Goal: Task Accomplishment & Management: Manage account settings

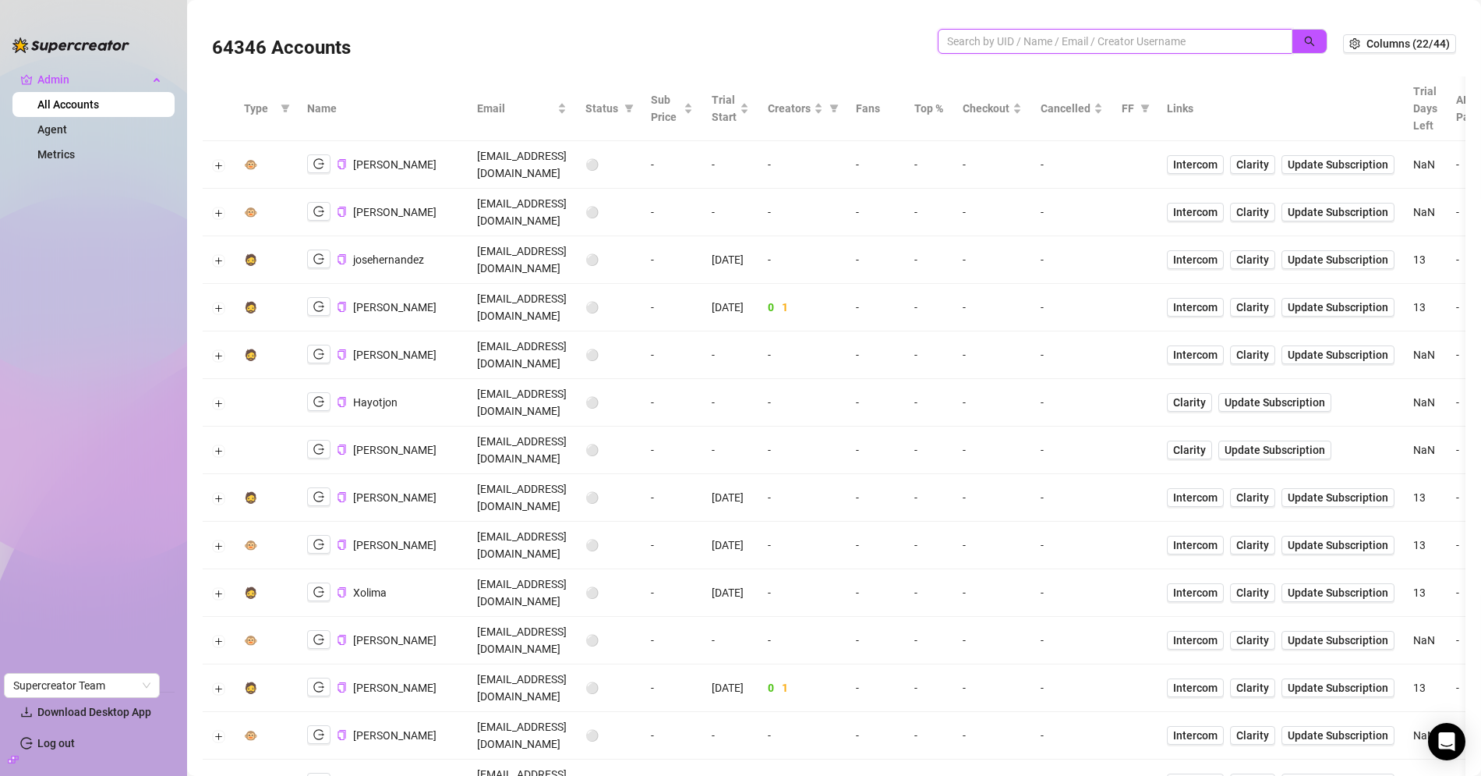
click at [1005, 33] on input "search" at bounding box center [1108, 41] width 323 height 17
paste input "9Fp07dU27wbnpIGKXiT69TouYzI2"
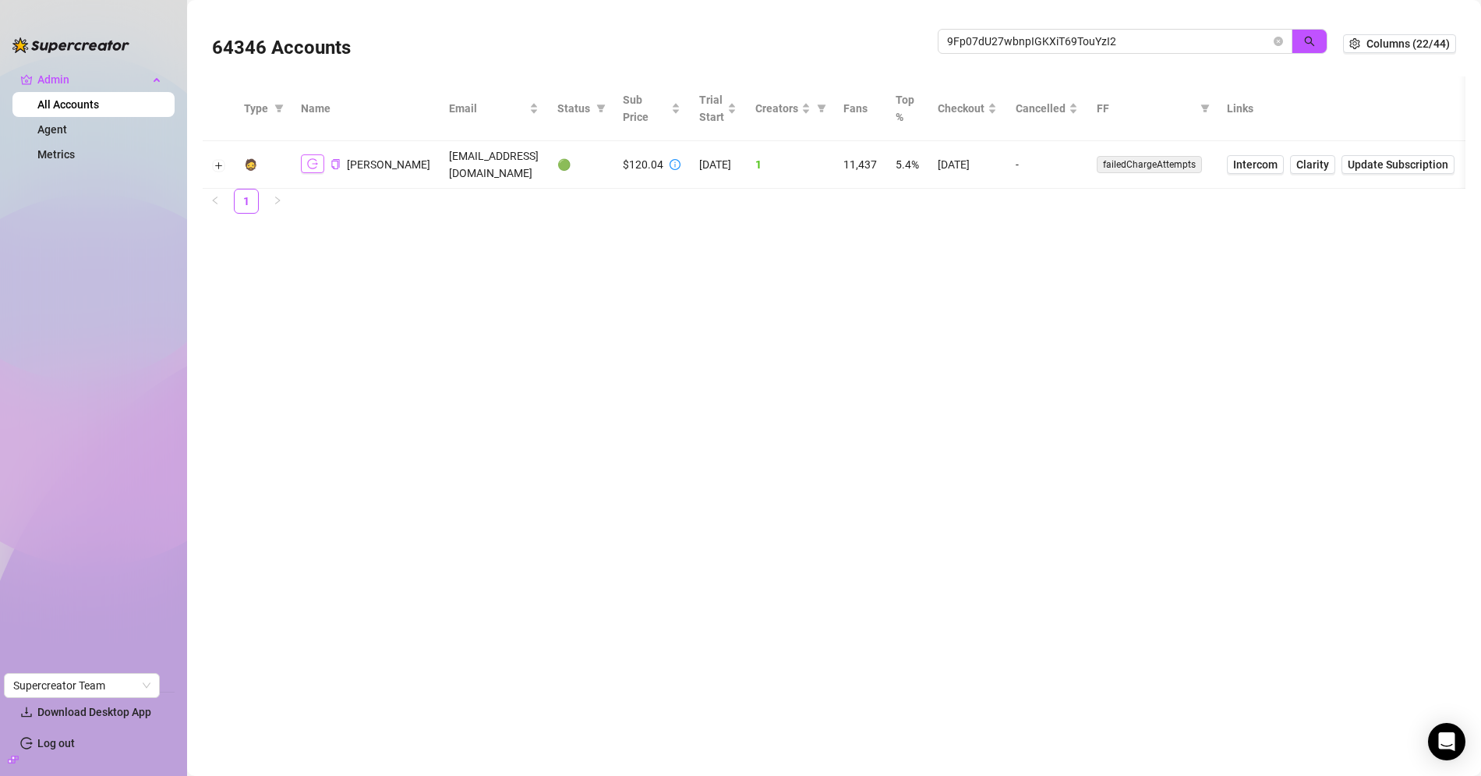
click at [319, 154] on button "button" at bounding box center [312, 163] width 23 height 19
click at [215, 159] on button "Expand row" at bounding box center [219, 165] width 12 height 12
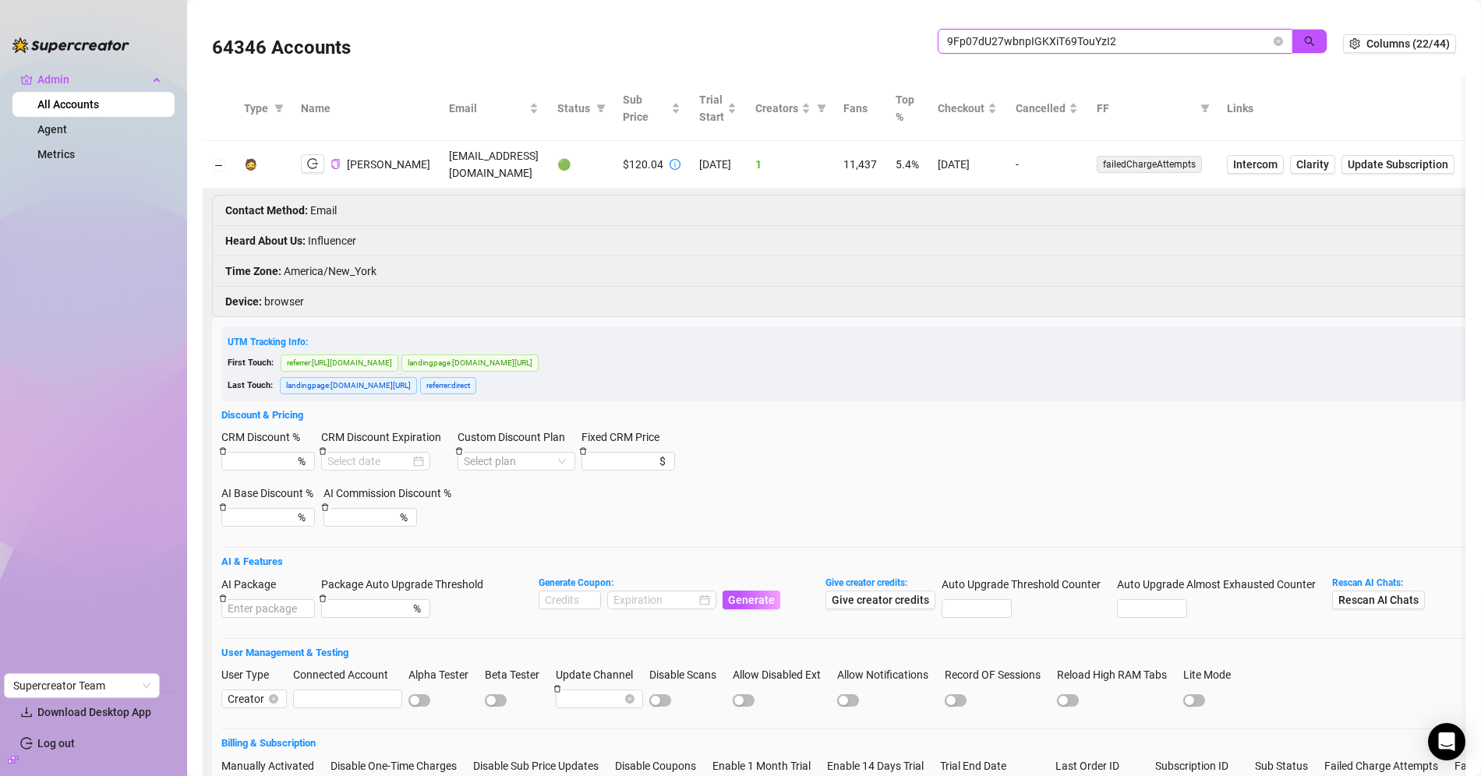
click at [1020, 45] on input "9Fp07dU27wbnpIGKXiT69TouYzI2" at bounding box center [1108, 41] width 323 height 17
paste input "askribaibu@gmail.com"
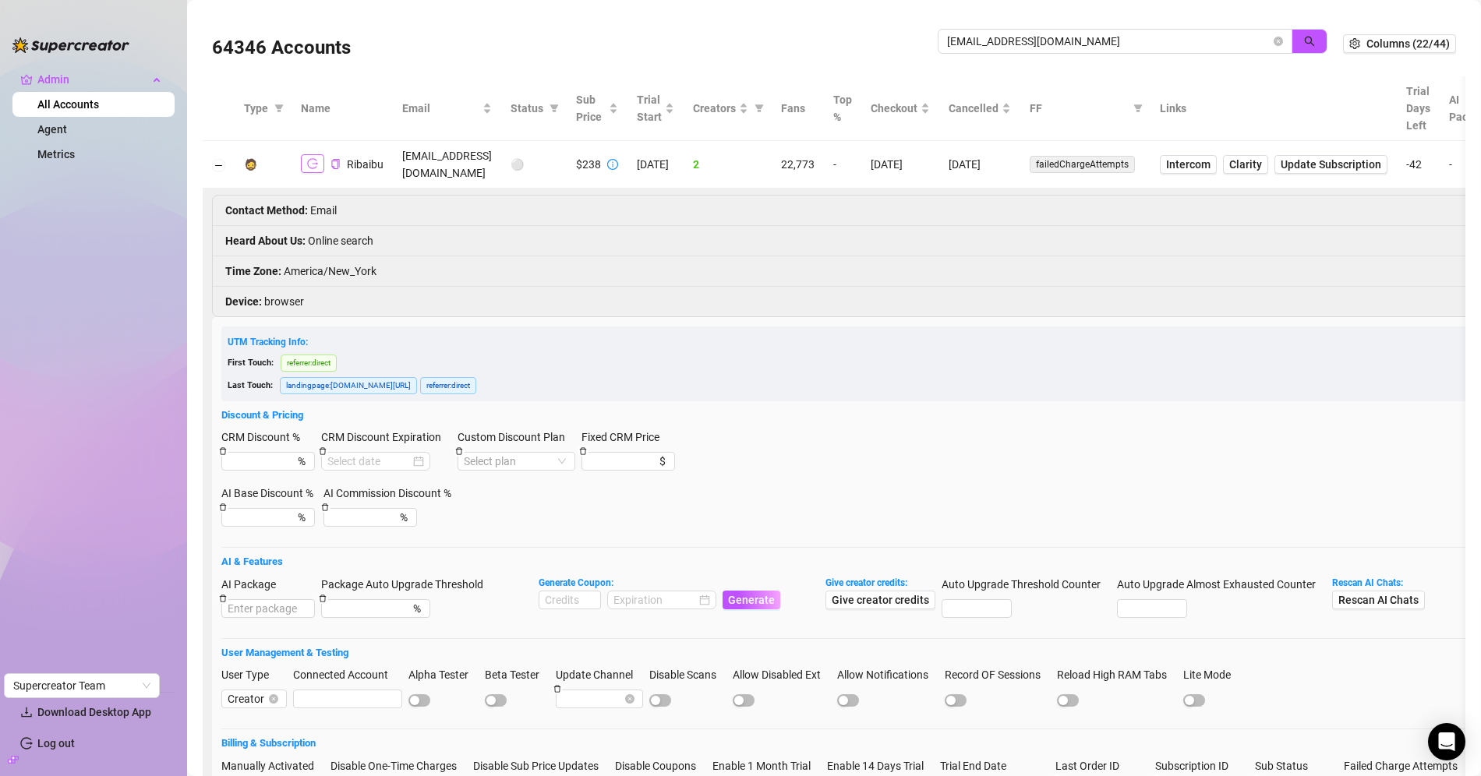
click at [310, 161] on icon "logout" at bounding box center [312, 164] width 11 height 10
click at [1211, 156] on span "Intercom" at bounding box center [1188, 164] width 44 height 17
click at [1013, 37] on input "askribaibu@gmail.com" at bounding box center [1108, 41] width 323 height 17
paste input "q3PiH0gtE6W6vgZCHtkjwUcL2uz2"
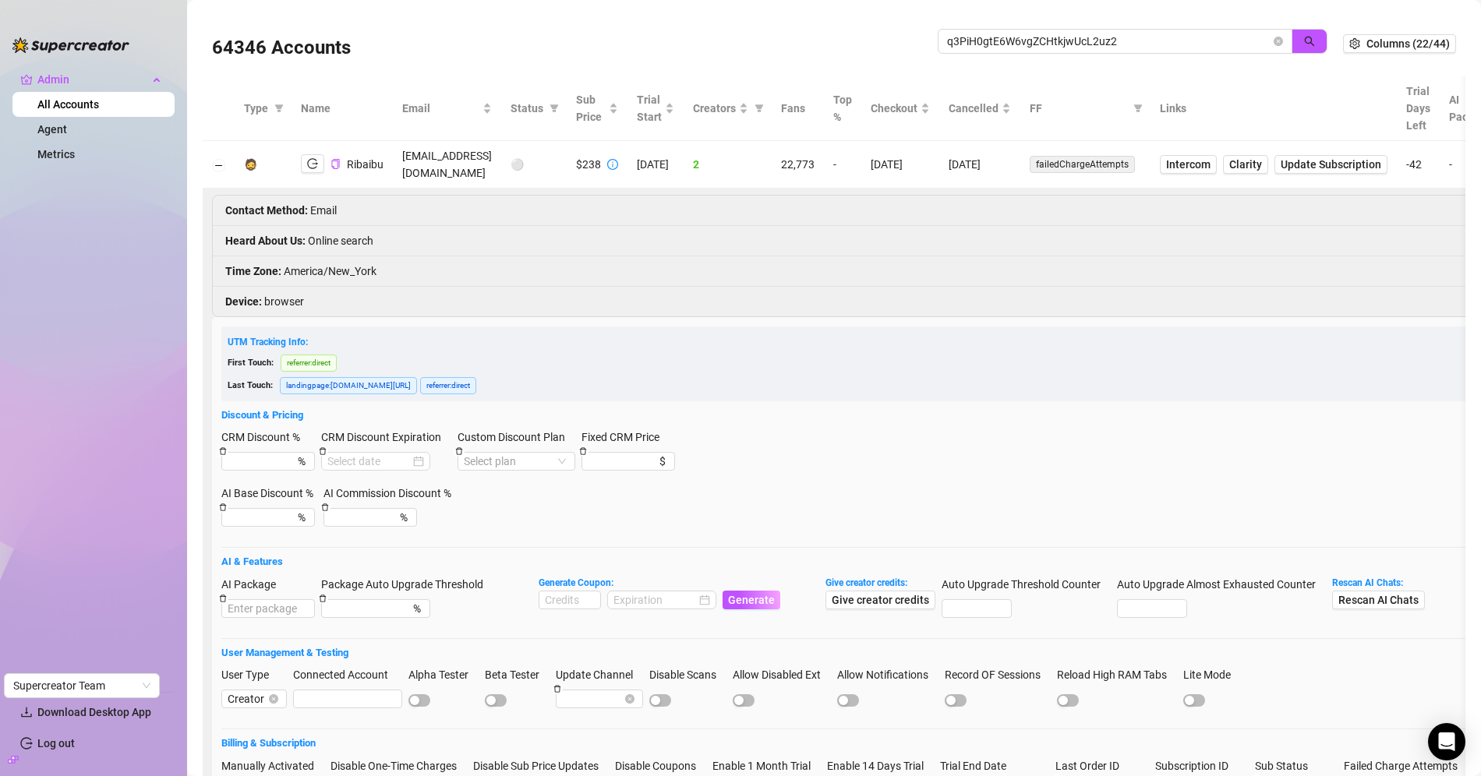
click at [444, 156] on td "askribaibu@gmail.com" at bounding box center [447, 165] width 108 height 48
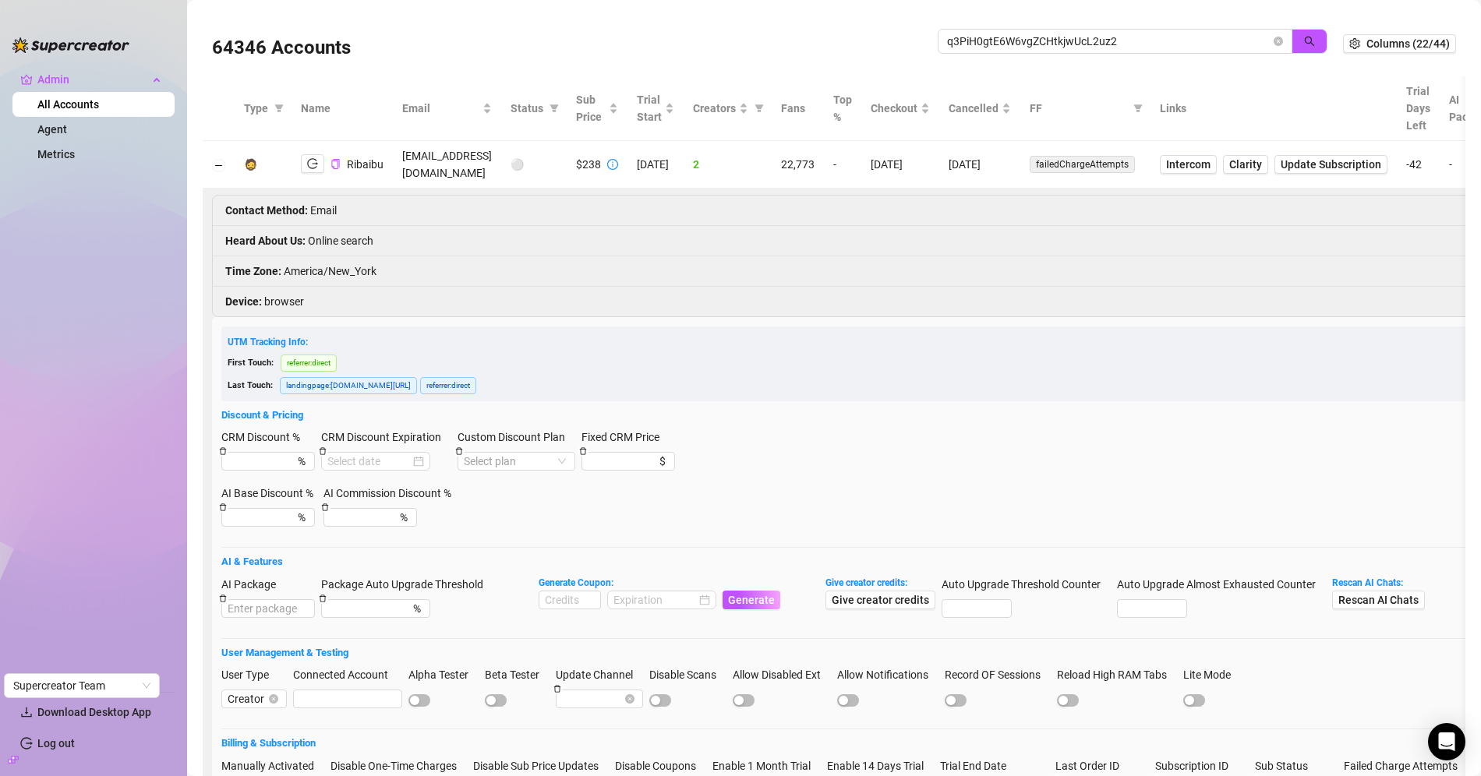
click at [991, 27] on div "64346 Accounts q3PiH0gtE6W6vgZCHtkjwUcL2uz2" at bounding box center [777, 43] width 1131 height 53
click at [991, 35] on input "q3PiH0gtE6W6vgZCHtkjwUcL2uz2" at bounding box center [1108, 41] width 323 height 17
paste input "SwcXSzWLNfbjLb0uvoLxor8cWmE3"
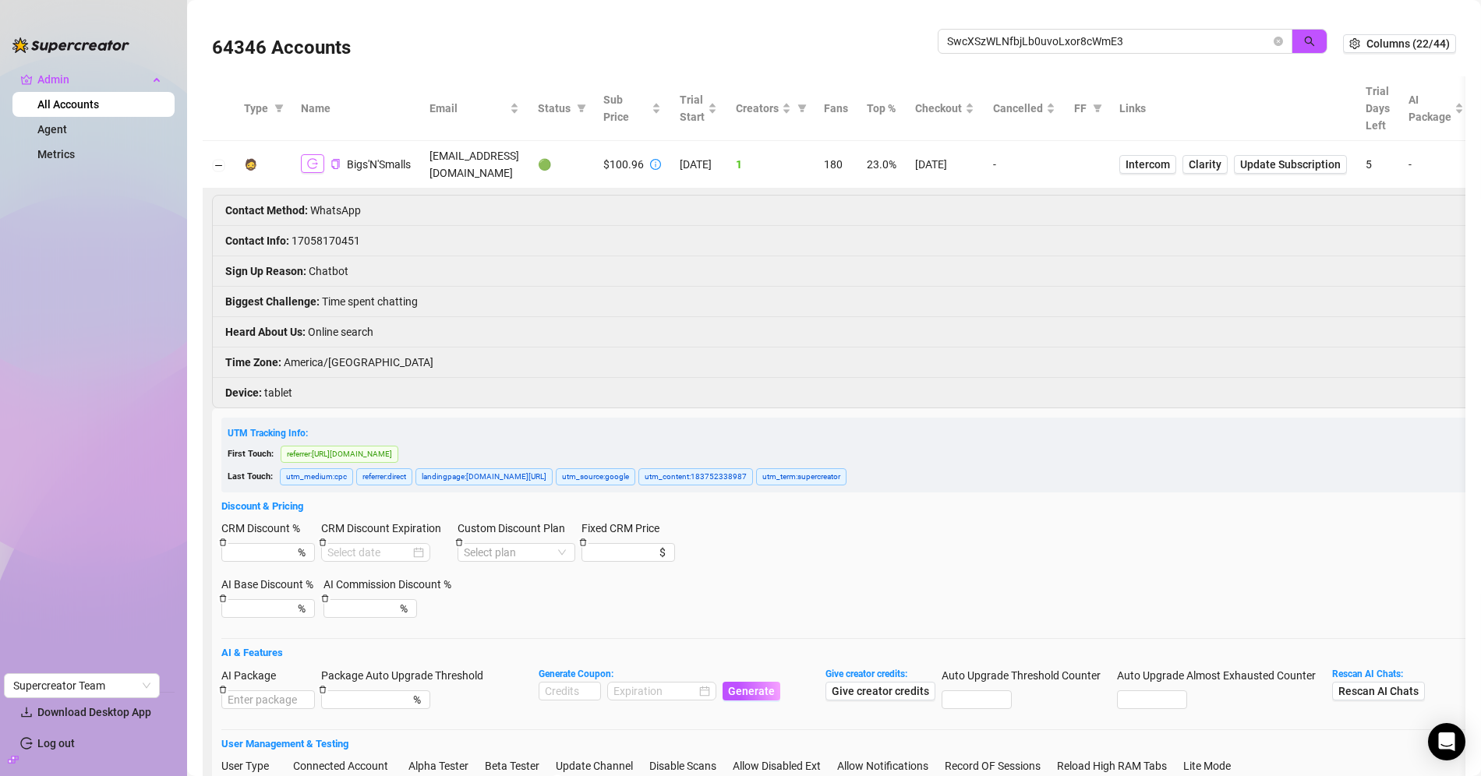
click at [310, 160] on icon "logout" at bounding box center [312, 163] width 11 height 11
click at [1044, 37] on input "SwcXSzWLNfbjLb0uvoLxor8cWmE3" at bounding box center [1108, 41] width 323 height 17
type input "doristalent"
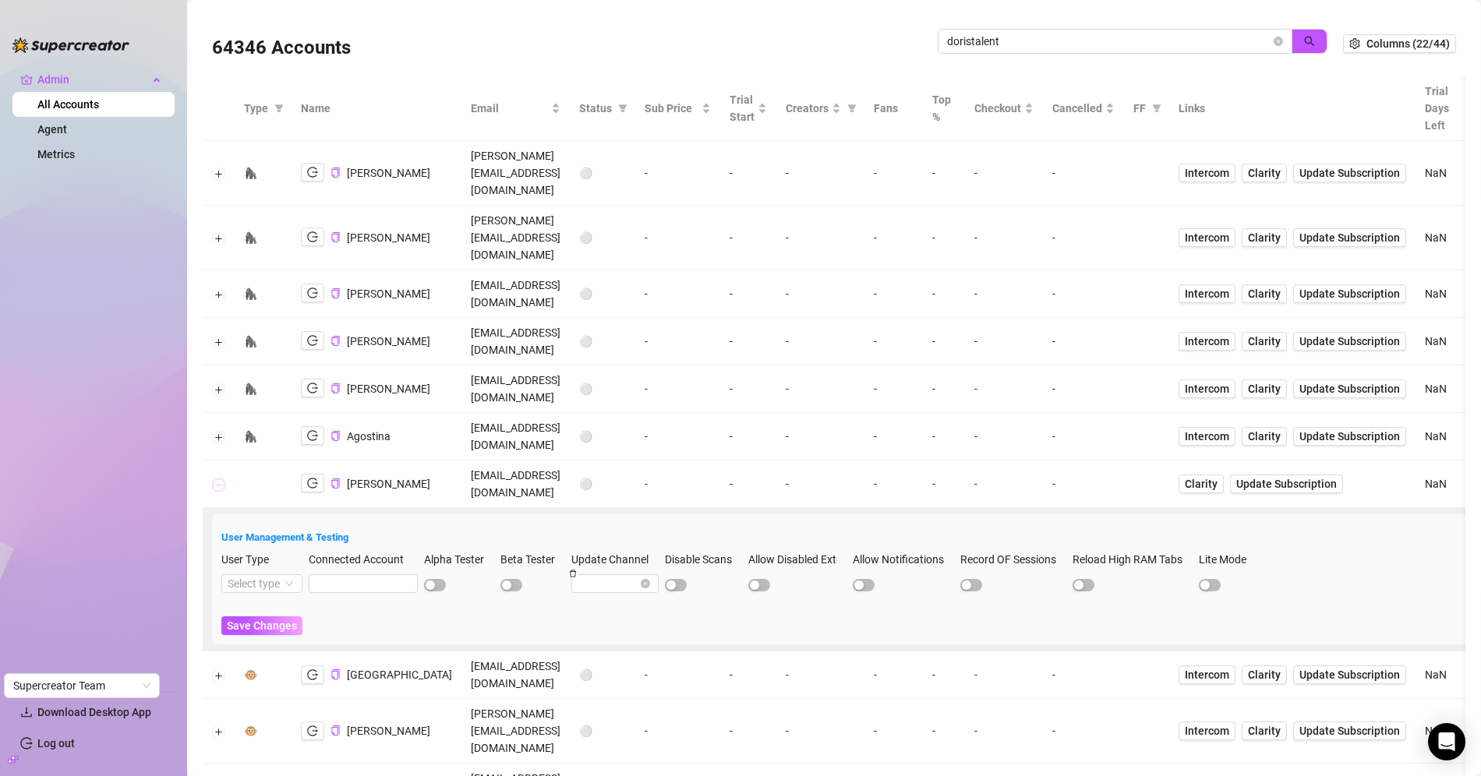
click at [218, 479] on button "Collapse row" at bounding box center [219, 485] width 12 height 12
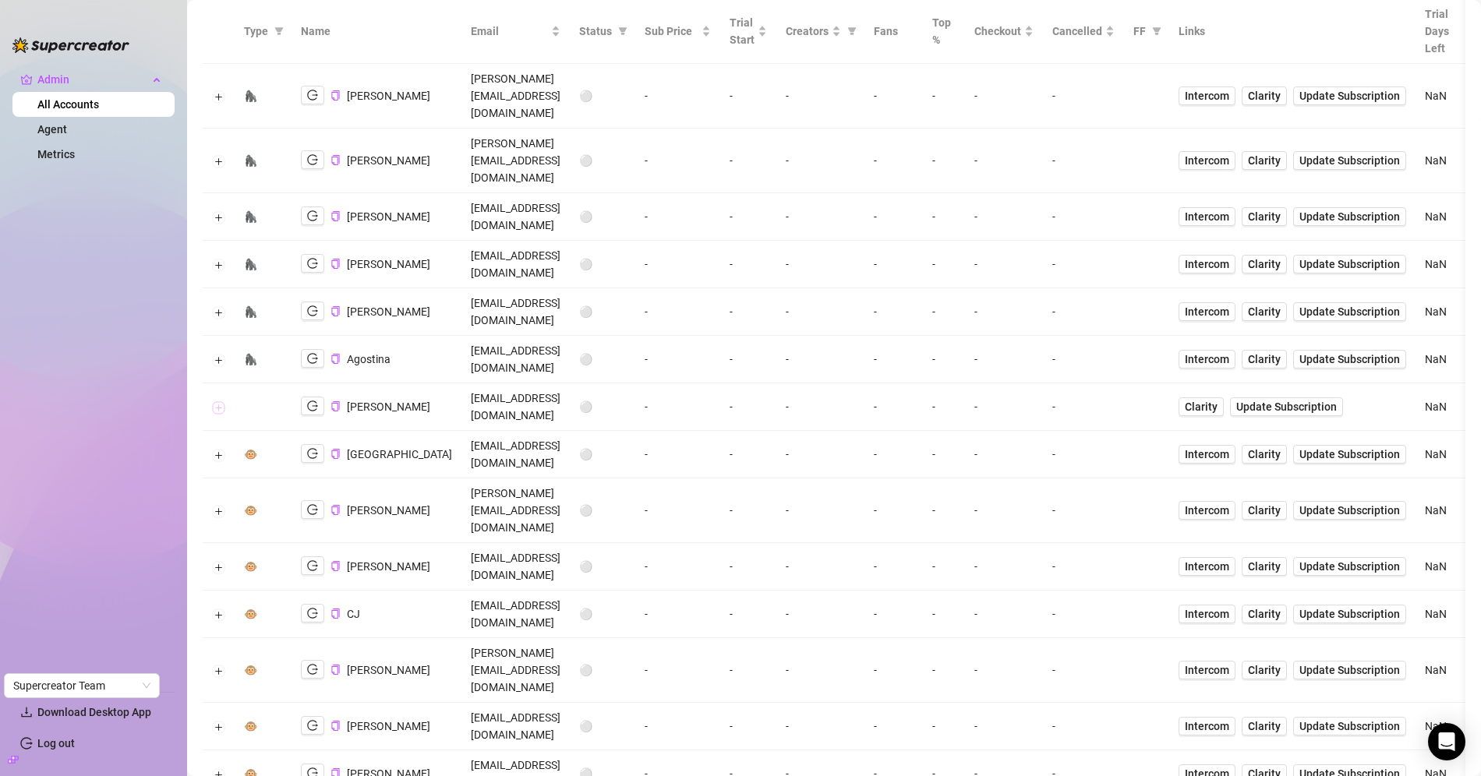
scroll to position [77, 0]
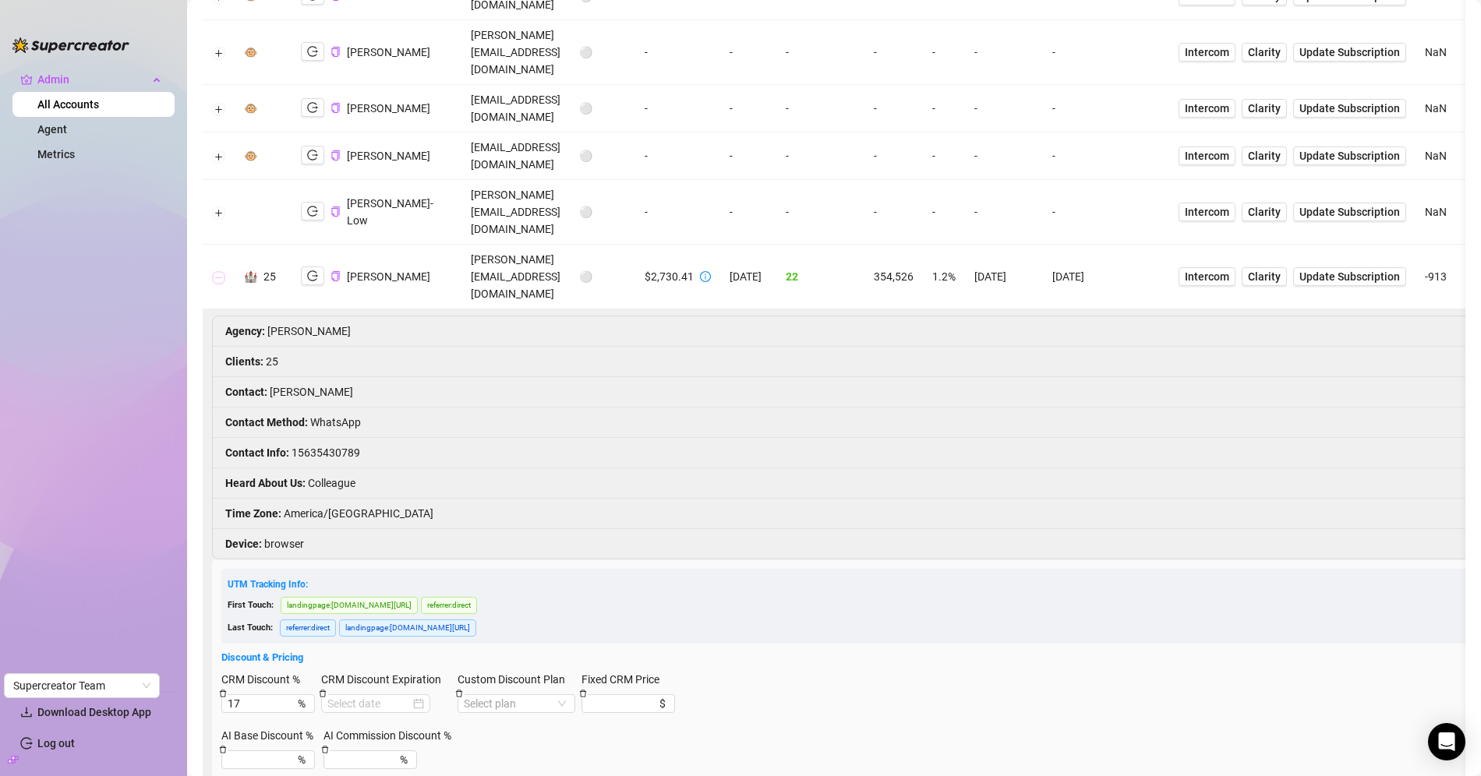
scroll to position [862, 0]
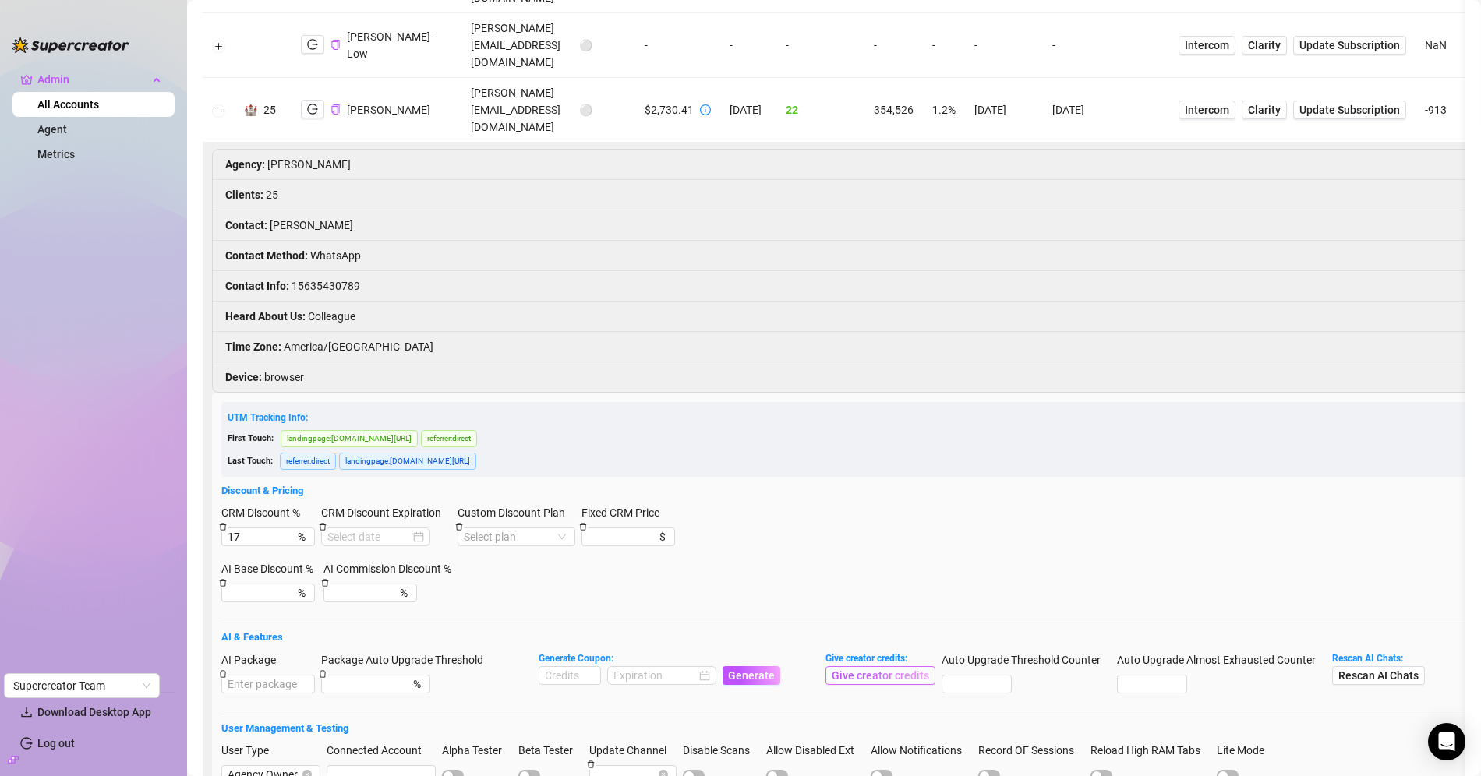
click at [897, 670] on span "Give creator credits" at bounding box center [880, 676] width 97 height 12
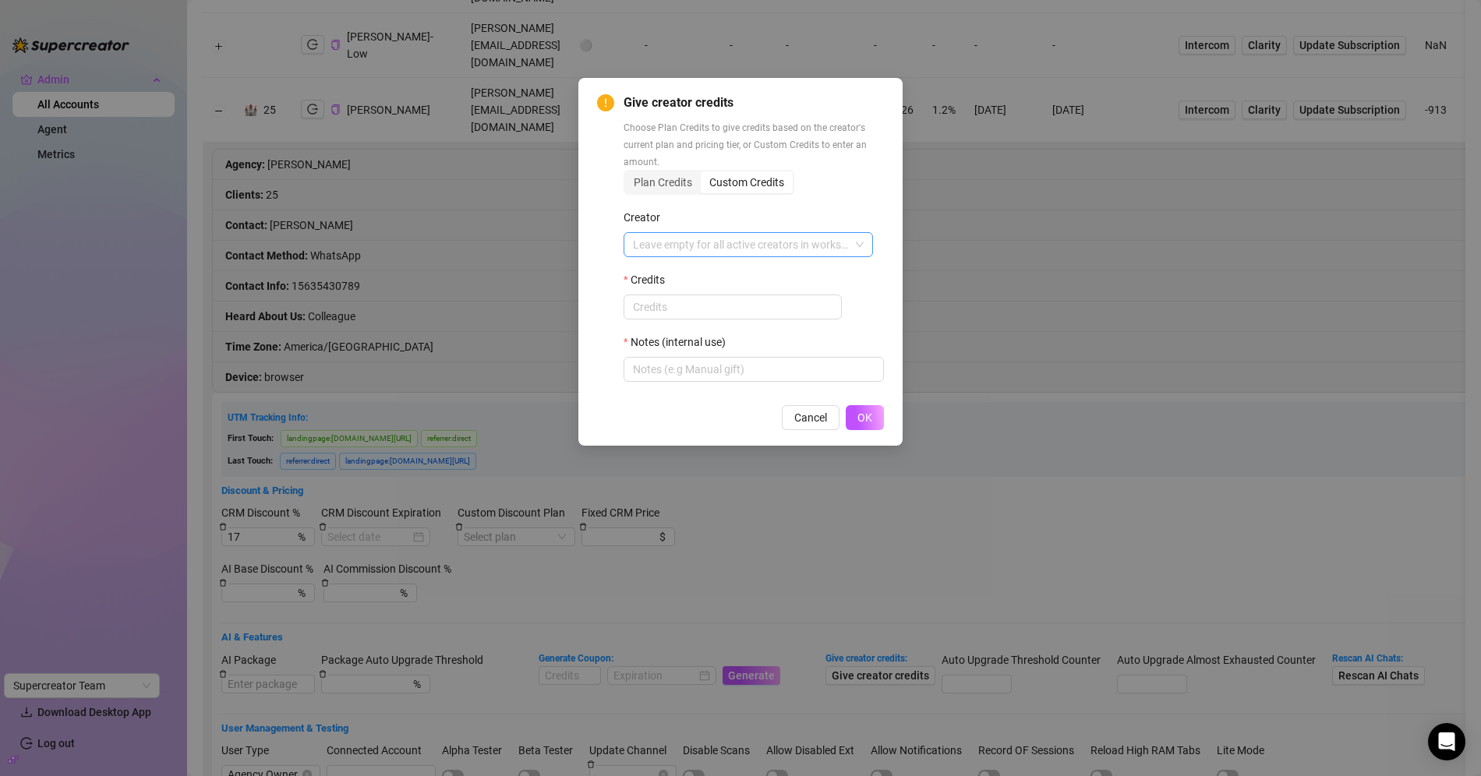
click at [706, 242] on input "Creator" at bounding box center [741, 244] width 217 height 23
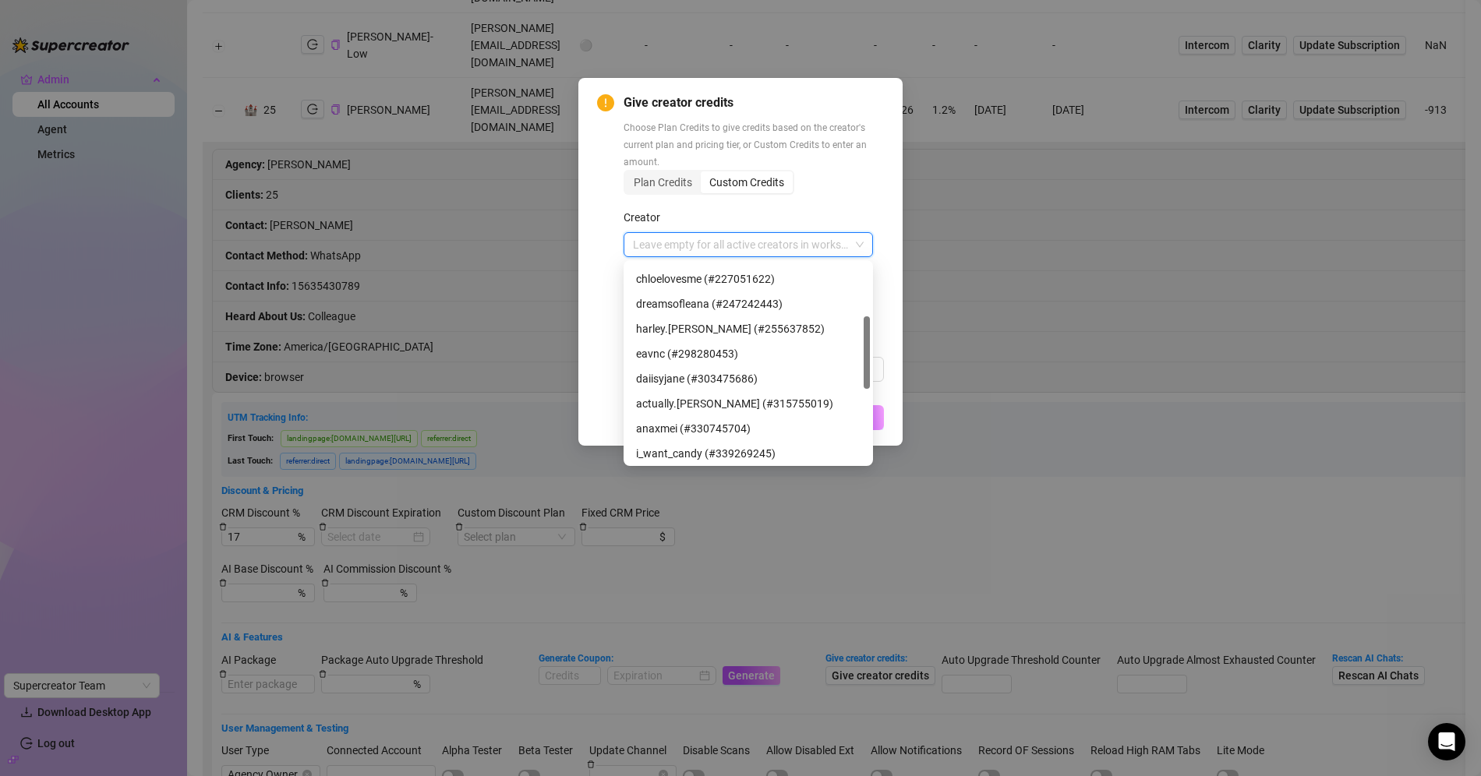
scroll to position [148, 0]
click at [718, 380] on div "daiisyjane (#303475686)" at bounding box center [748, 377] width 224 height 17
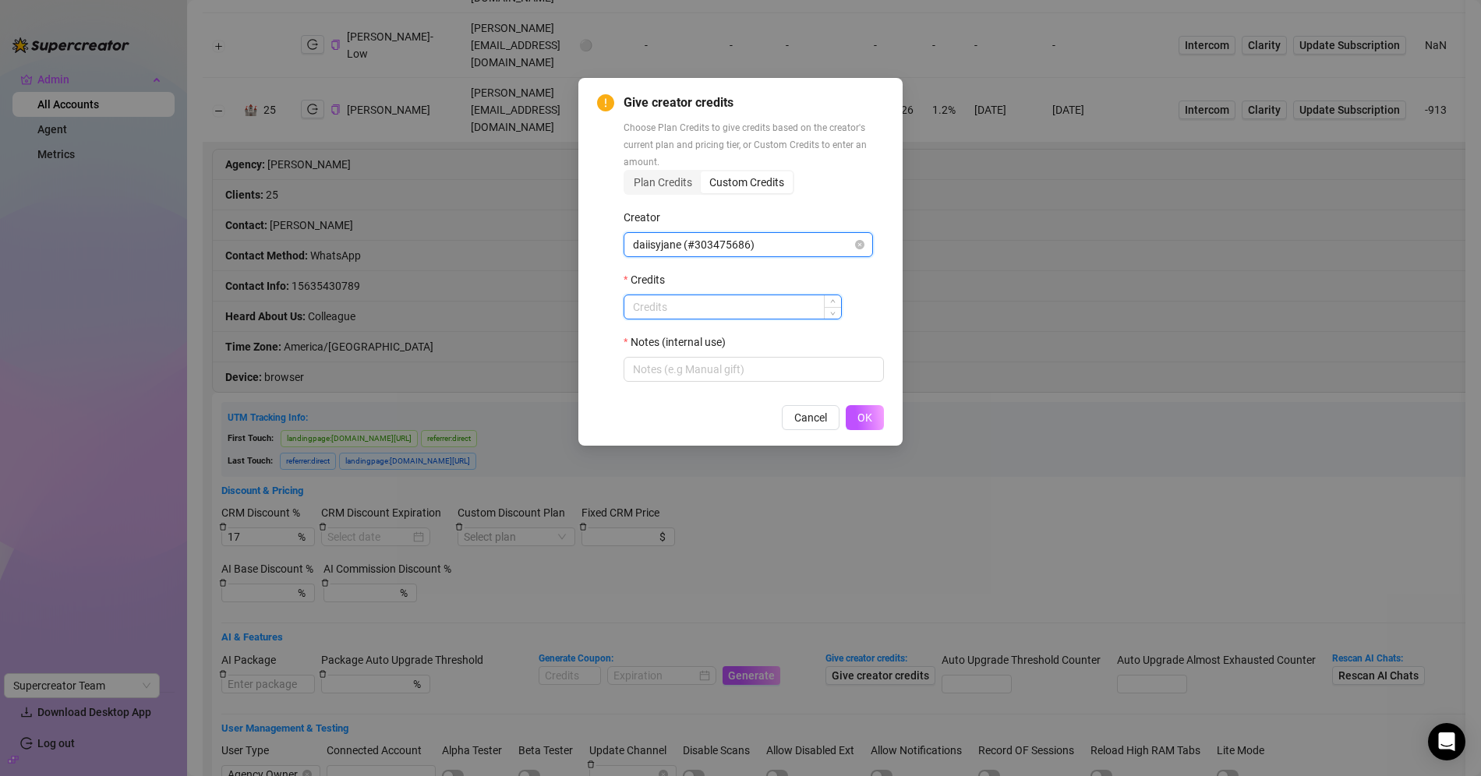
click at [705, 302] on input "Credits" at bounding box center [732, 306] width 217 height 23
click at [705, 374] on input "Notes (internal use)" at bounding box center [754, 369] width 260 height 25
click at [732, 302] on input "1500" at bounding box center [732, 306] width 217 height 23
type input "1000"
click at [705, 364] on input "Notes (internal use)" at bounding box center [754, 369] width 260 height 25
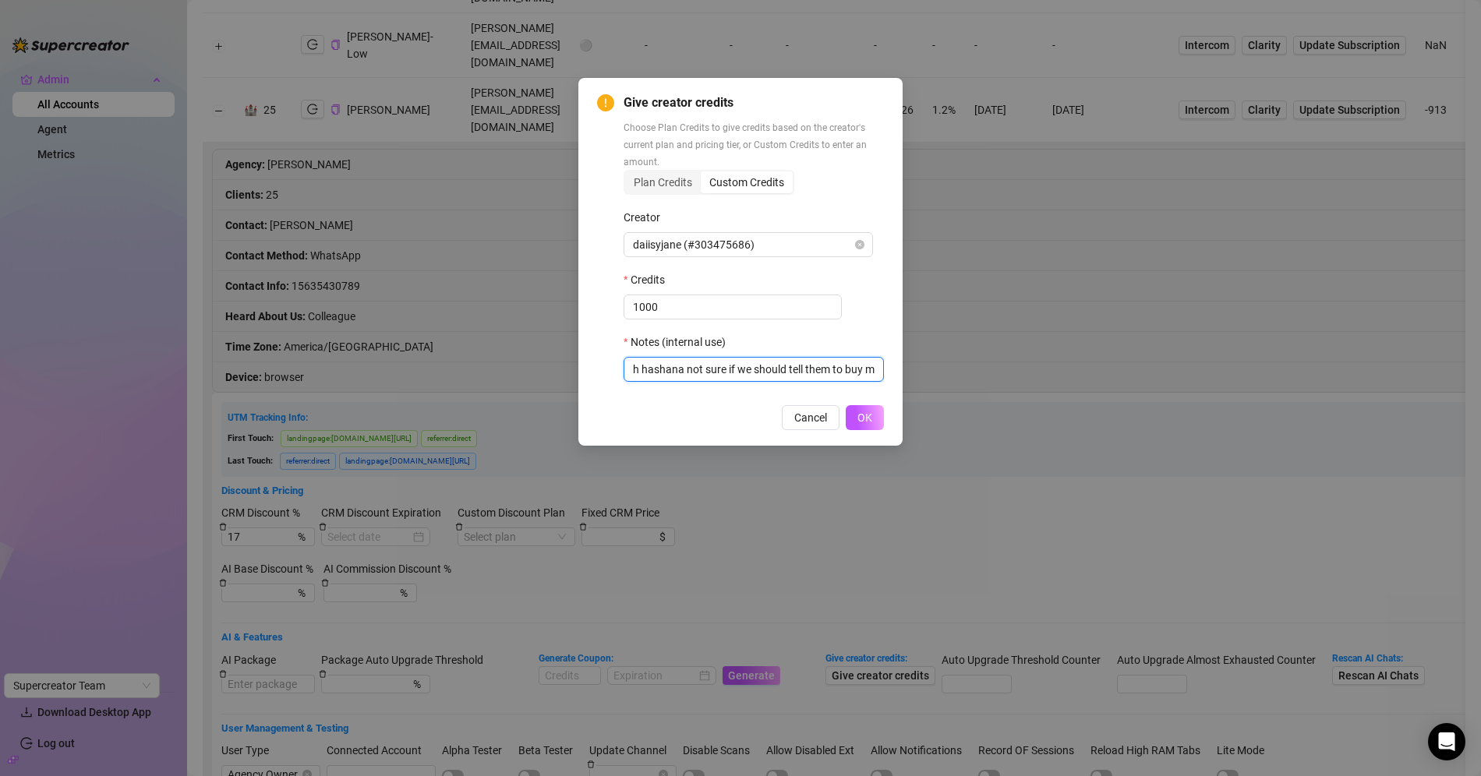
scroll to position [0, 41]
type input "rosh hashana not sure if we should tell them to buy more"
click at [861, 415] on span "OK" at bounding box center [864, 418] width 15 height 12
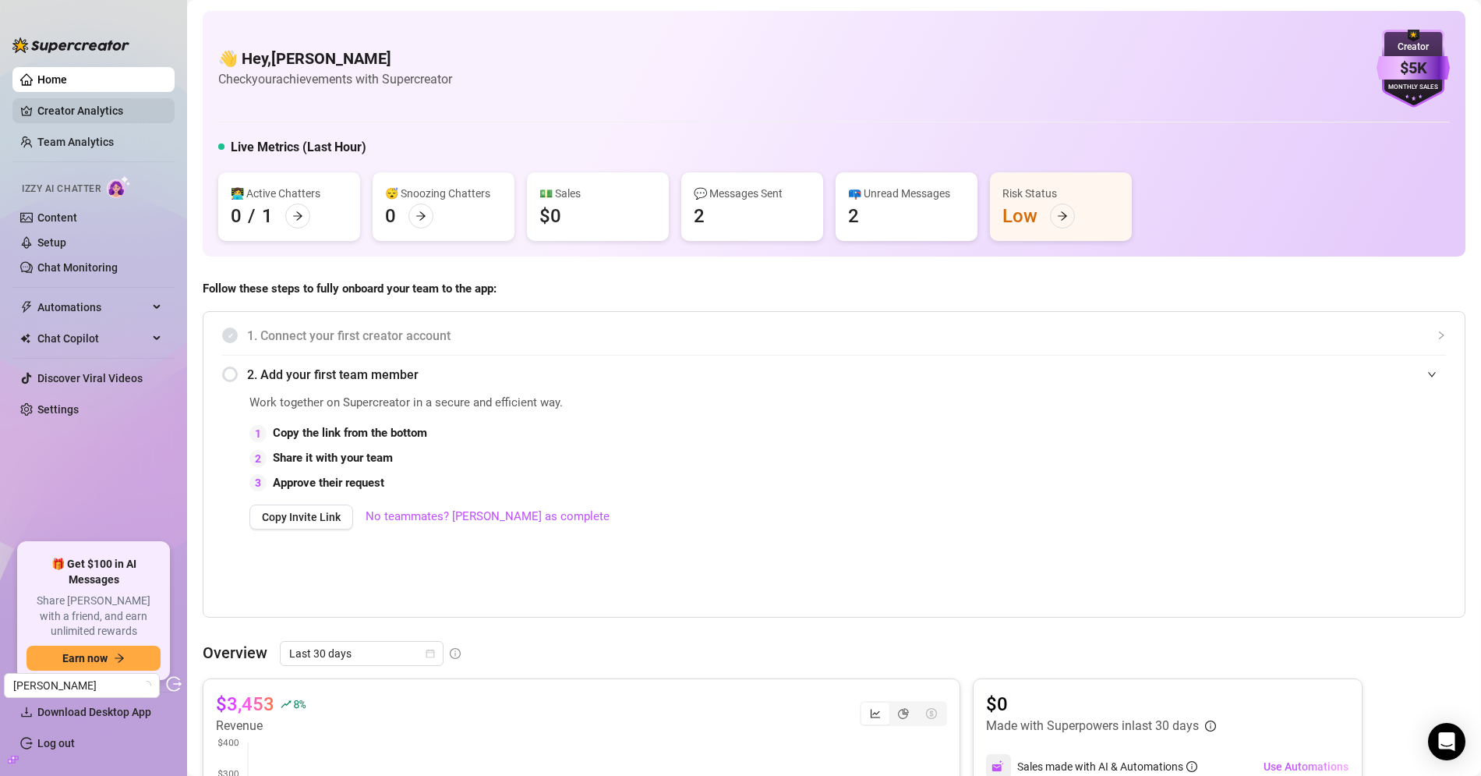
click at [113, 105] on link "Creator Analytics" at bounding box center [99, 110] width 125 height 25
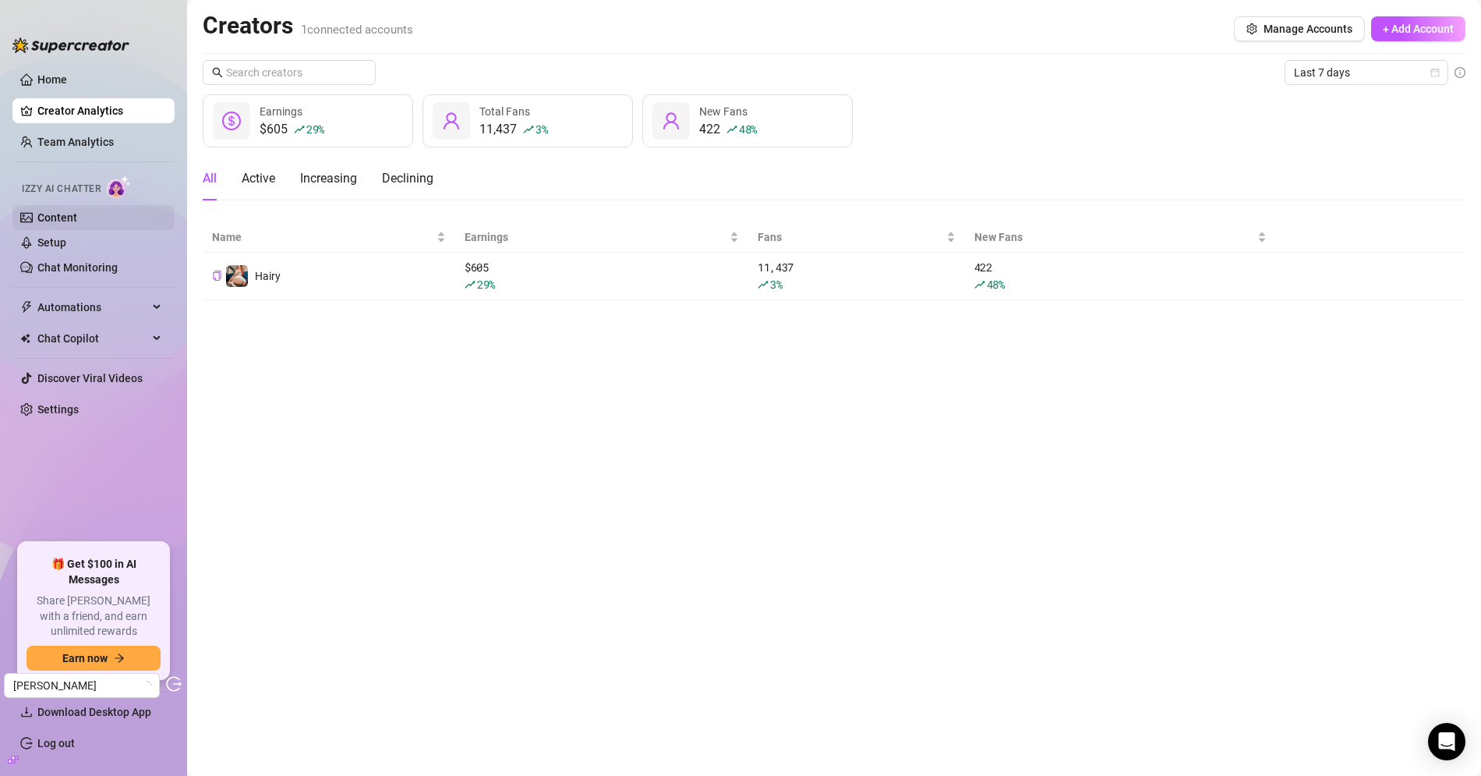
click at [77, 217] on link "Content" at bounding box center [57, 217] width 40 height 12
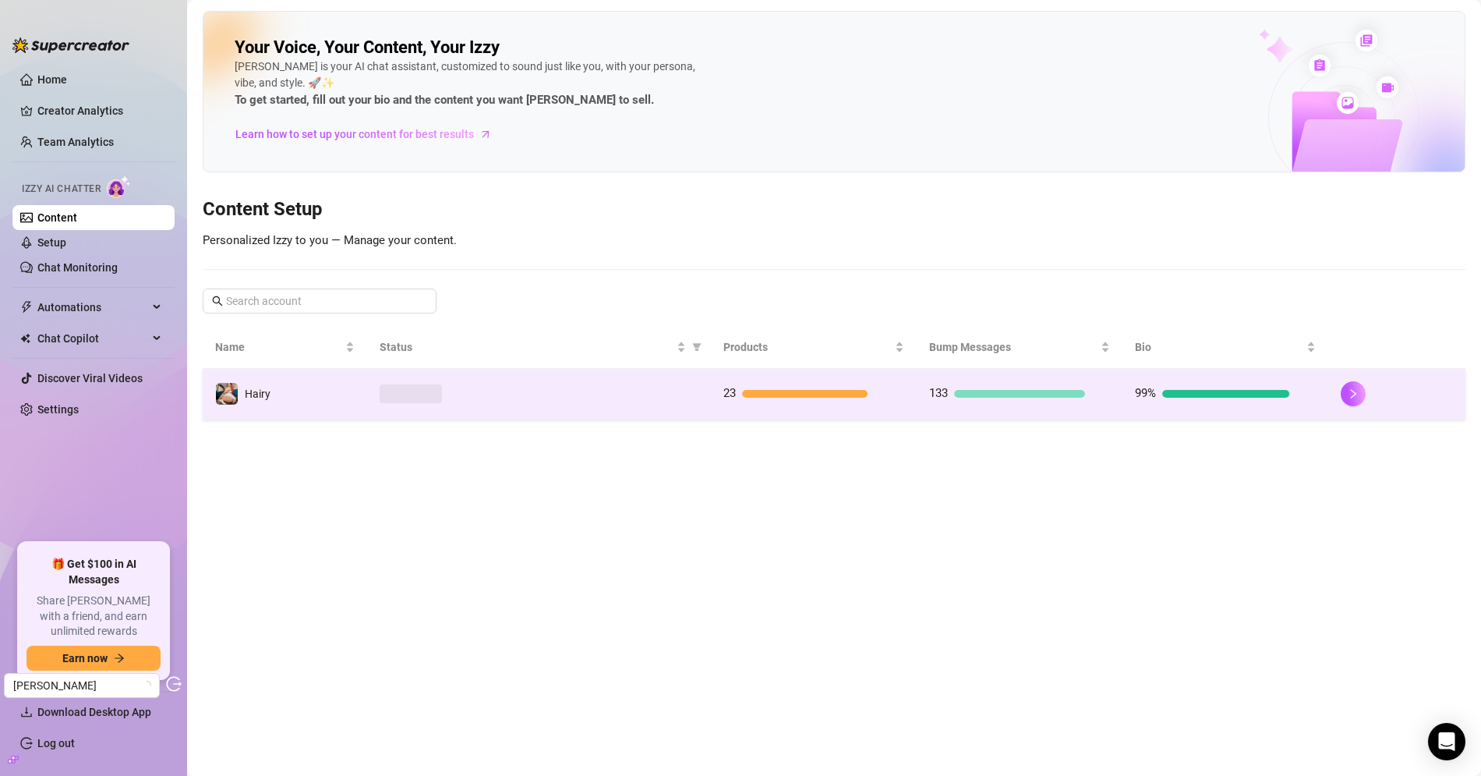
click at [699, 402] on td at bounding box center [538, 394] width 343 height 51
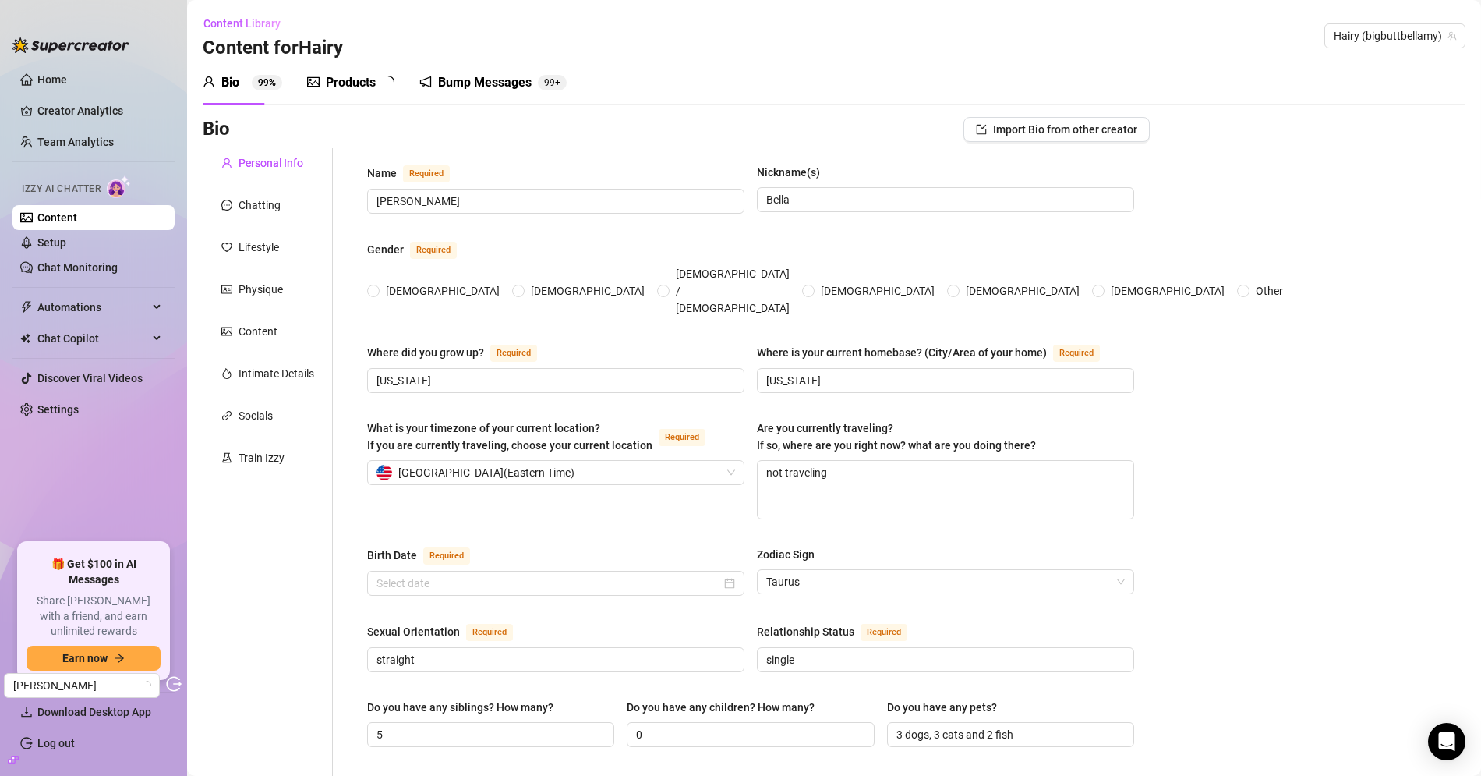
radio input "true"
type input "May 17th, 1992"
click at [347, 92] on div "Products 2 3" at bounding box center [356, 83] width 98 height 44
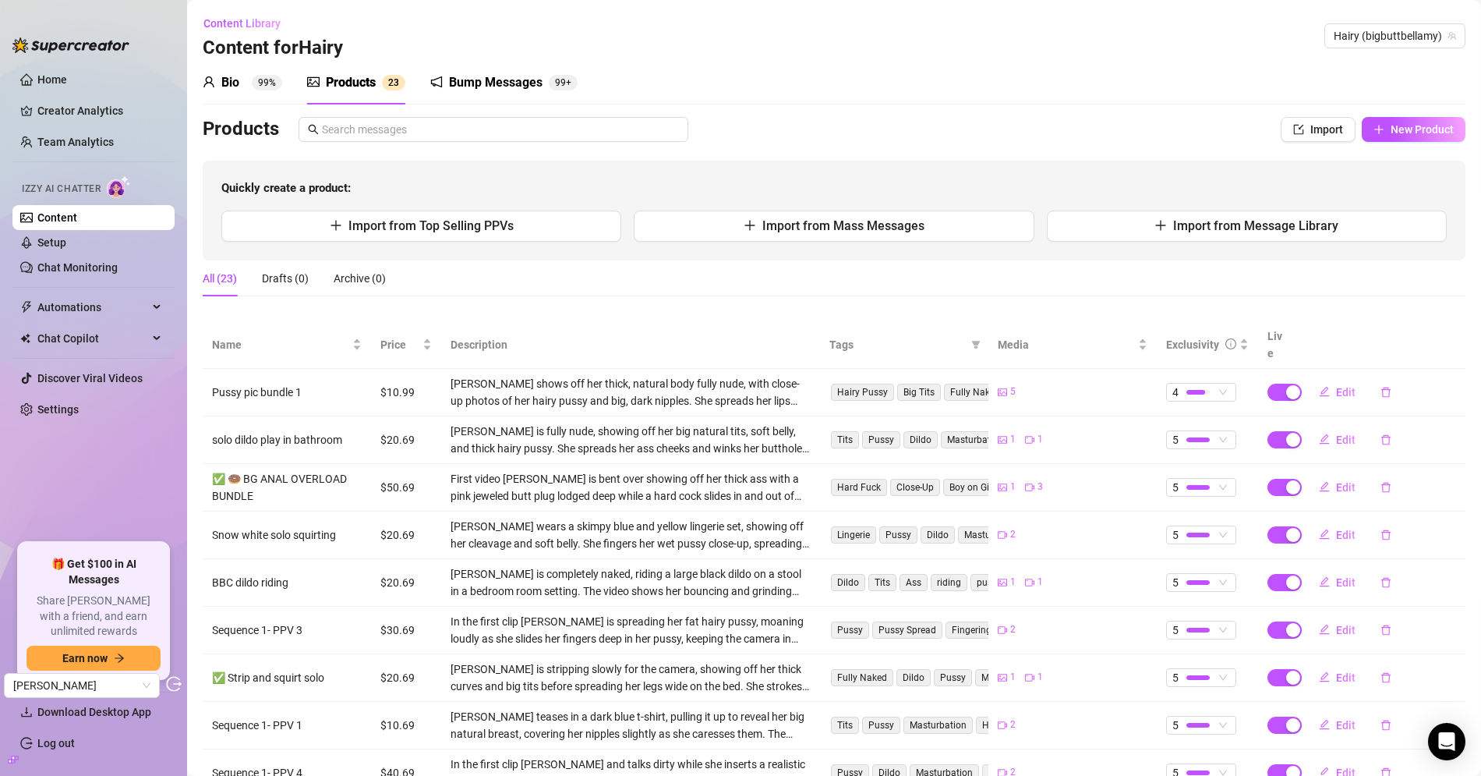
click at [248, 89] on div "Bio 99%" at bounding box center [243, 82] width 80 height 19
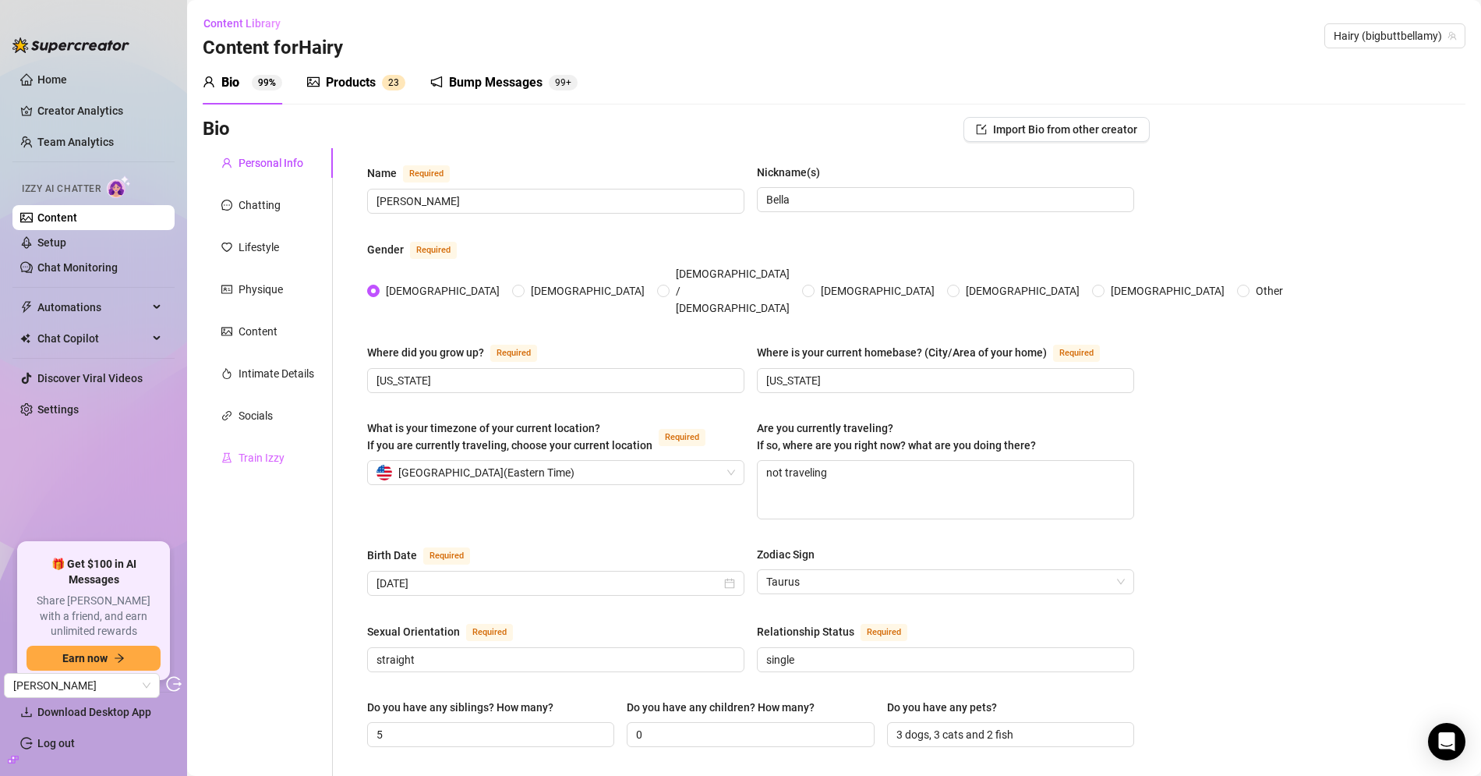
click at [240, 444] on div "Train Izzy" at bounding box center [268, 458] width 130 height 30
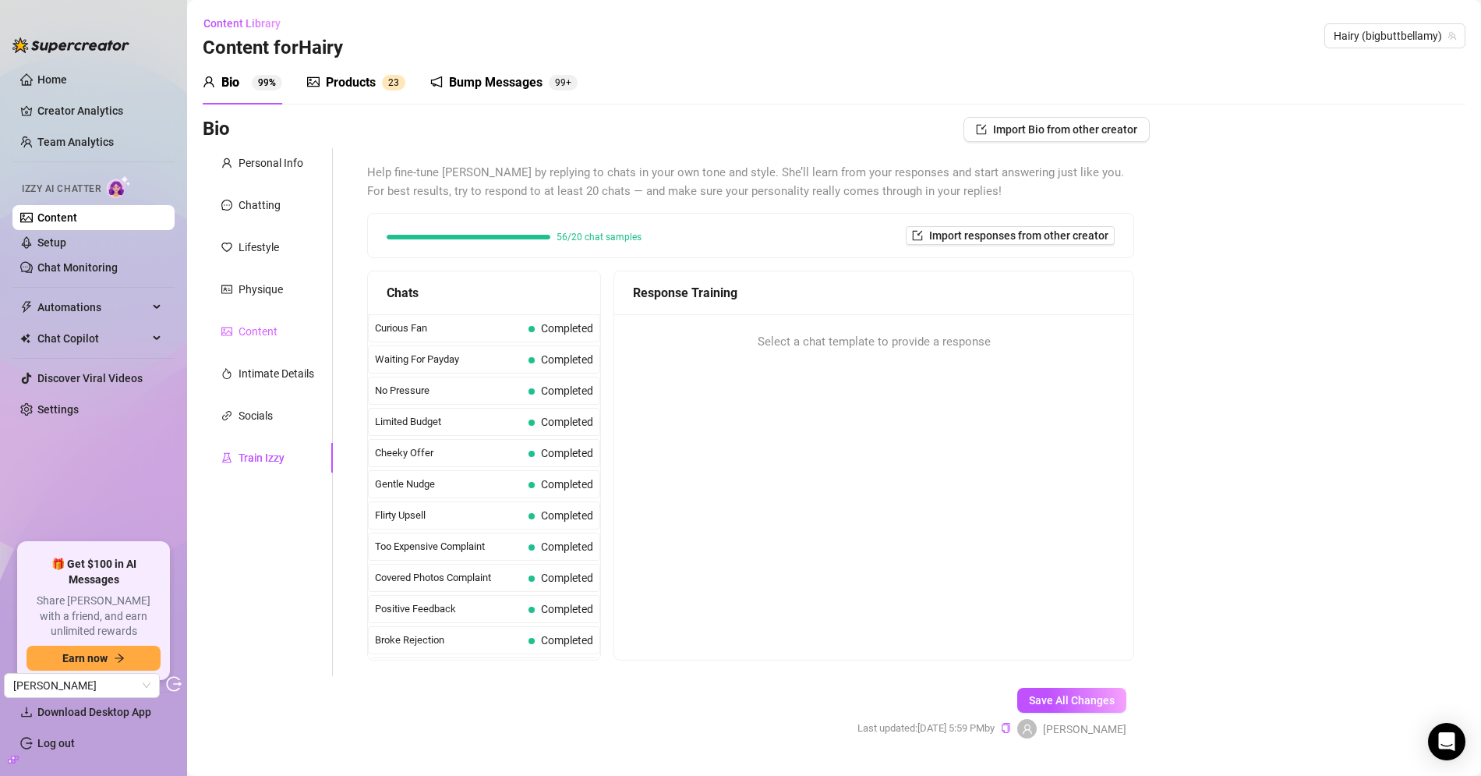
click at [274, 341] on div "Content" at bounding box center [268, 331] width 130 height 30
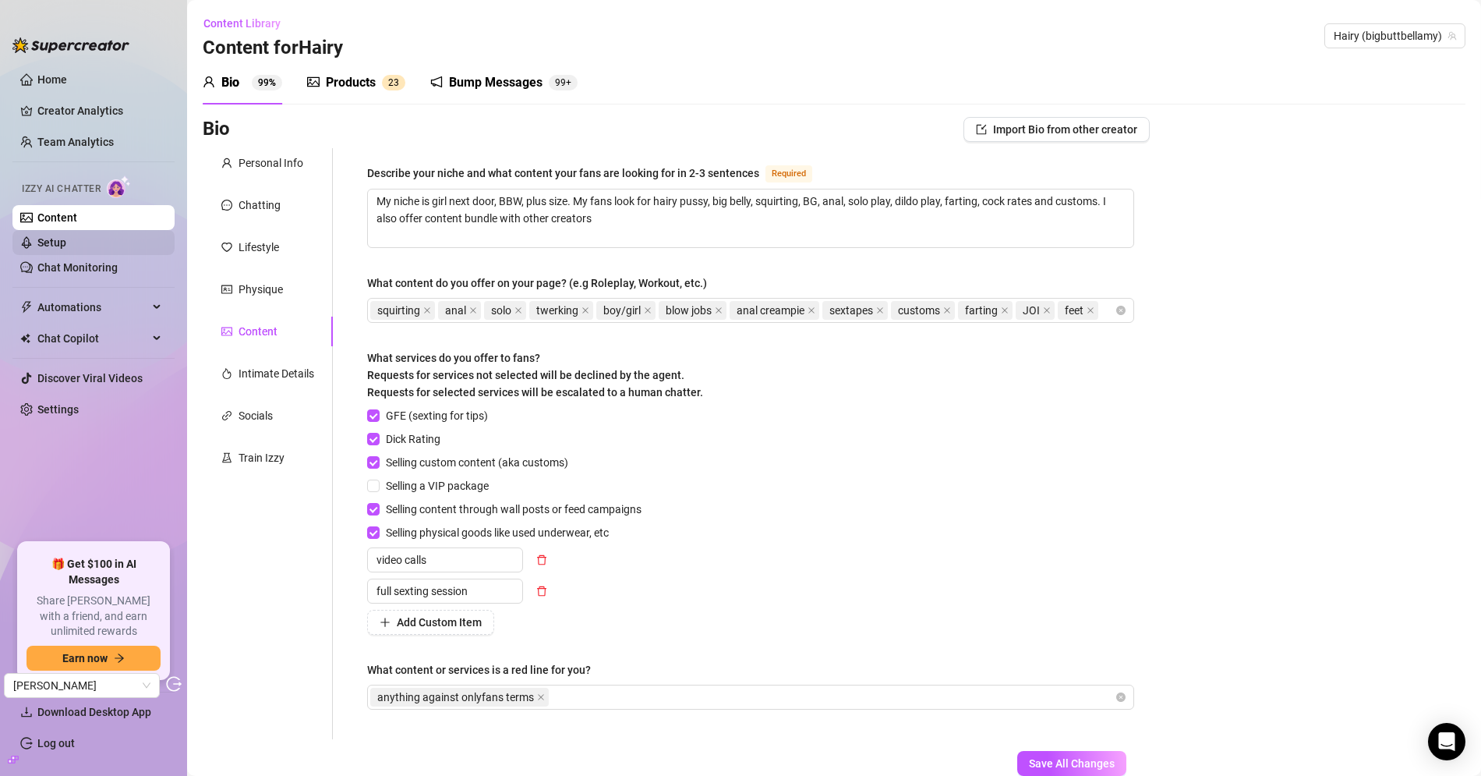
click at [66, 244] on link "Setup" at bounding box center [51, 242] width 29 height 12
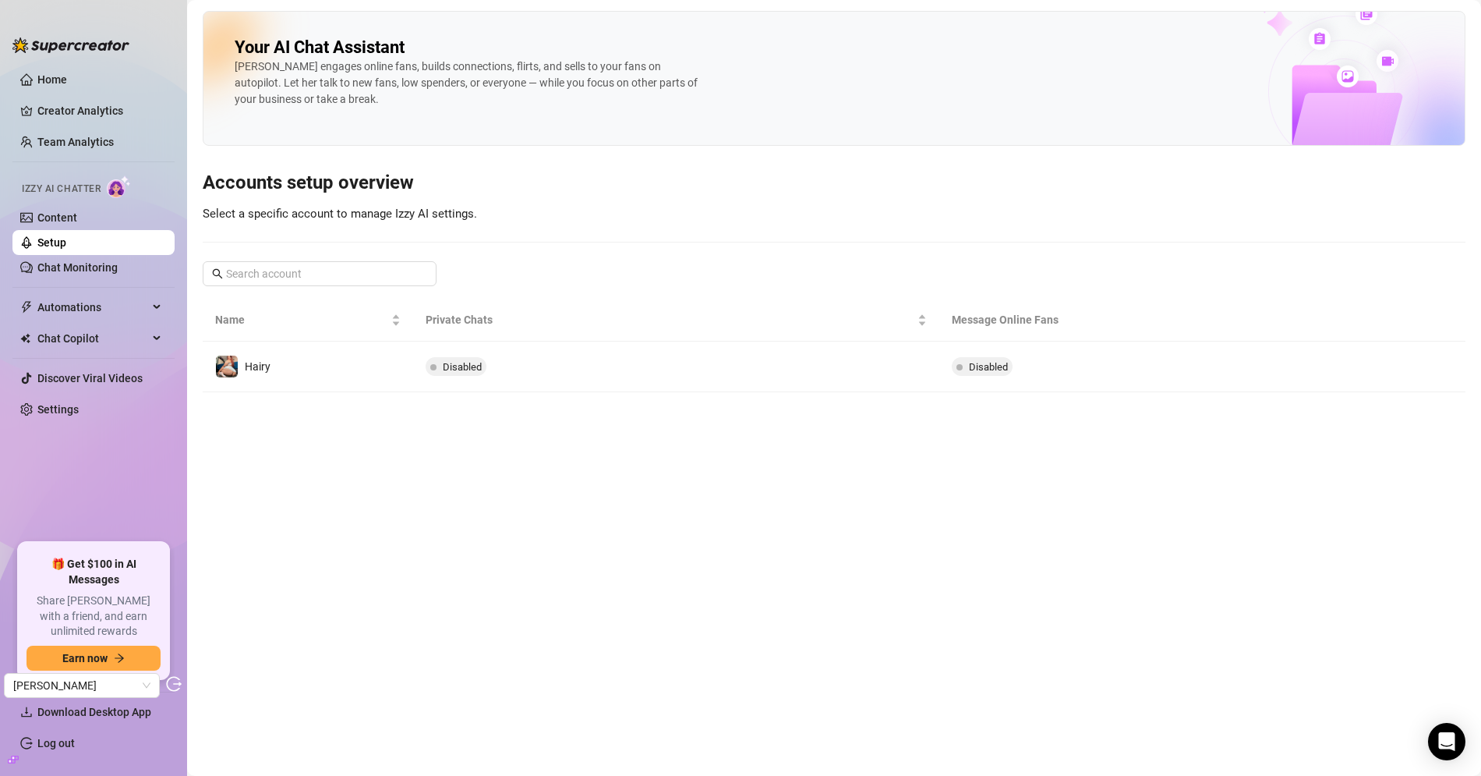
click at [599, 386] on td "Disabled" at bounding box center [676, 366] width 526 height 51
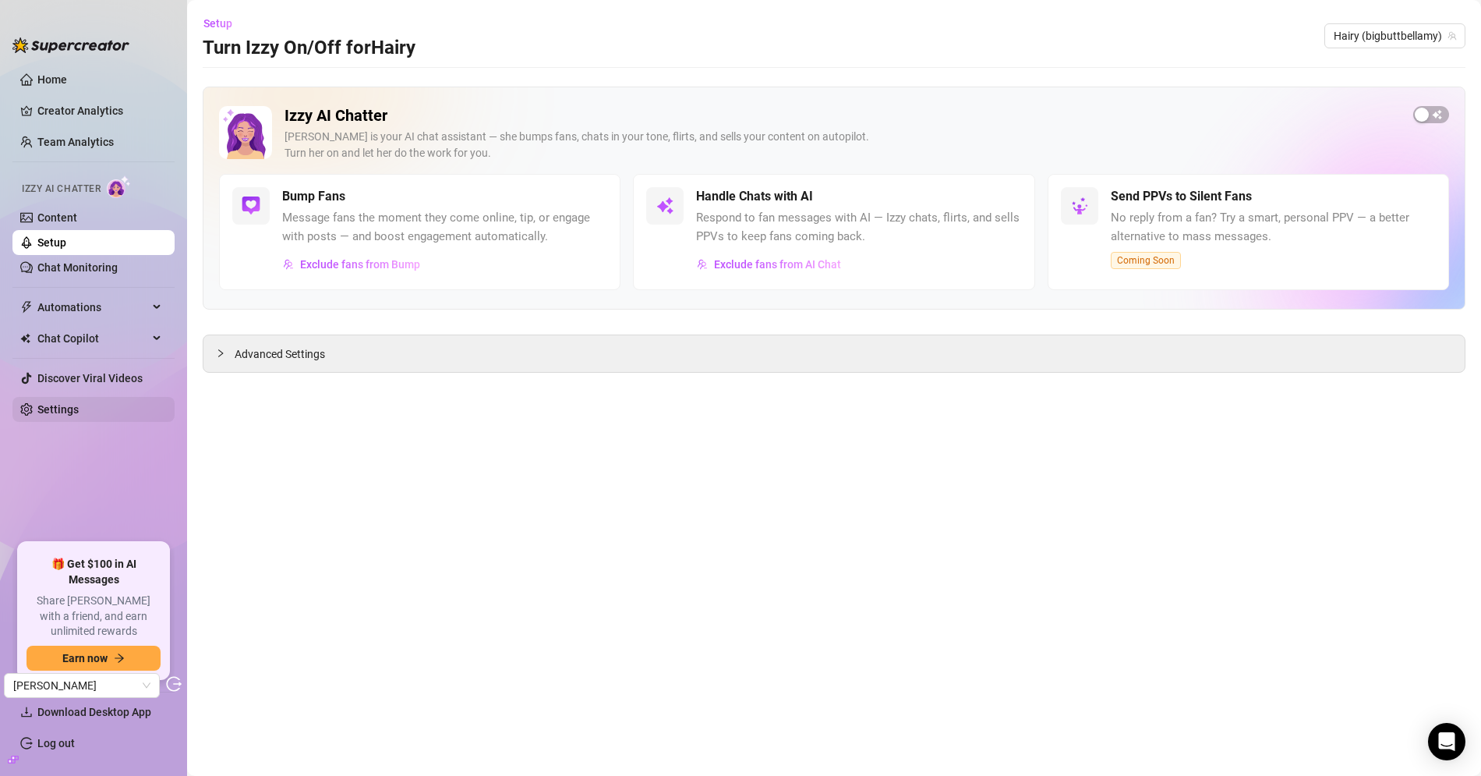
click at [44, 412] on link "Settings" at bounding box center [57, 409] width 41 height 12
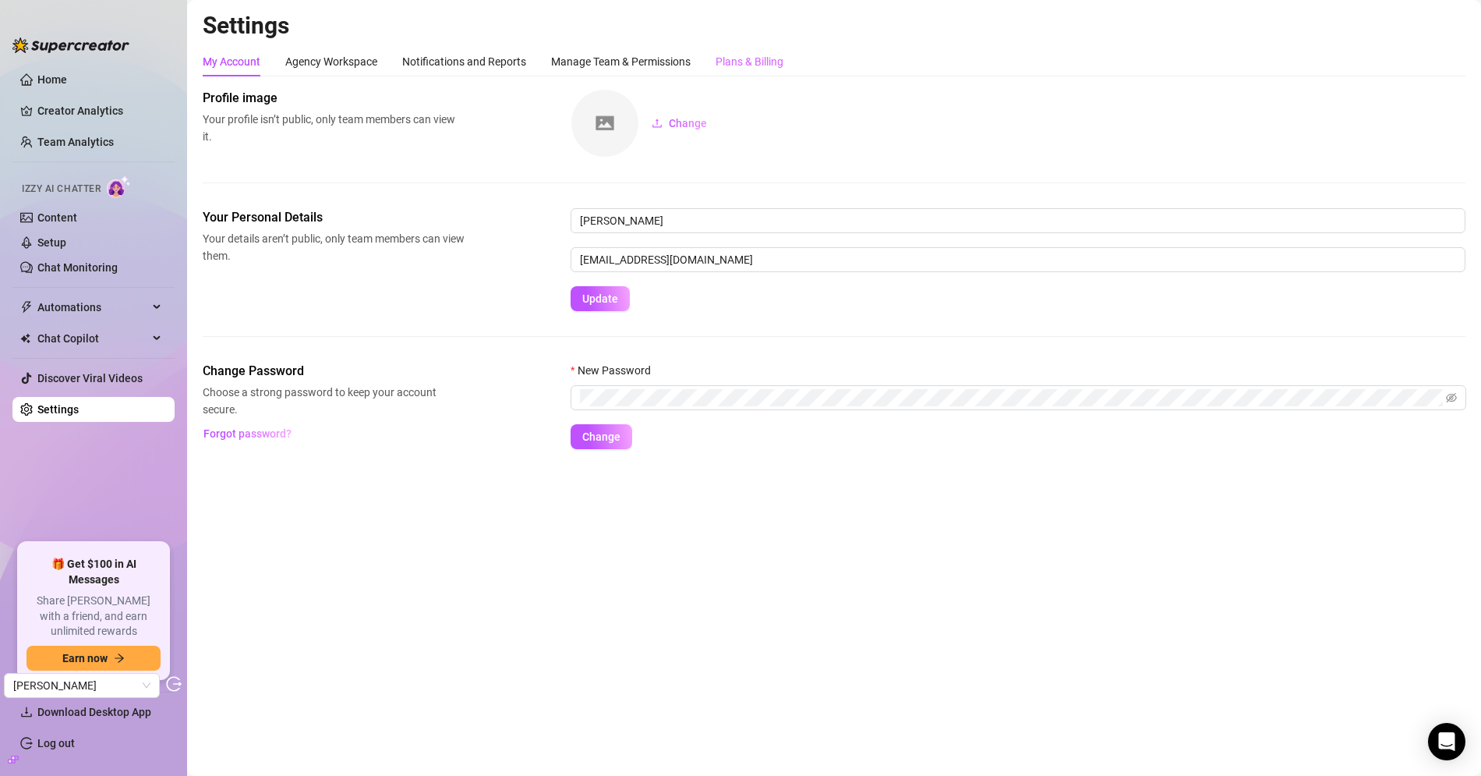
click at [756, 76] on div "My Account Agency Workspace Notifications and Reports Manage Team & Permissions…" at bounding box center [834, 248] width 1263 height 402
click at [763, 72] on div "Plans & Billing" at bounding box center [750, 62] width 68 height 30
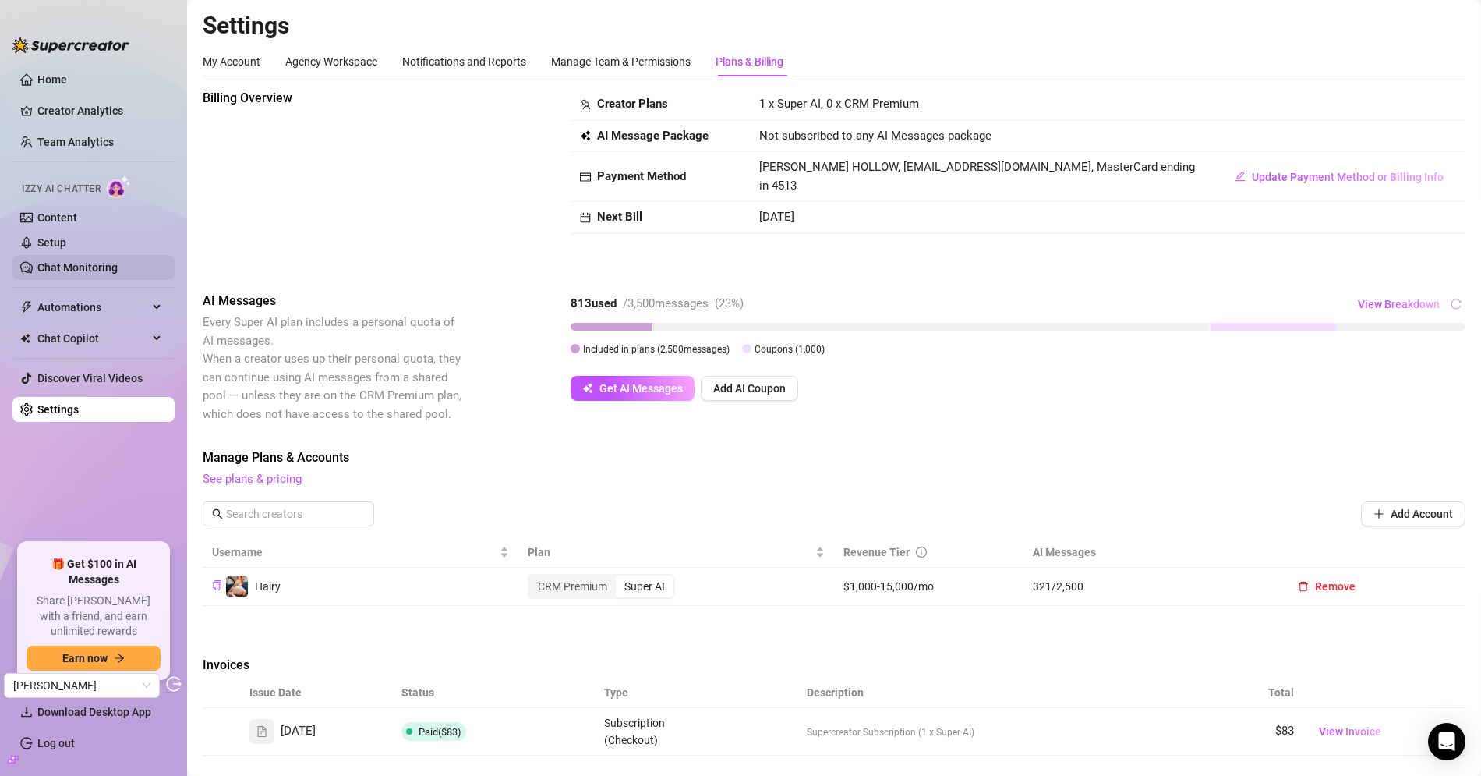
click at [83, 267] on link "Chat Monitoring" at bounding box center [77, 267] width 80 height 12
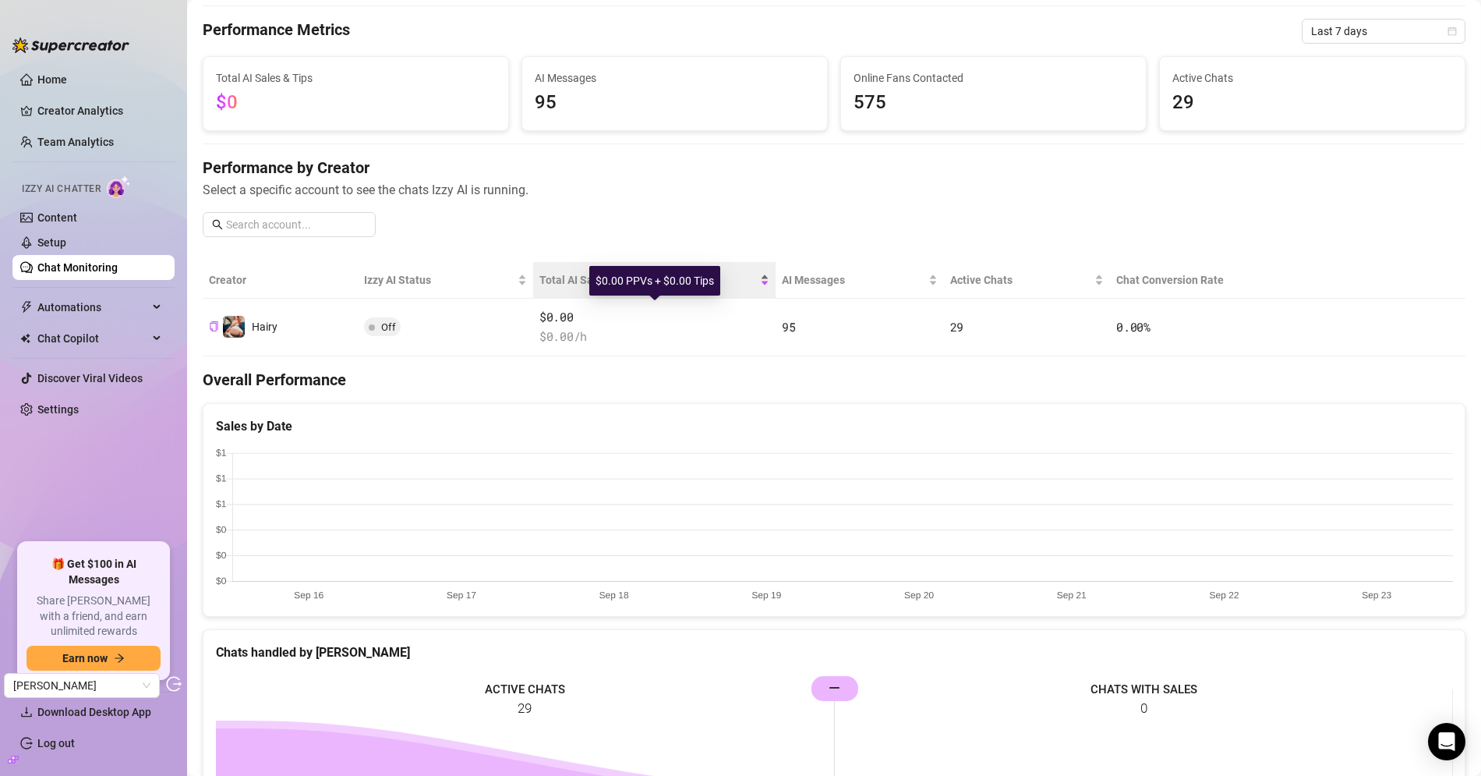
scroll to position [47, 0]
click at [64, 236] on link "Setup" at bounding box center [51, 242] width 29 height 12
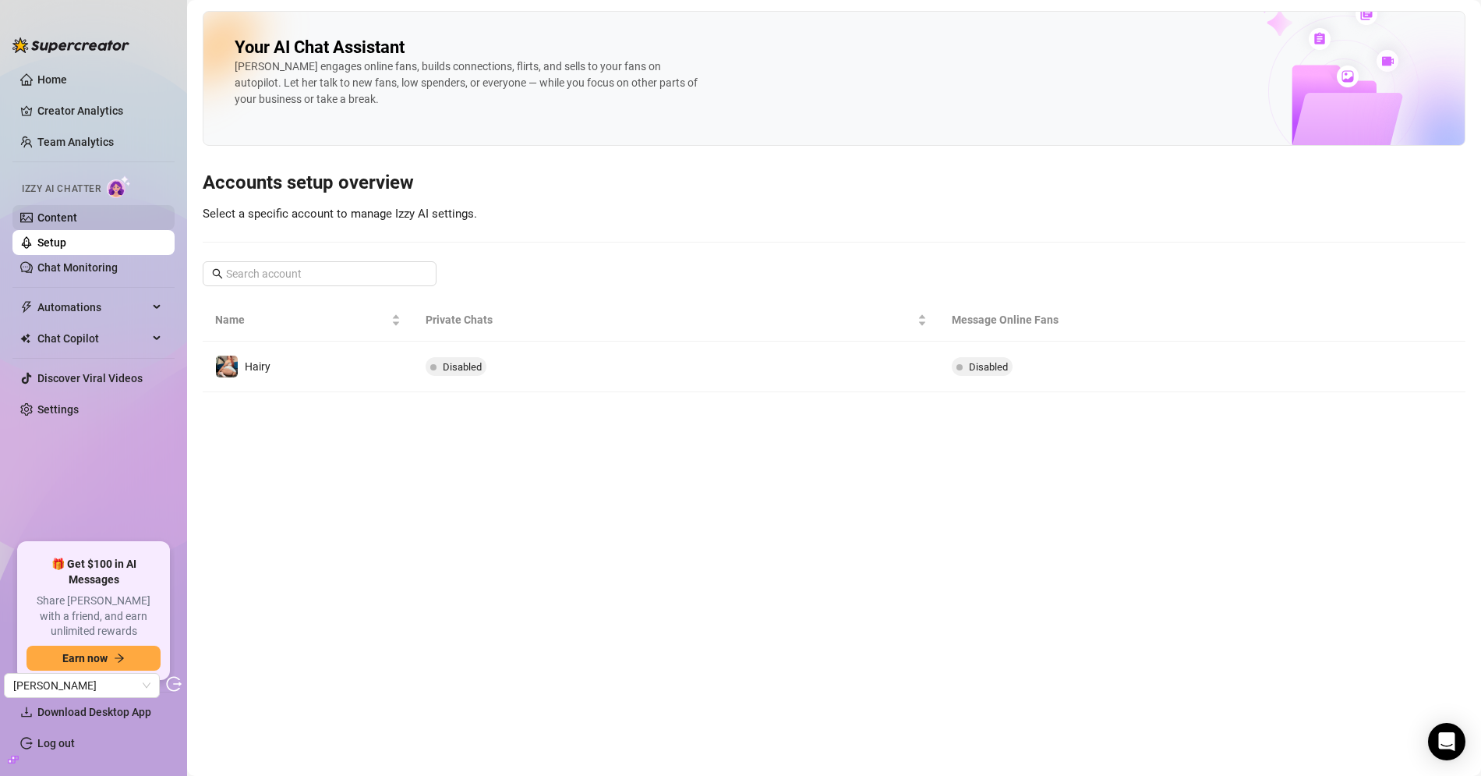
click at [77, 224] on link "Content" at bounding box center [57, 217] width 40 height 12
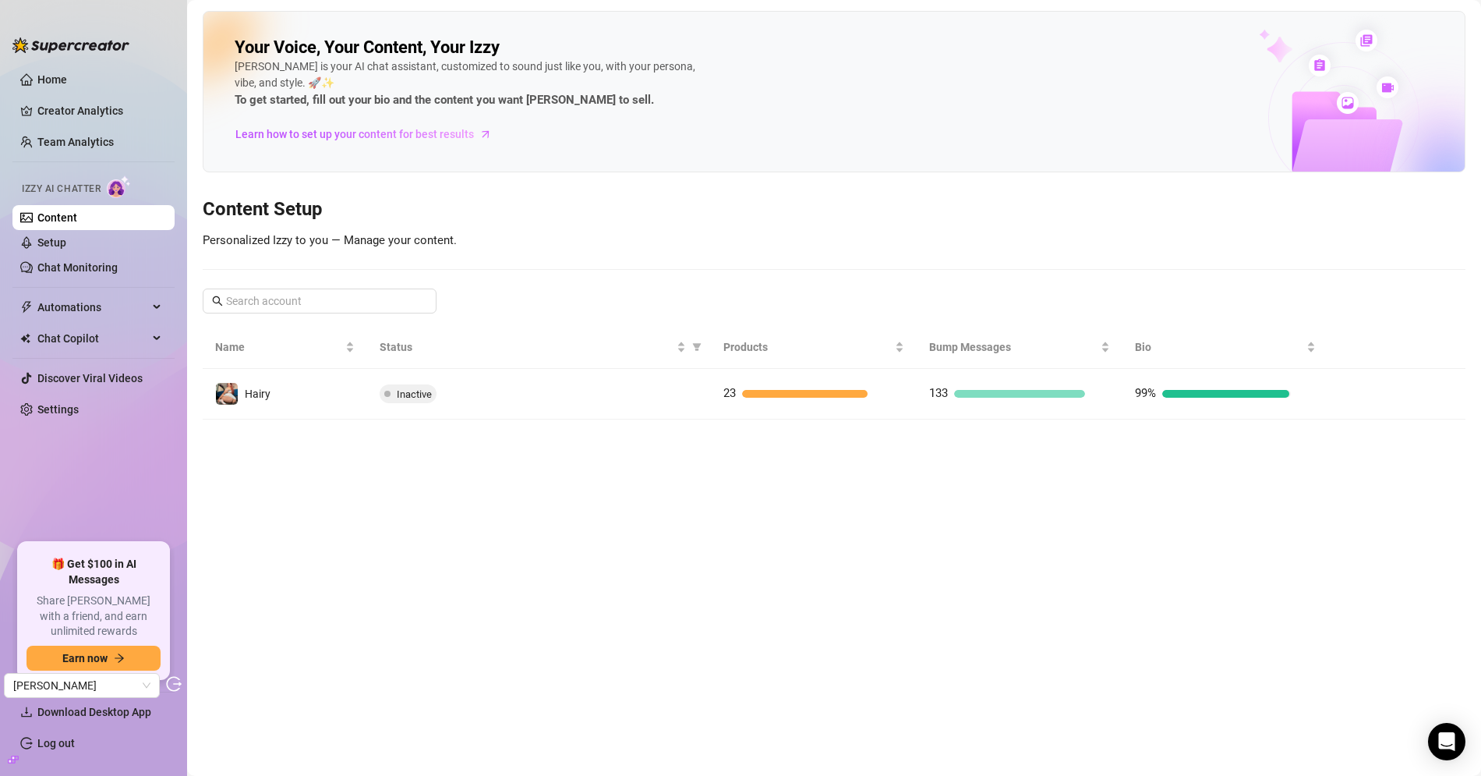
click at [66, 242] on link "Setup" at bounding box center [51, 242] width 29 height 12
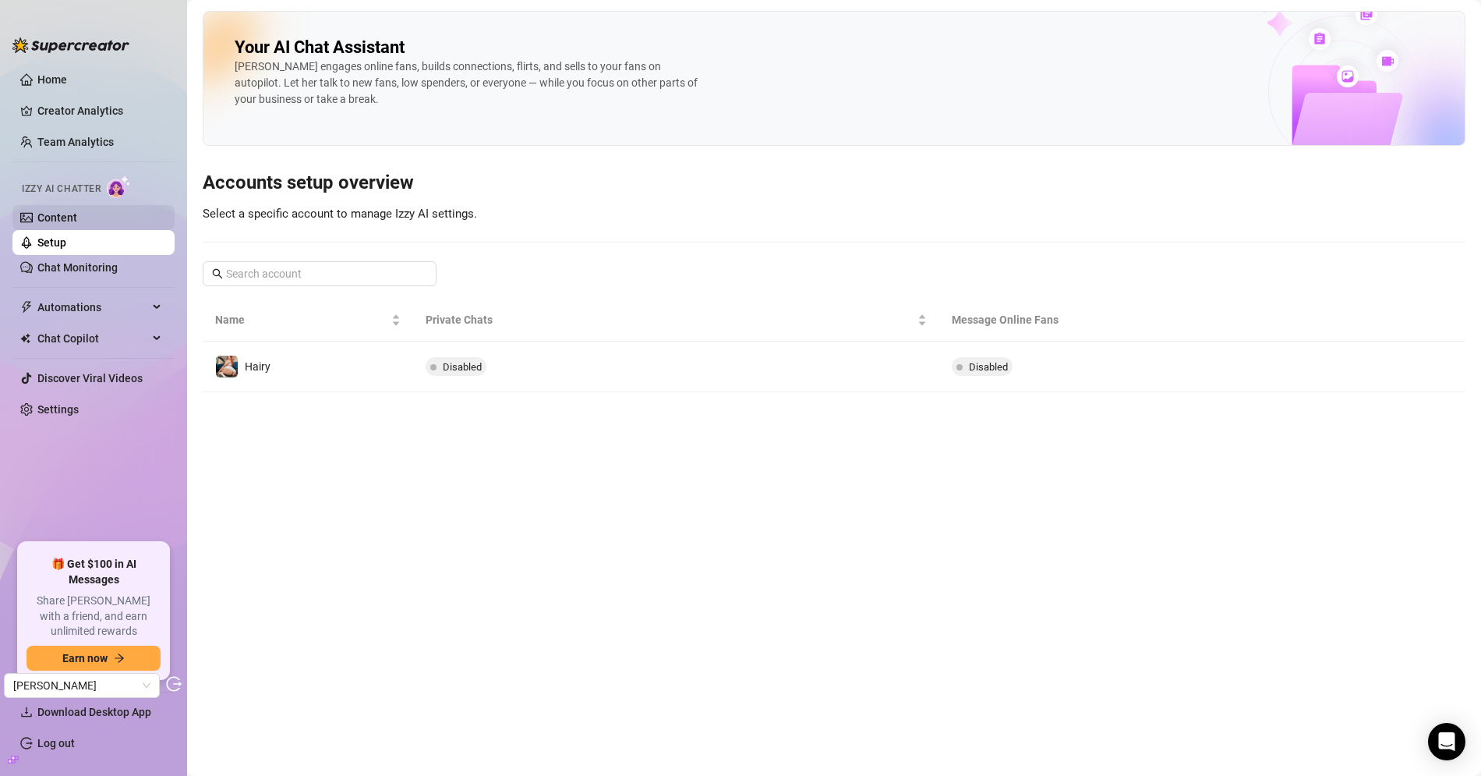
click at [71, 221] on link "Content" at bounding box center [57, 217] width 40 height 12
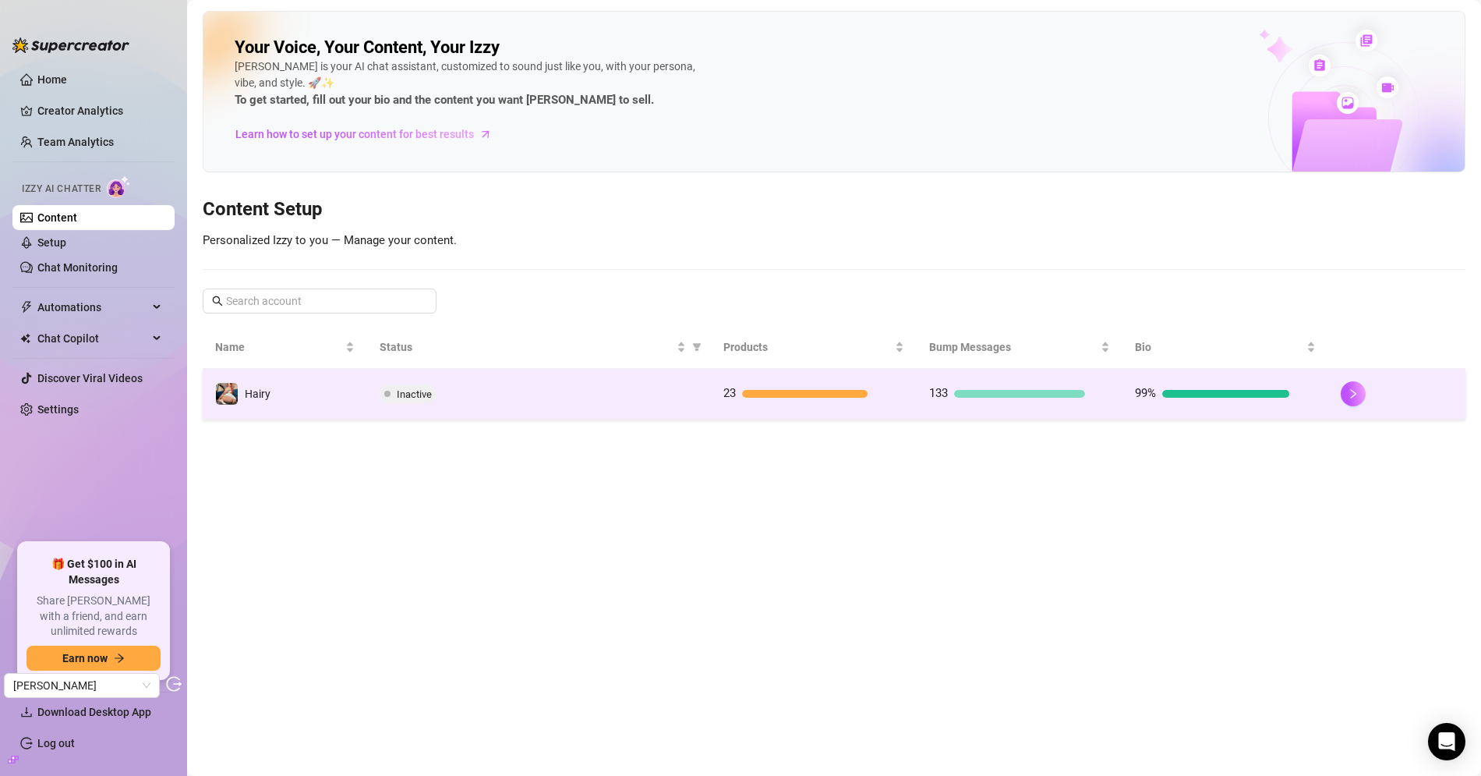
click at [401, 376] on td "Inactive" at bounding box center [538, 394] width 343 height 51
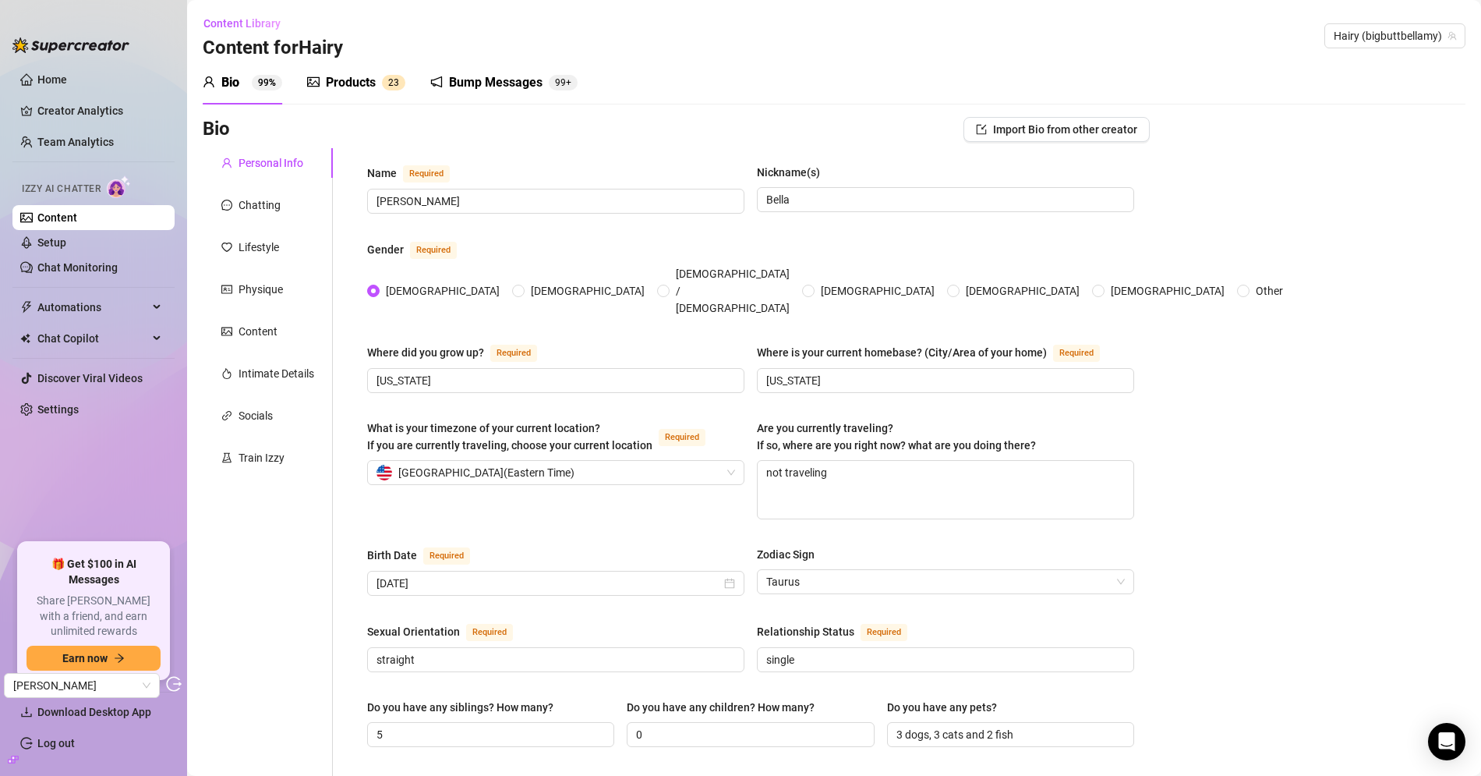
click at [359, 73] on div "Products" at bounding box center [351, 82] width 50 height 19
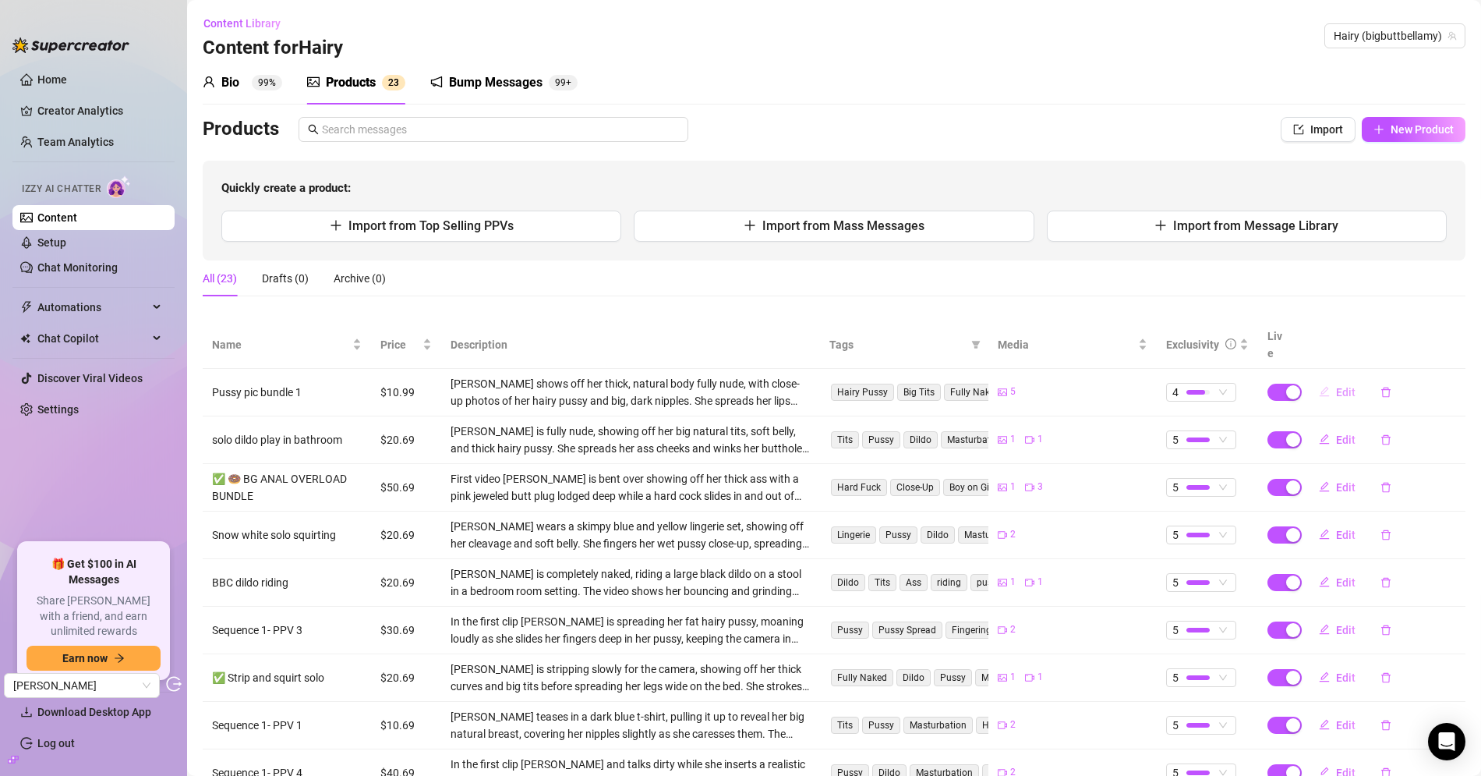
click at [1336, 386] on span "Edit" at bounding box center [1345, 392] width 19 height 12
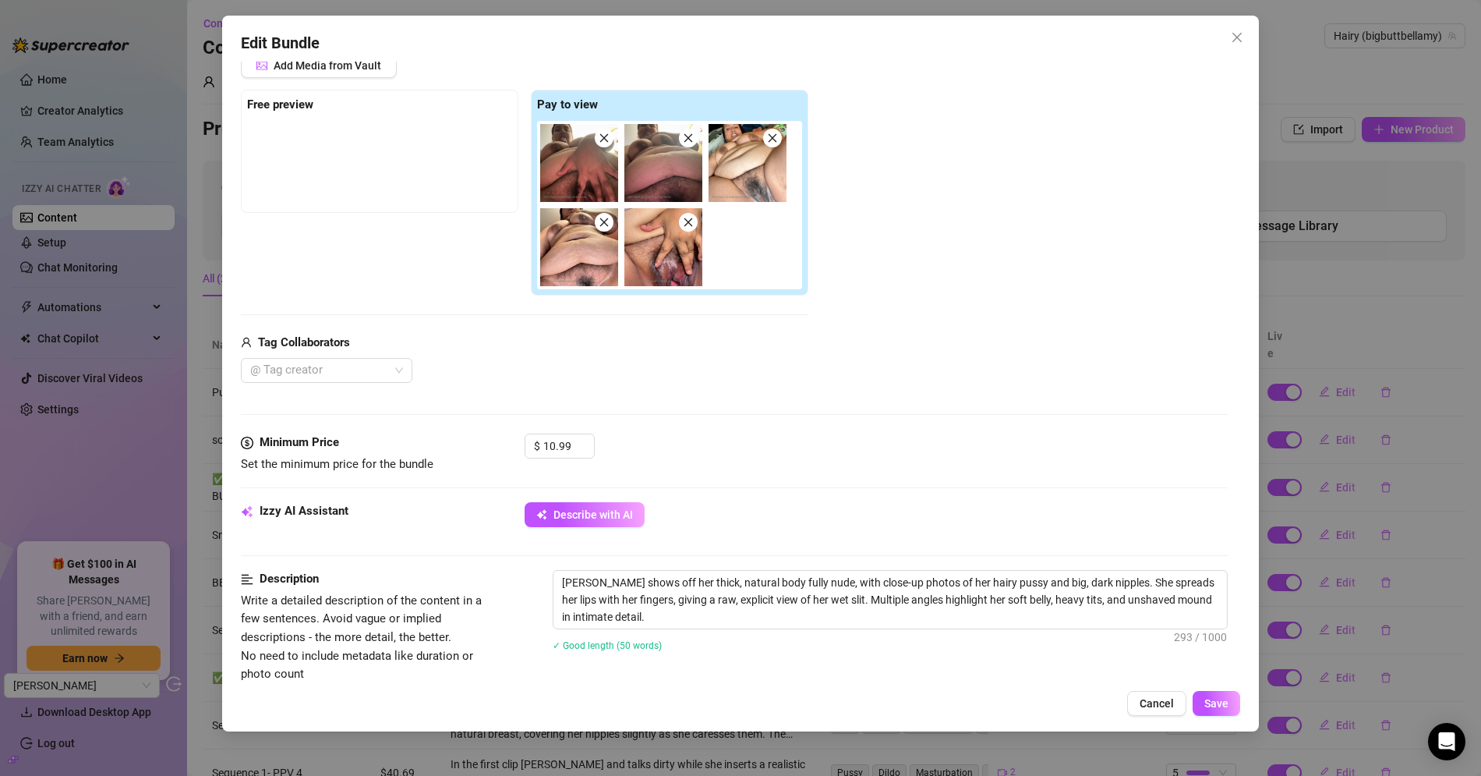
scroll to position [758, 0]
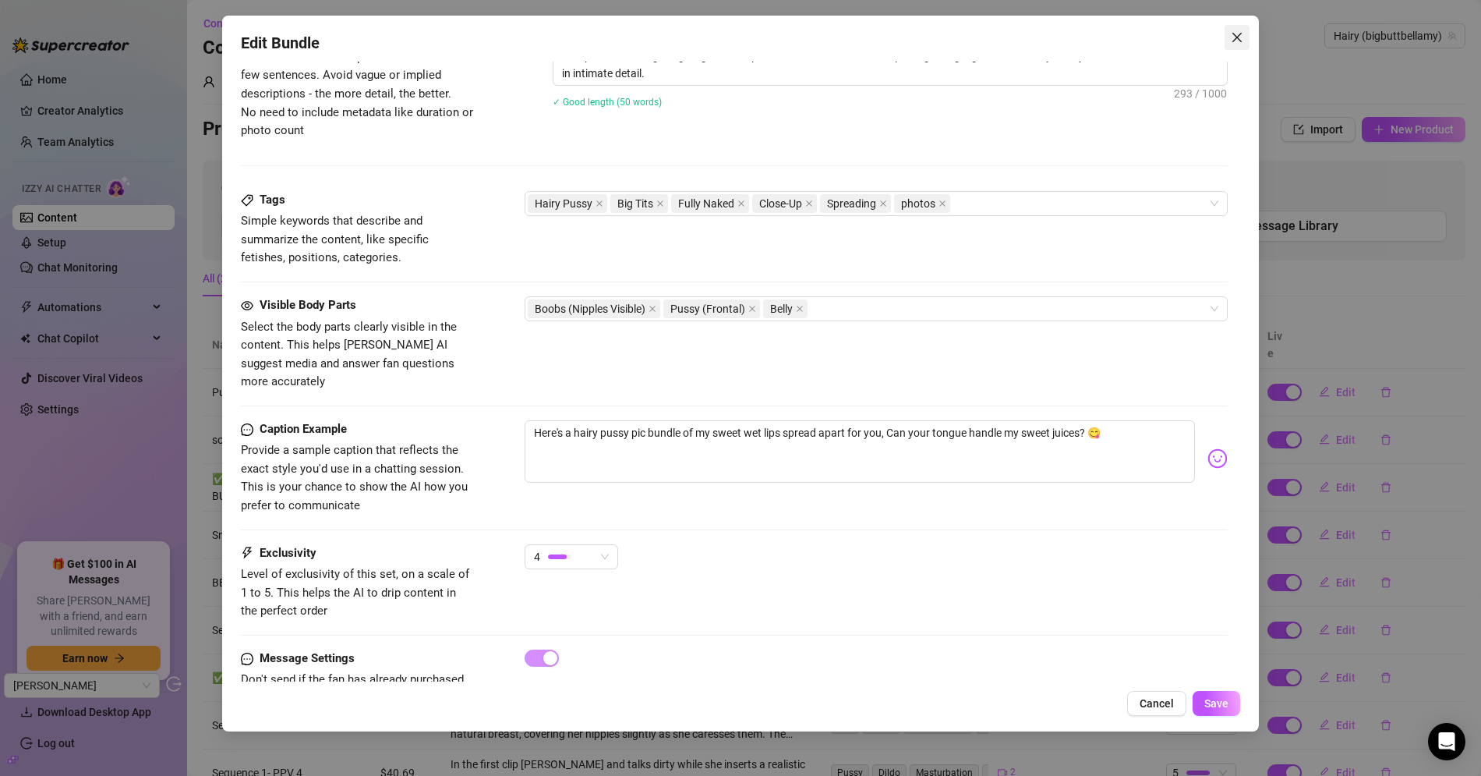
click at [1231, 36] on icon "close" at bounding box center [1237, 37] width 12 height 12
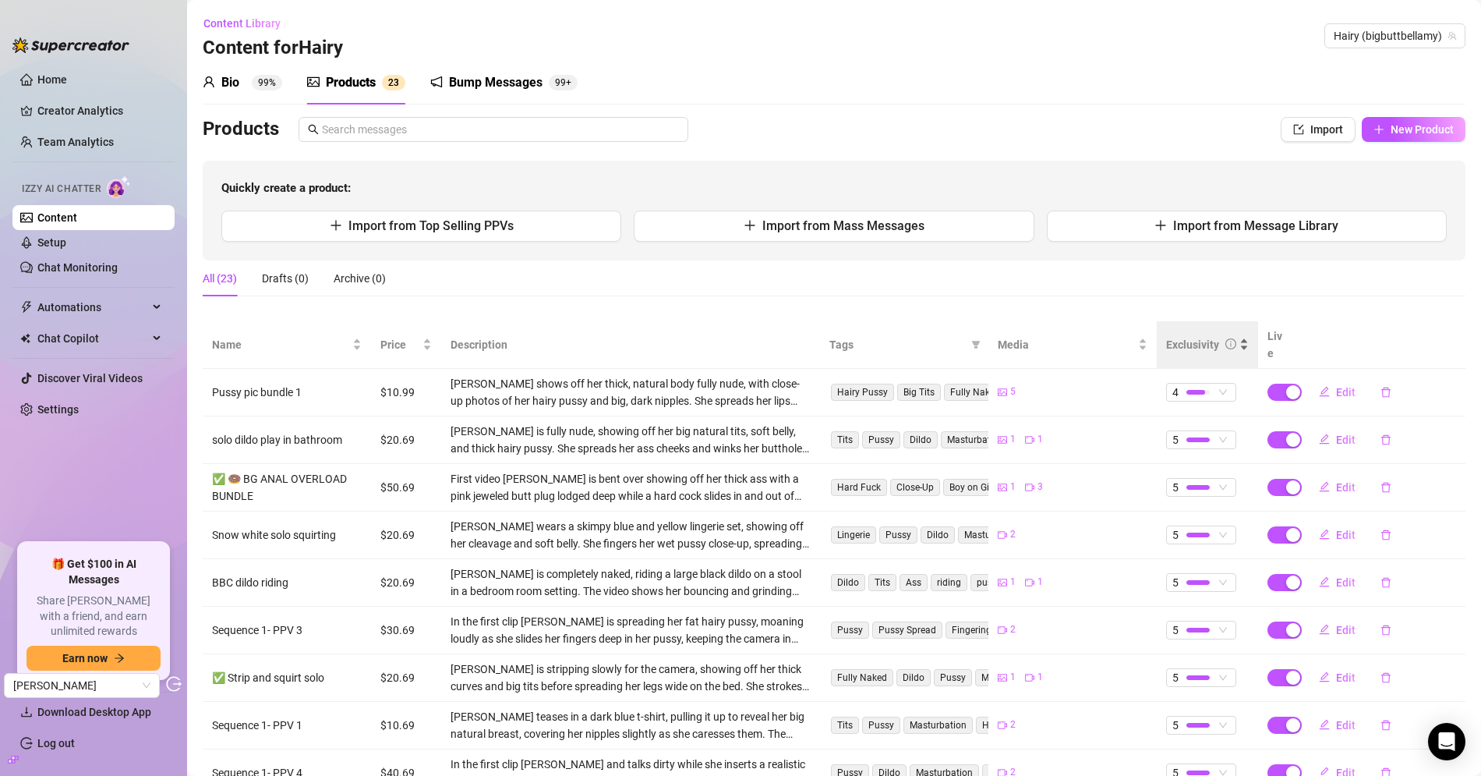
click at [1212, 336] on div "Exclusivity" at bounding box center [1192, 344] width 53 height 17
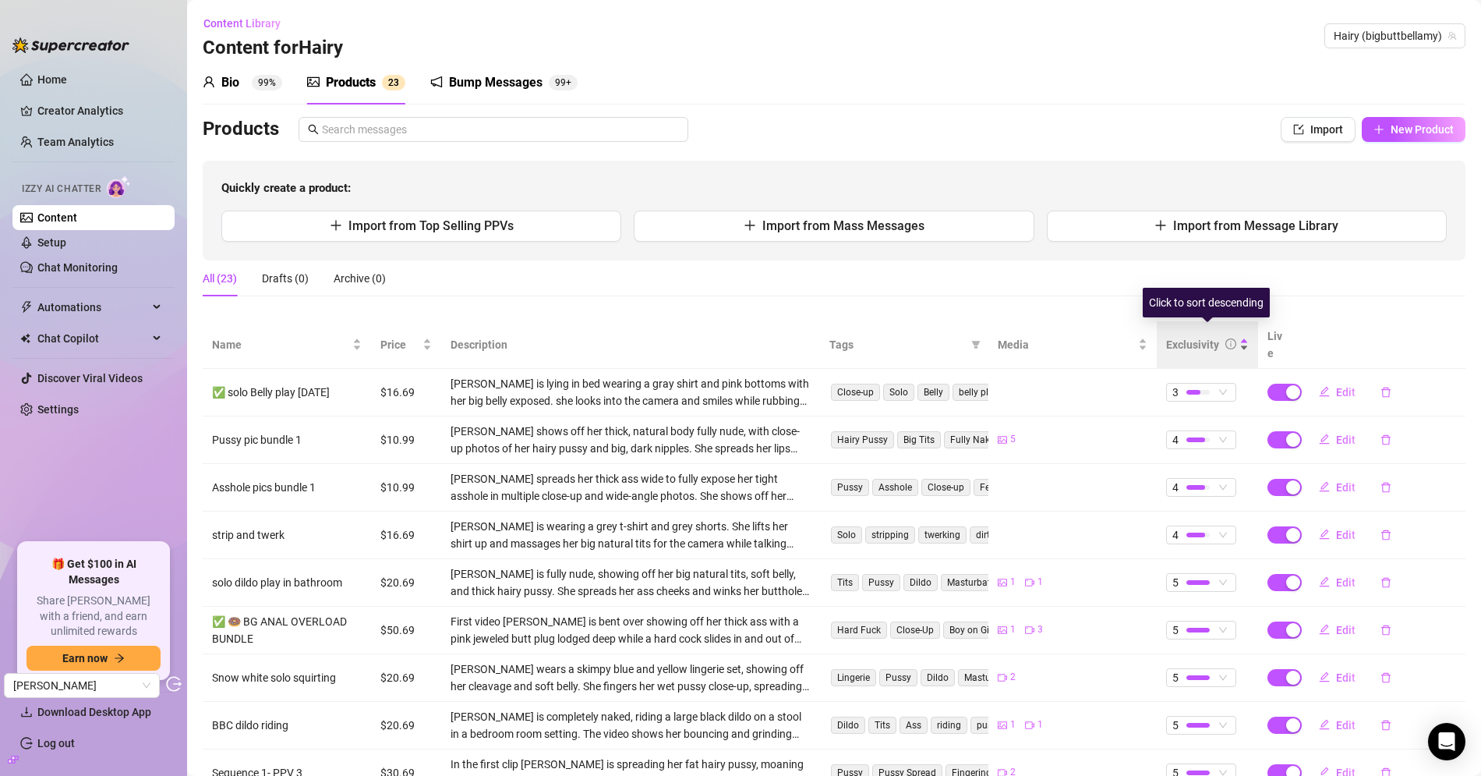
click at [1212, 336] on div "Exclusivity" at bounding box center [1192, 344] width 53 height 17
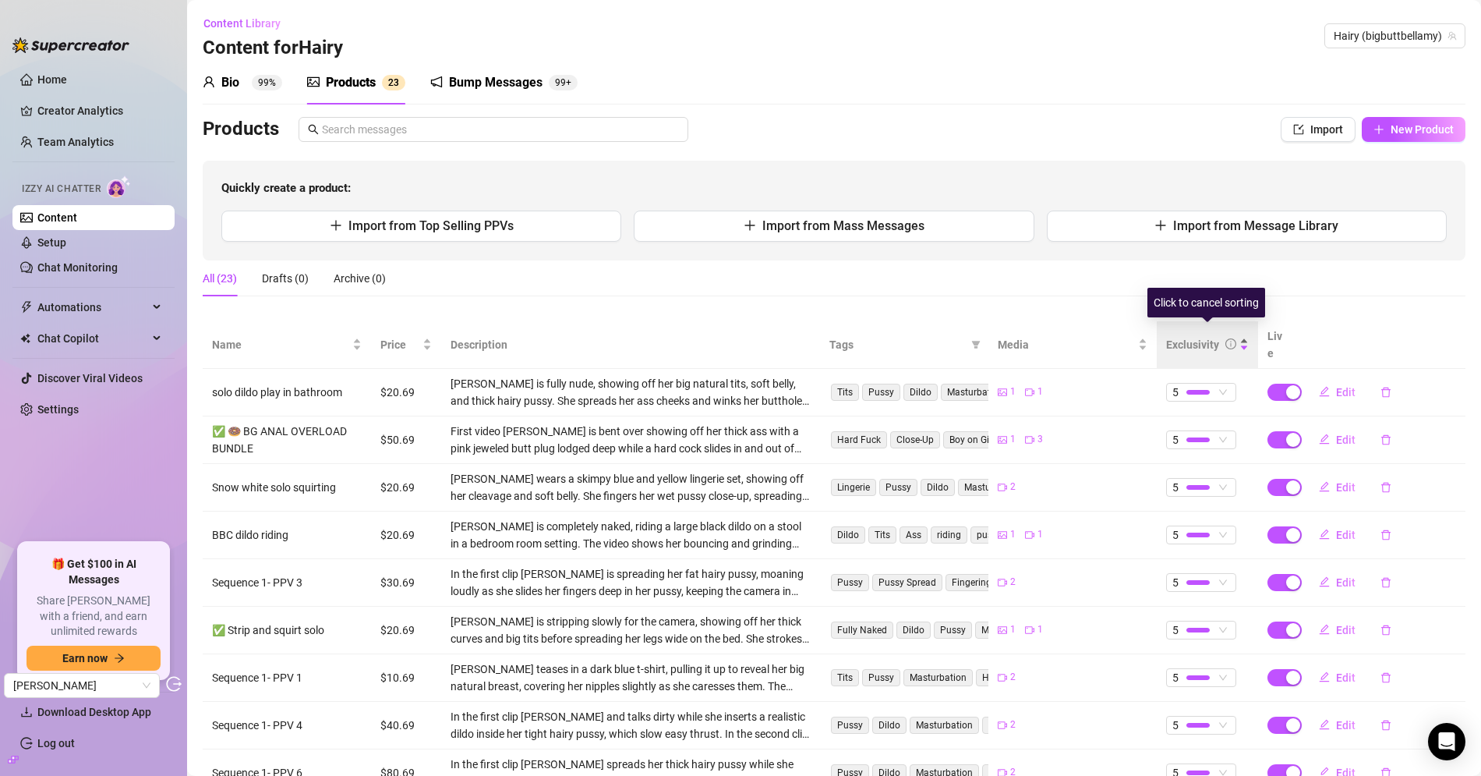
click at [1212, 336] on div "Exclusivity" at bounding box center [1192, 344] width 53 height 17
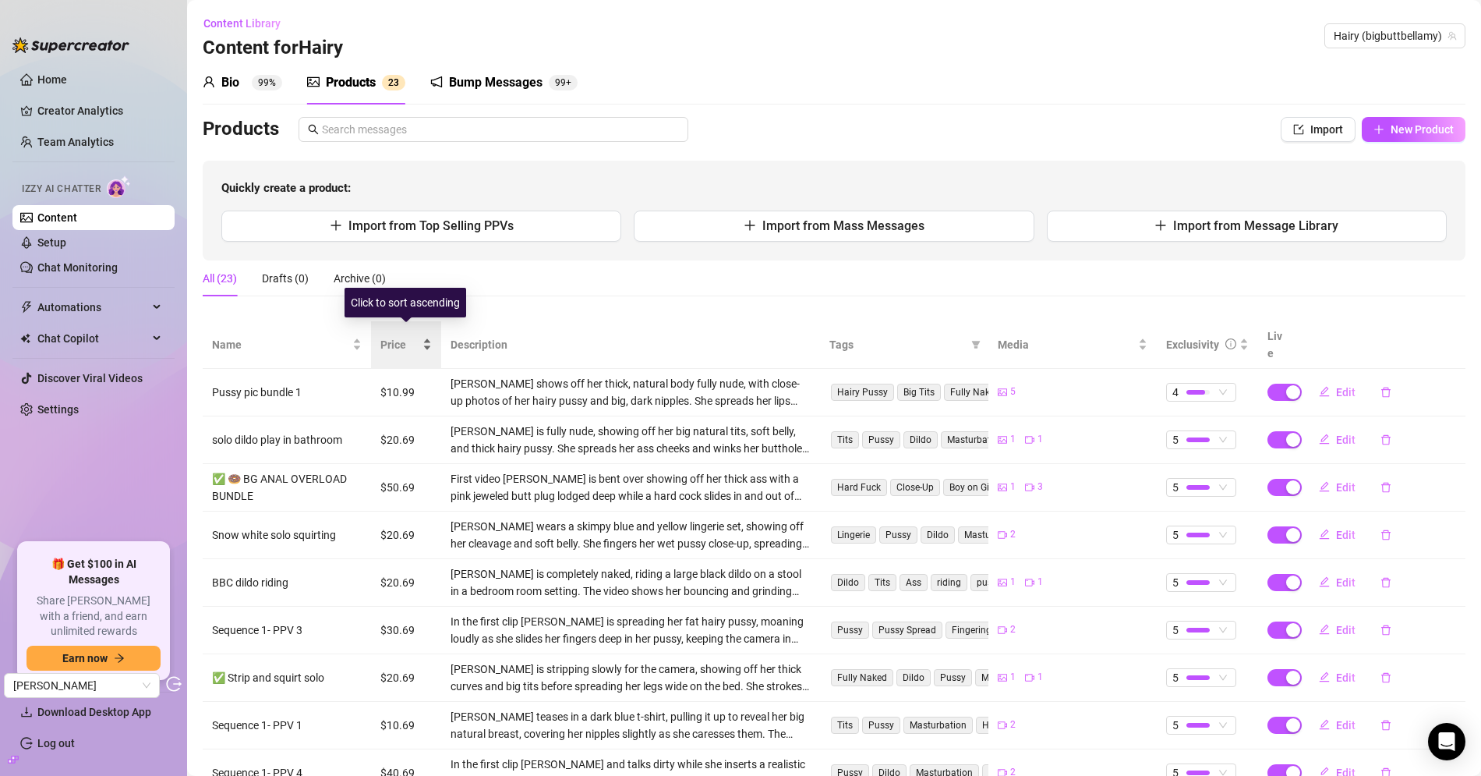
click at [403, 339] on span "Price" at bounding box center [399, 344] width 39 height 17
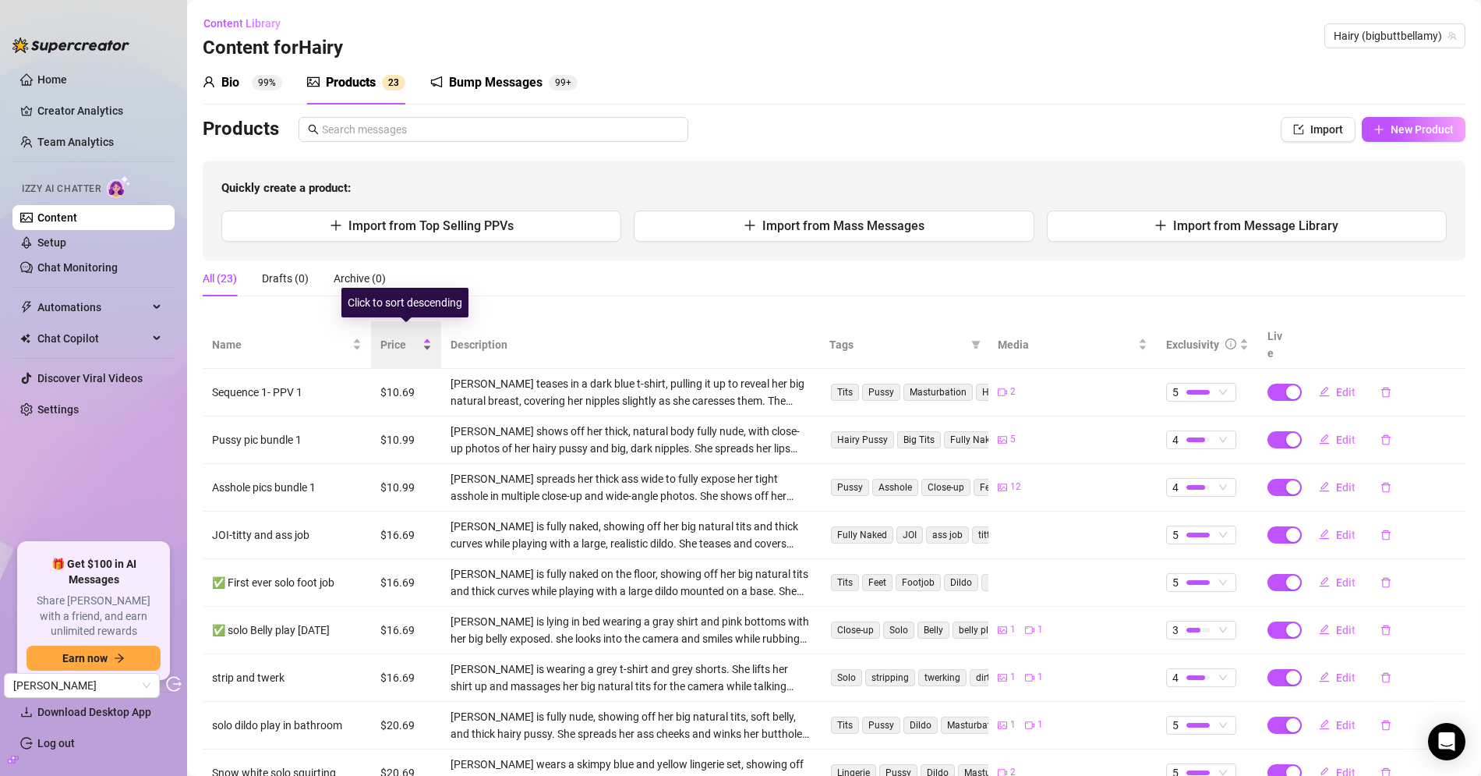
click at [403, 339] on span "Price" at bounding box center [399, 344] width 39 height 17
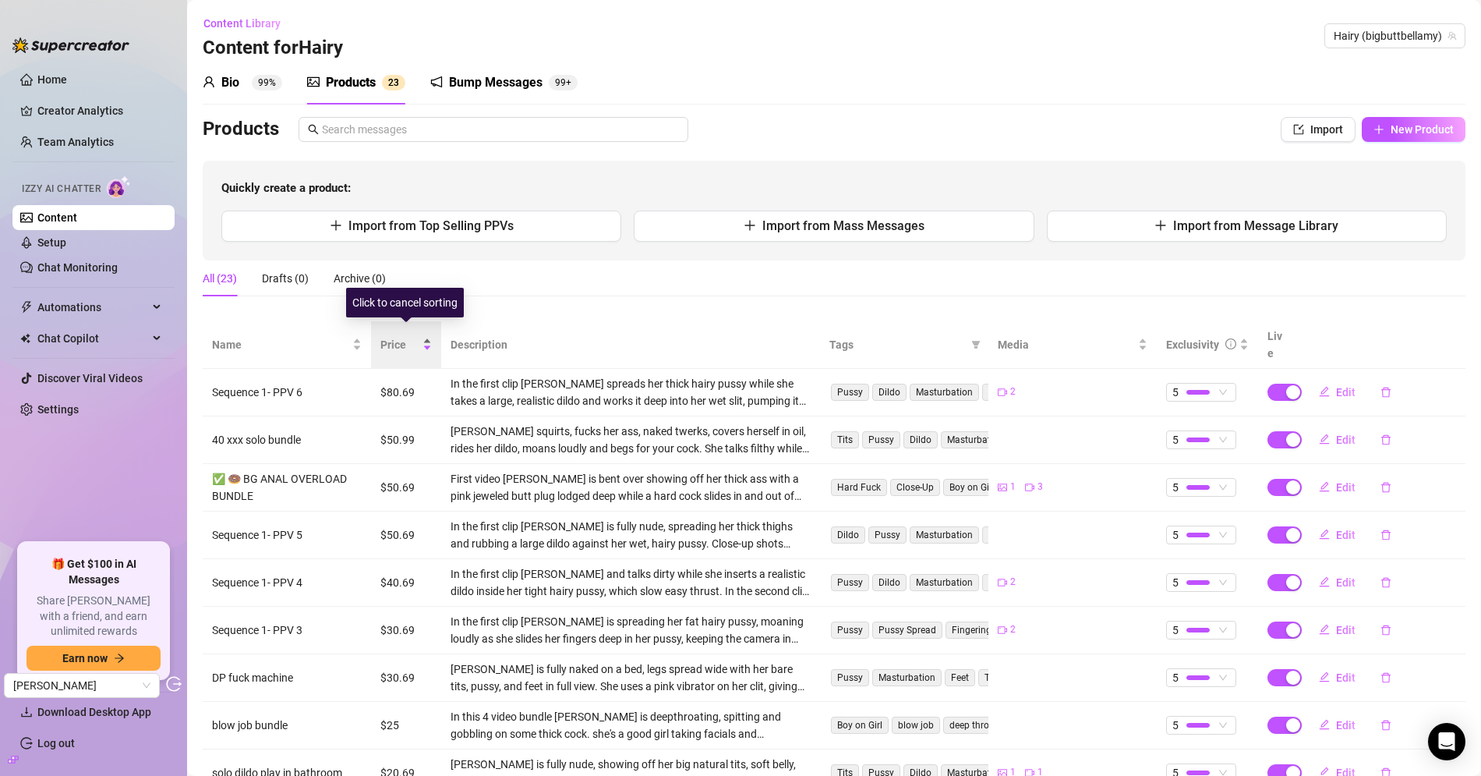
click at [403, 339] on span "Price" at bounding box center [399, 344] width 39 height 17
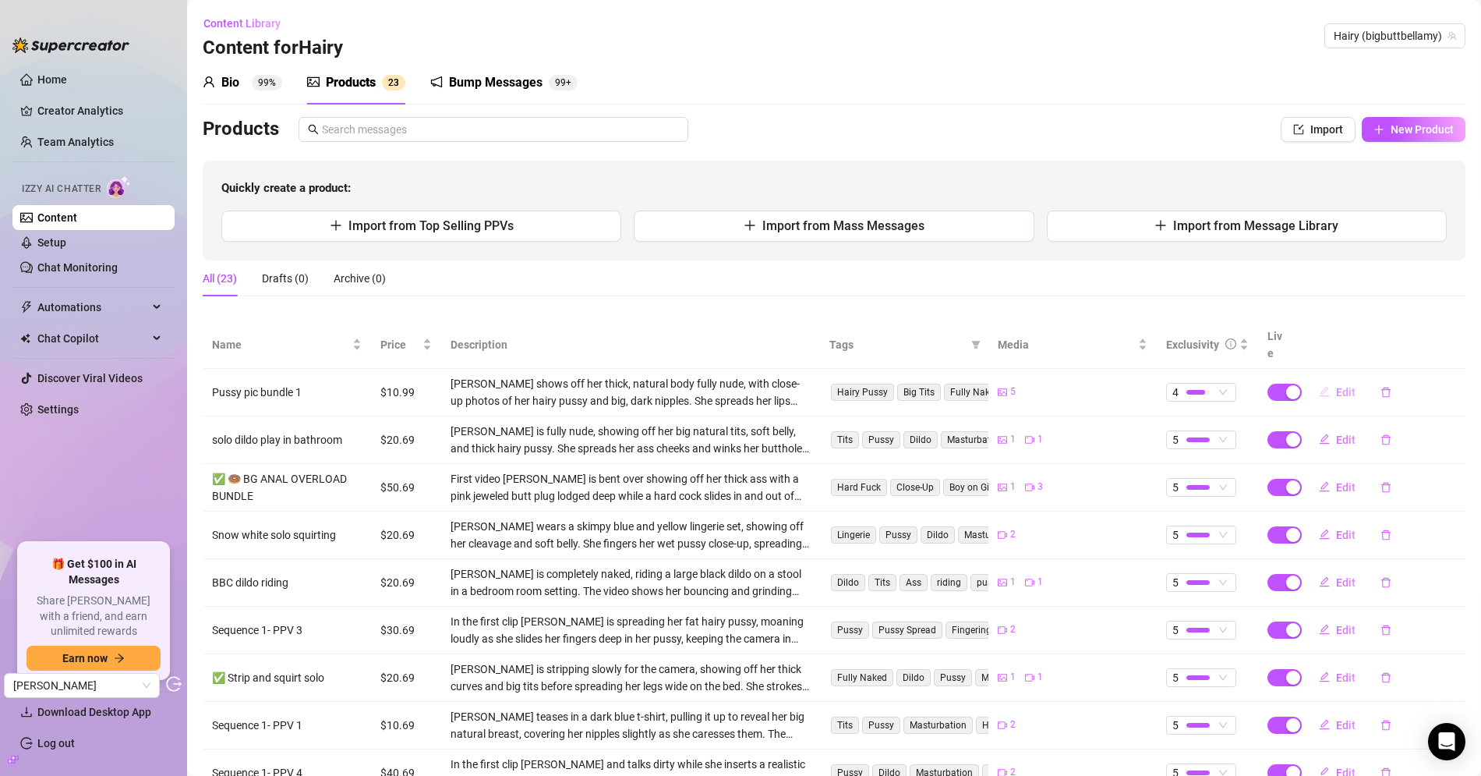
click at [1321, 386] on icon "edit" at bounding box center [1324, 391] width 11 height 11
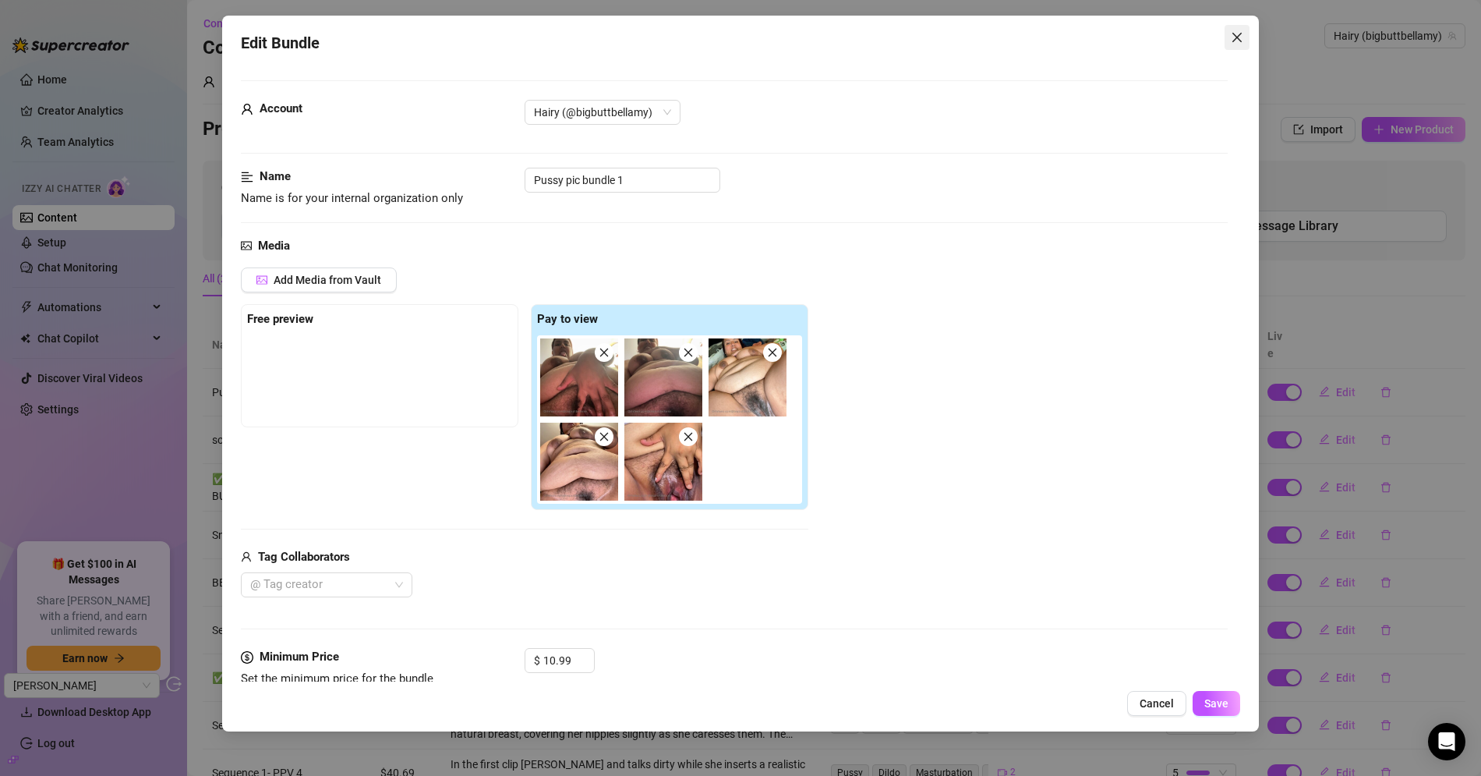
click at [1233, 40] on icon "close" at bounding box center [1236, 37] width 9 height 9
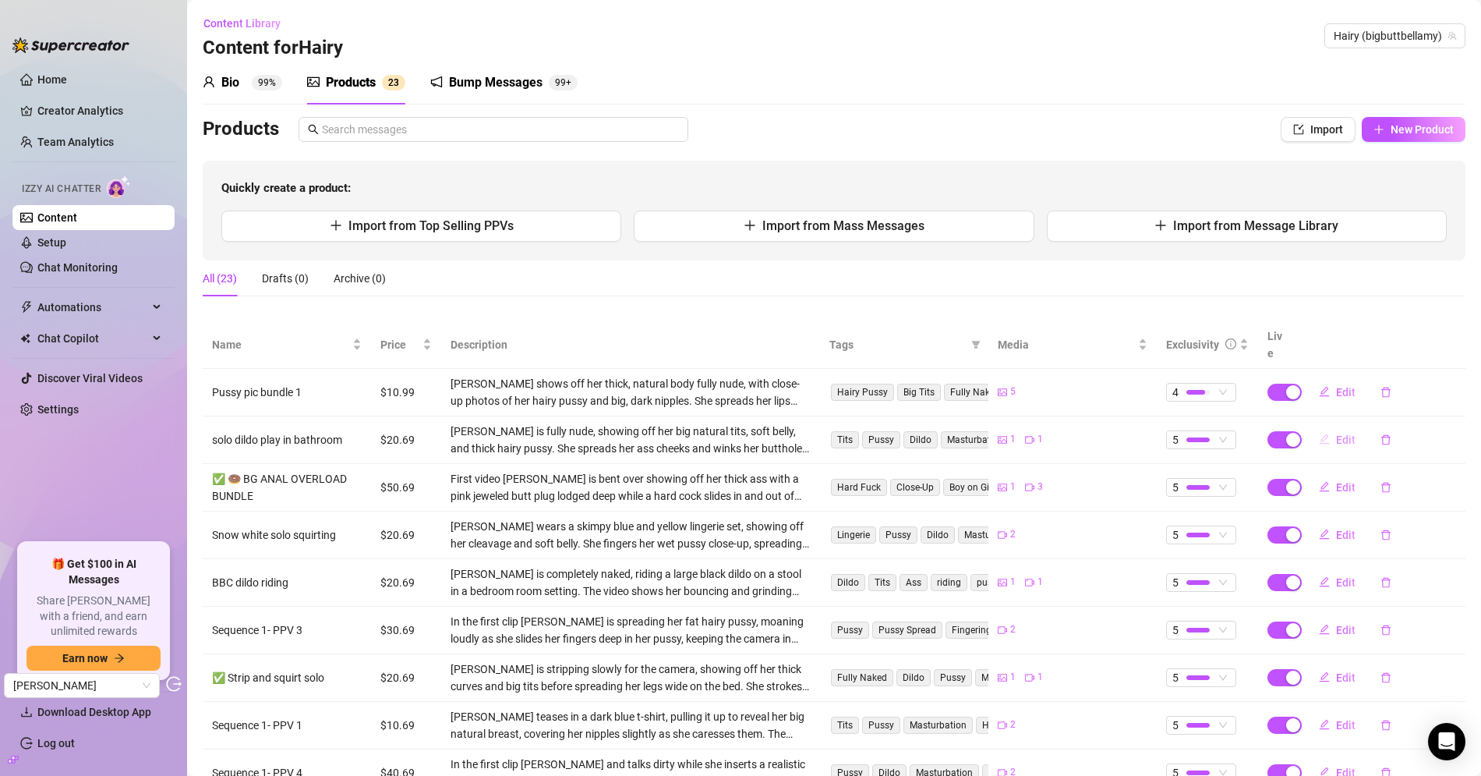
click at [1330, 427] on button "Edit" at bounding box center [1337, 439] width 62 height 25
type textarea "I wanted to be a naughty girl for you while I have company over 🤭 made this qui…"
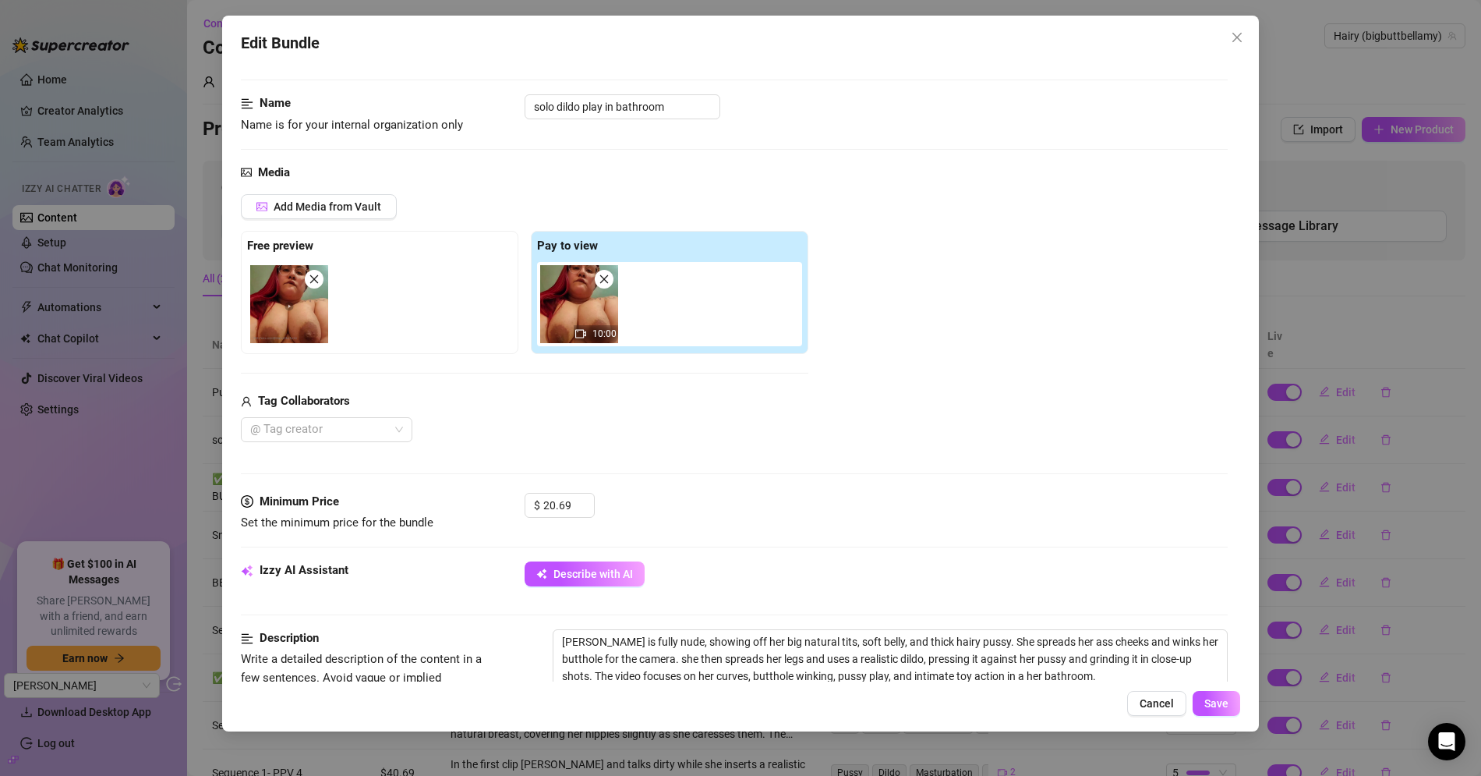
scroll to position [0, 0]
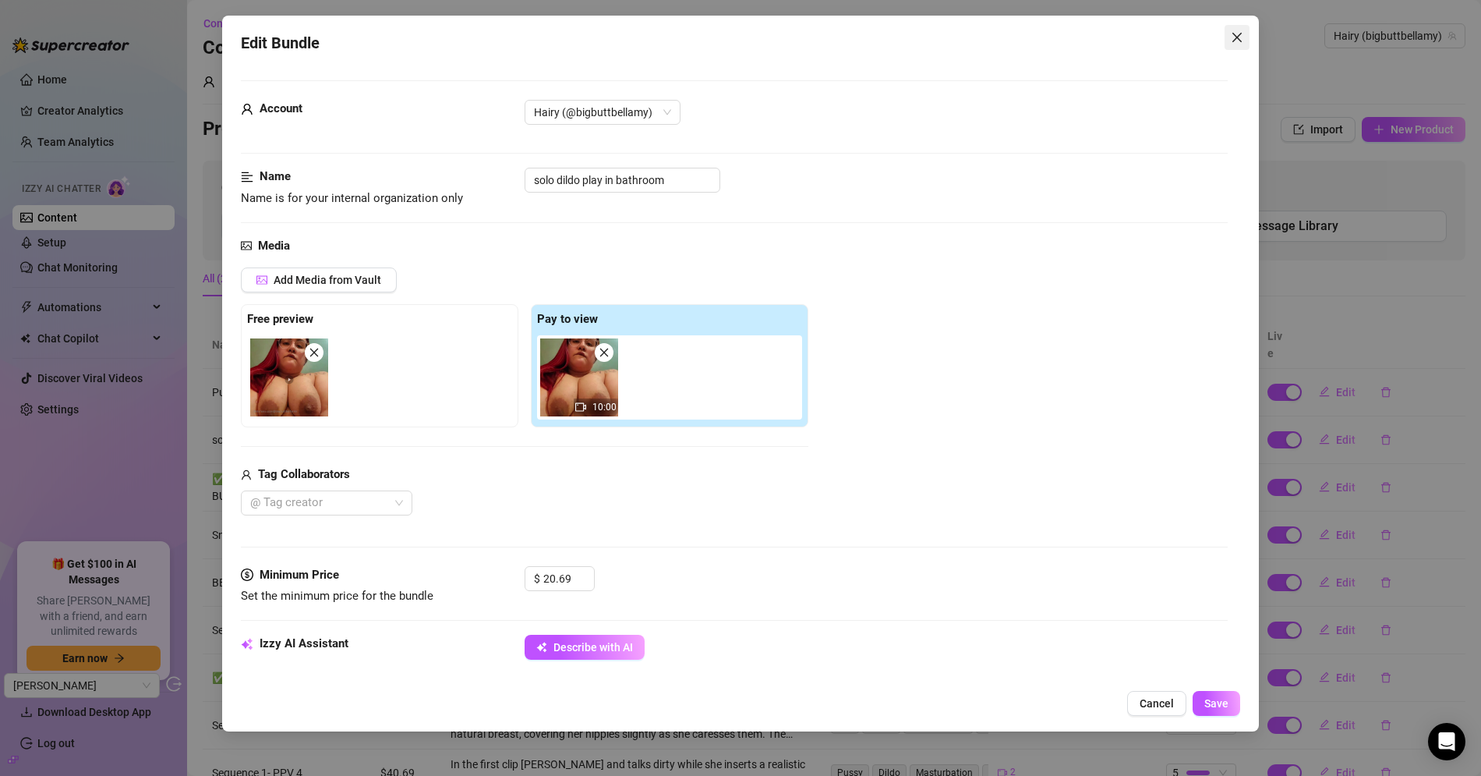
click at [1229, 39] on span "Close" at bounding box center [1237, 37] width 25 height 12
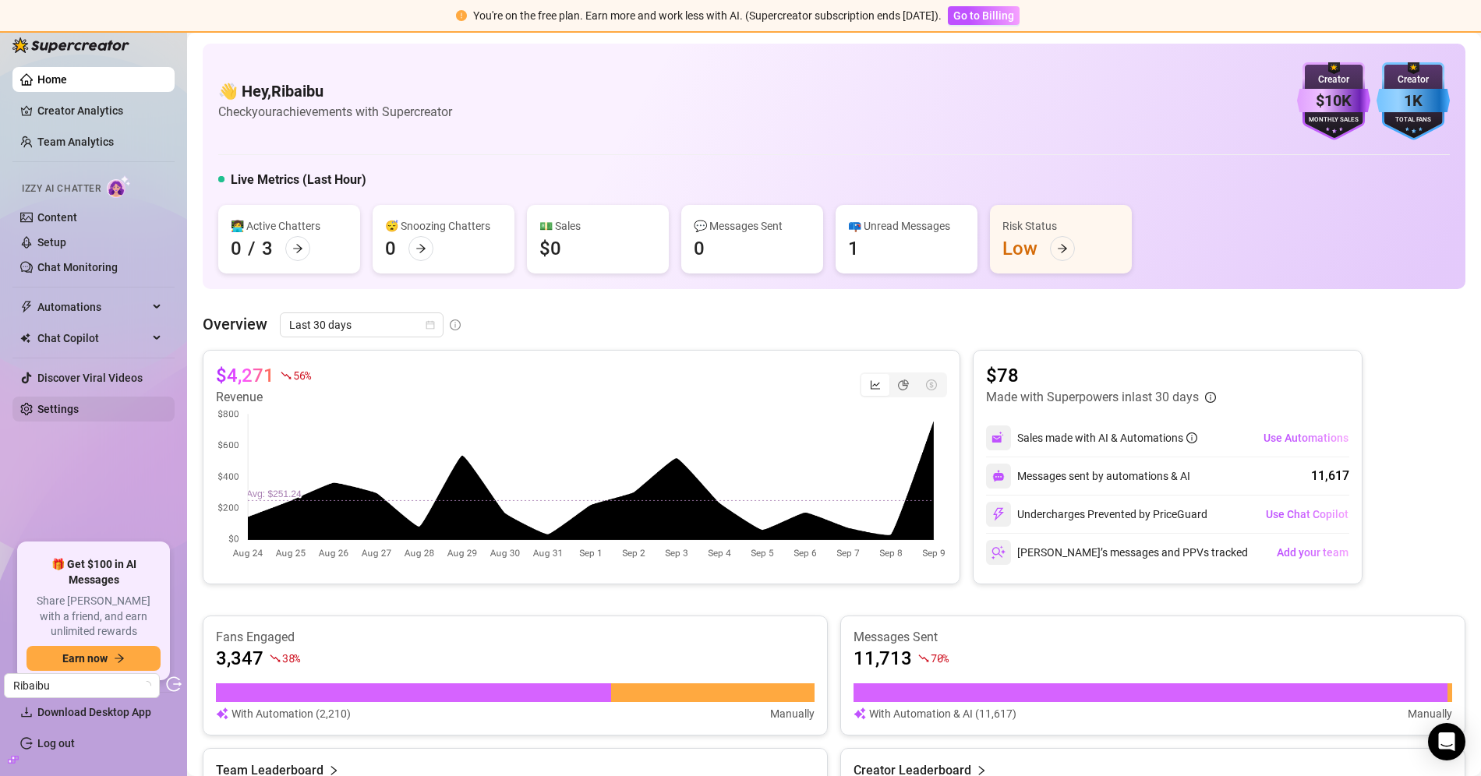
click at [55, 415] on link "Settings" at bounding box center [57, 409] width 41 height 12
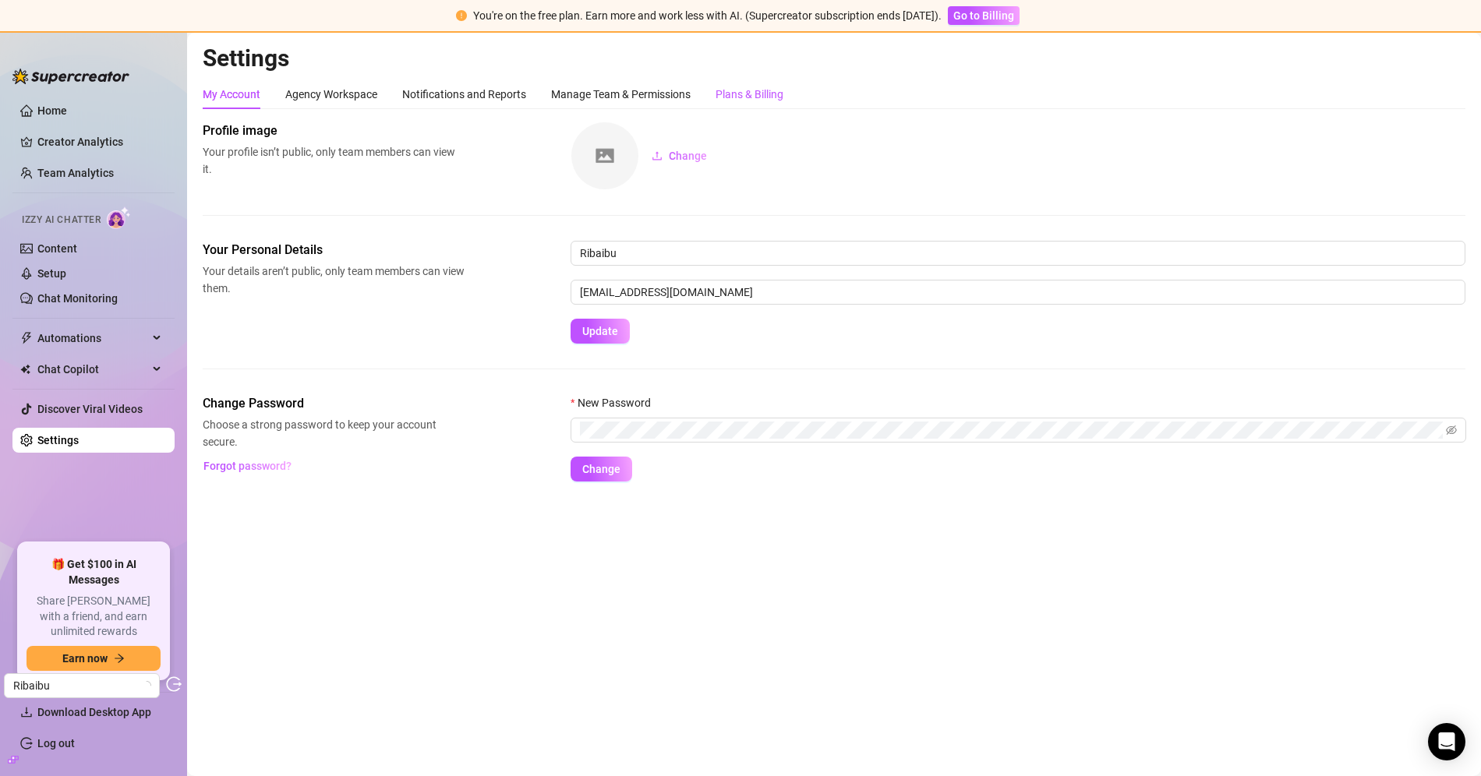
click at [776, 101] on div "Plans & Billing" at bounding box center [750, 94] width 68 height 17
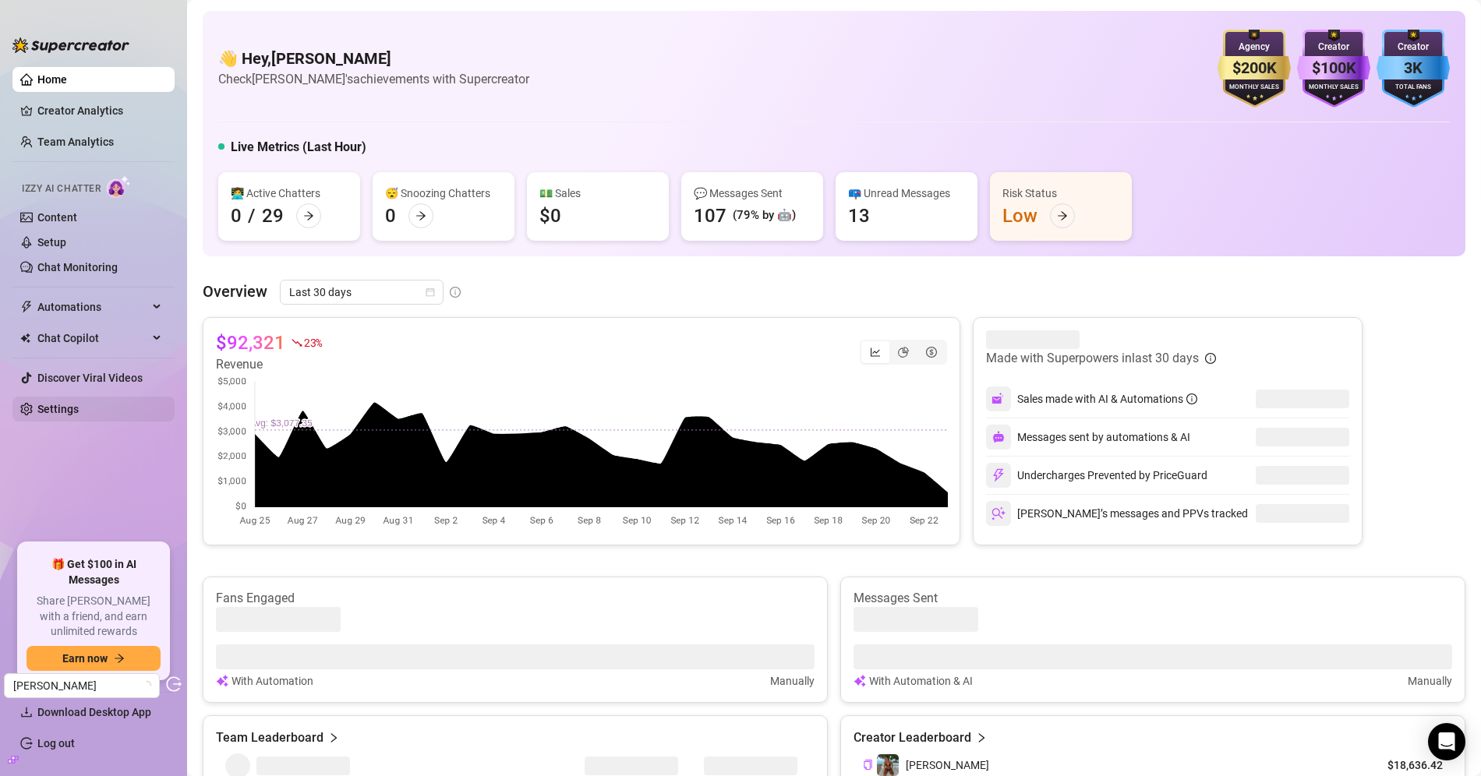
click at [79, 410] on link "Settings" at bounding box center [57, 409] width 41 height 12
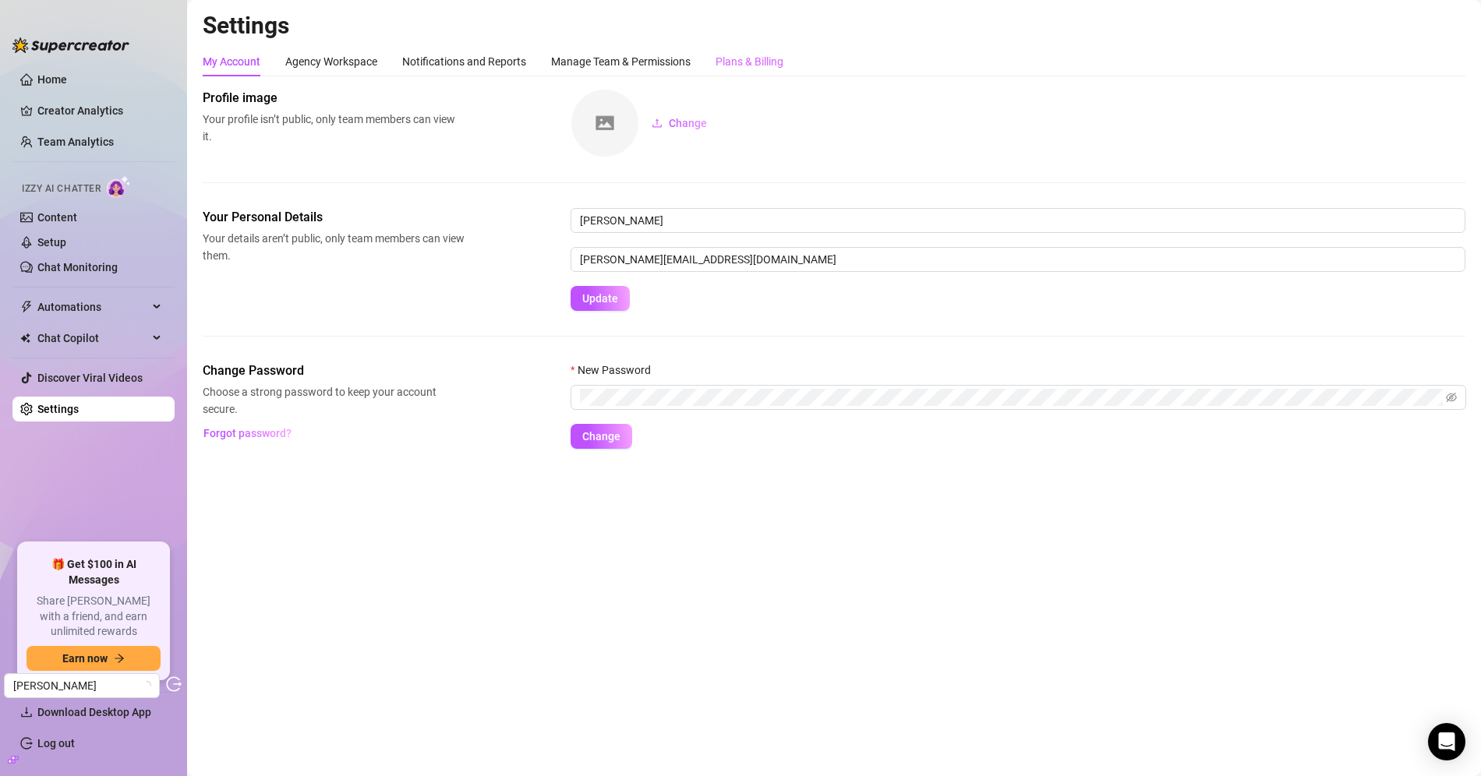
click at [772, 51] on div "Plans & Billing" at bounding box center [750, 62] width 68 height 30
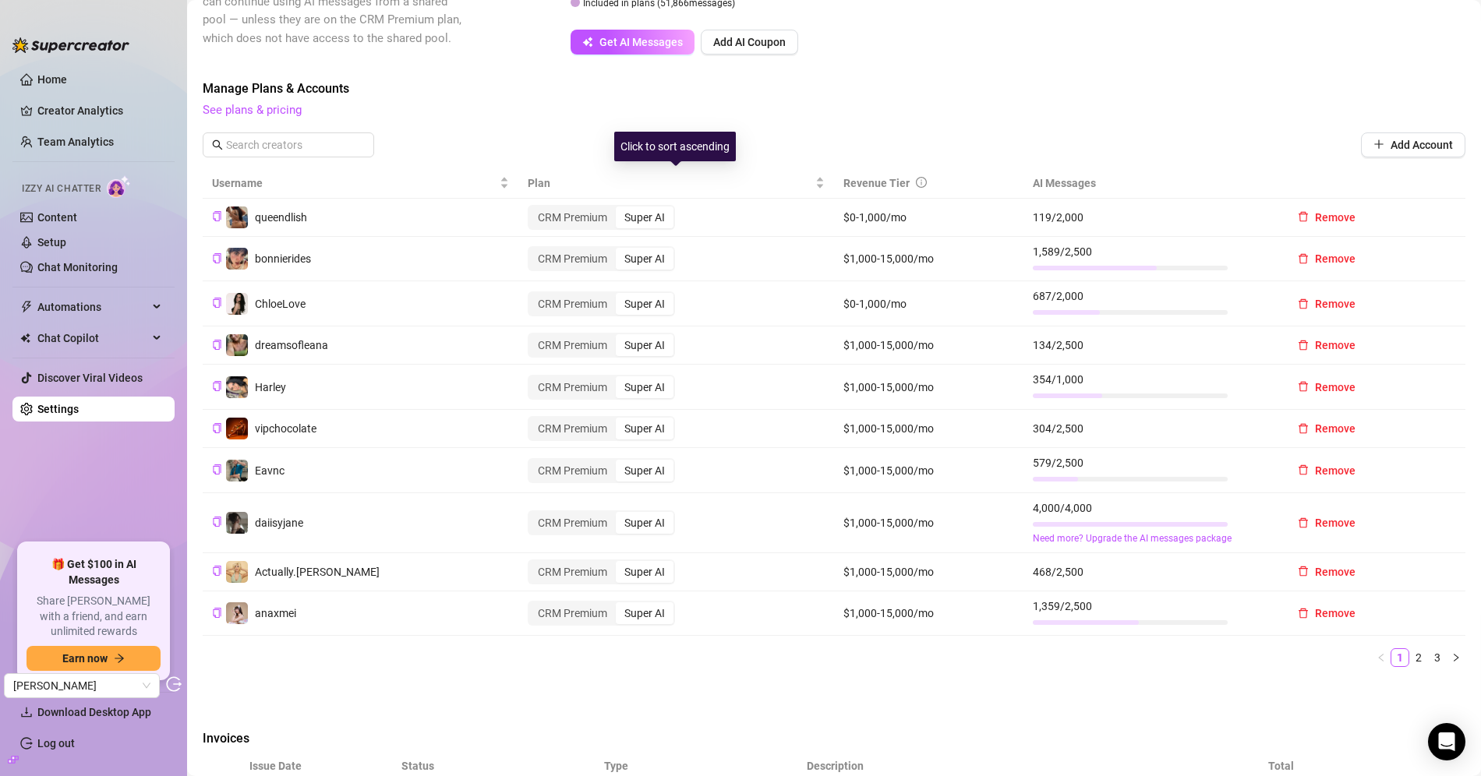
scroll to position [382, 0]
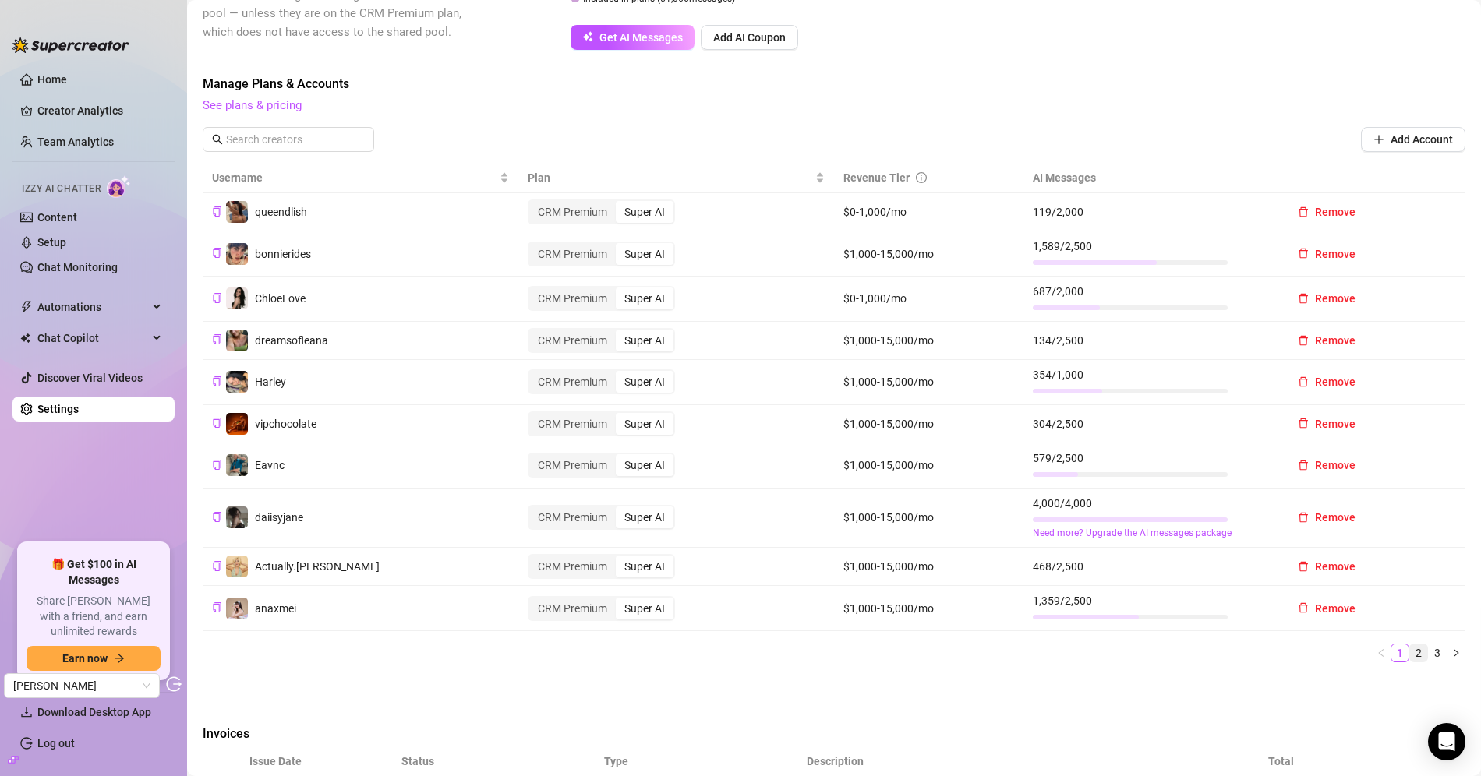
click at [1421, 654] on link "2" at bounding box center [1418, 653] width 17 height 17
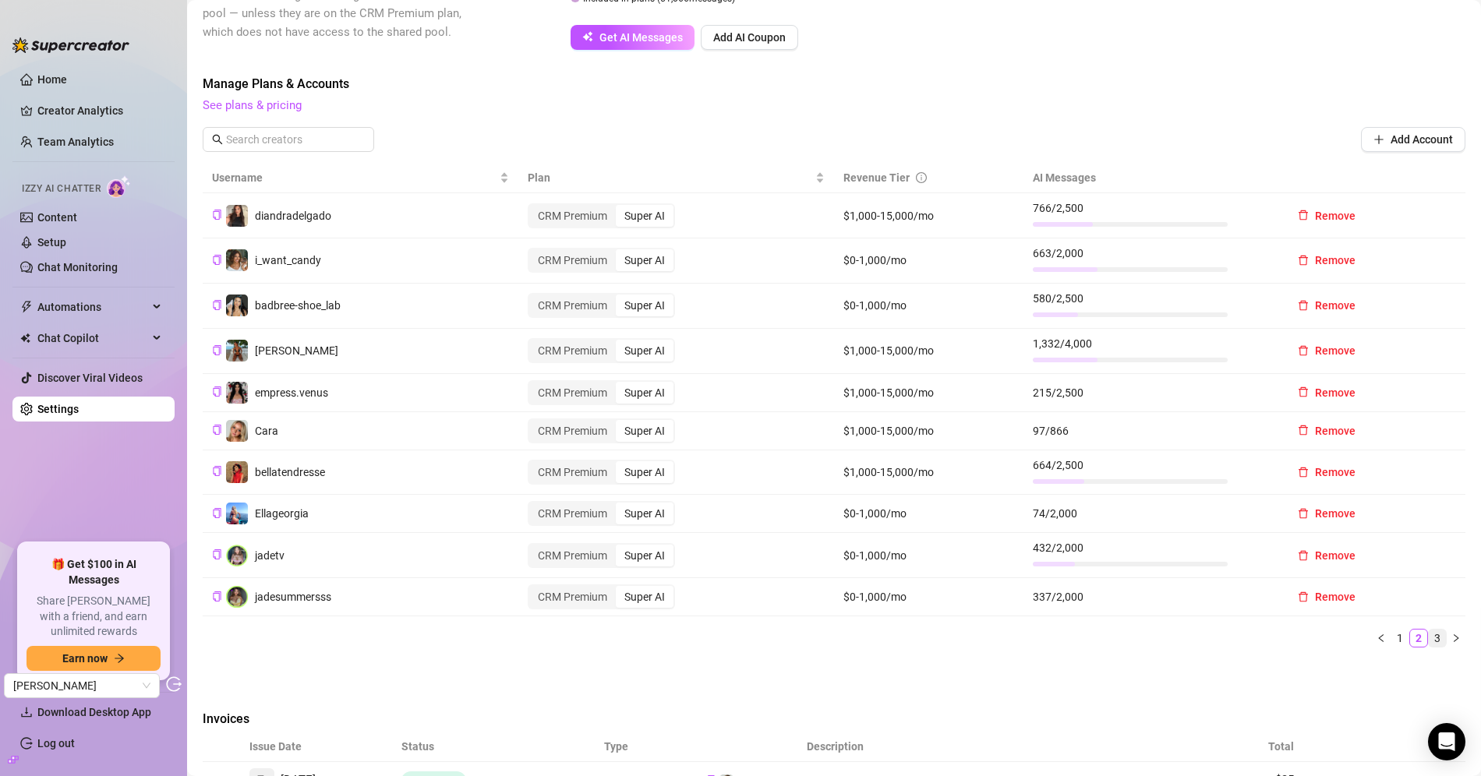
click at [1441, 638] on link "3" at bounding box center [1437, 638] width 17 height 17
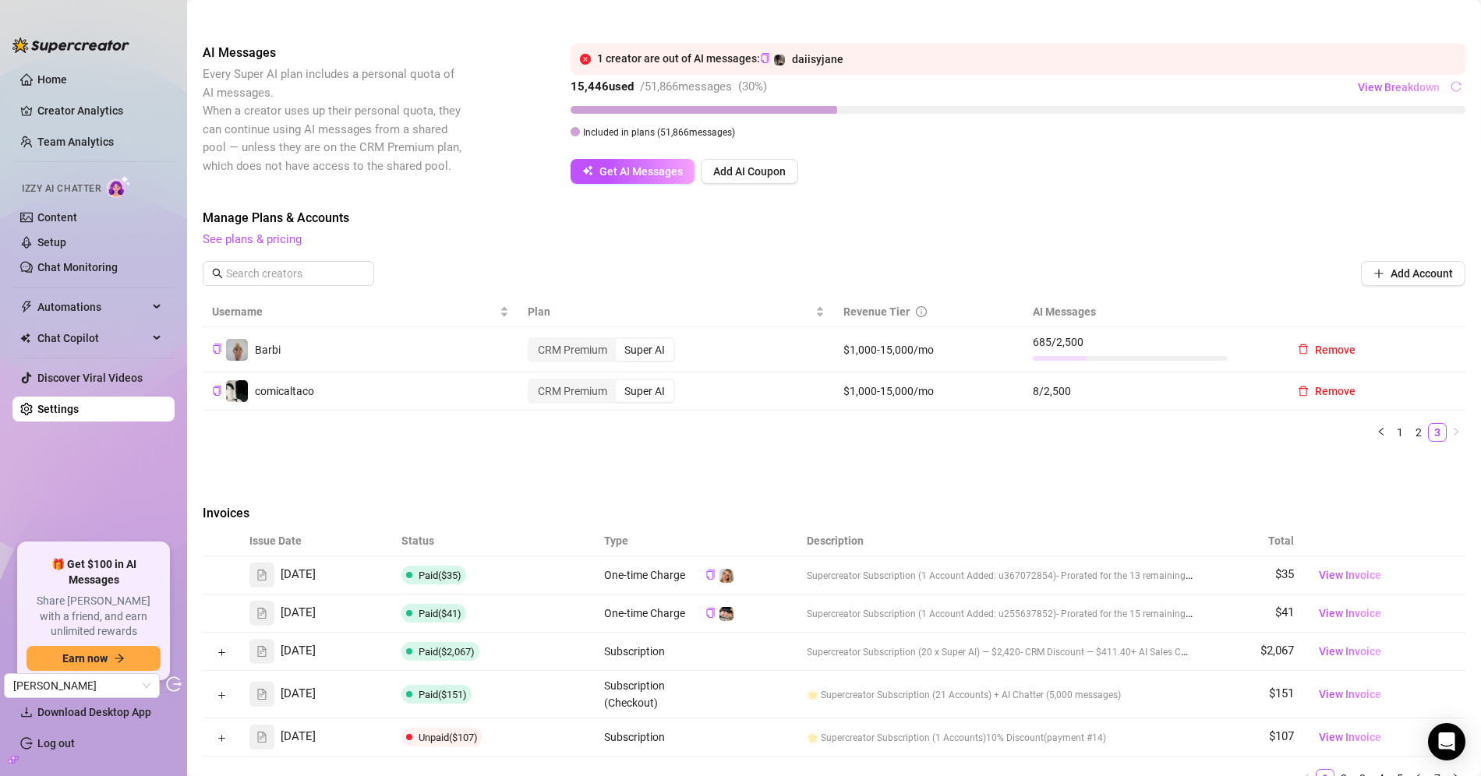
scroll to position [240, 0]
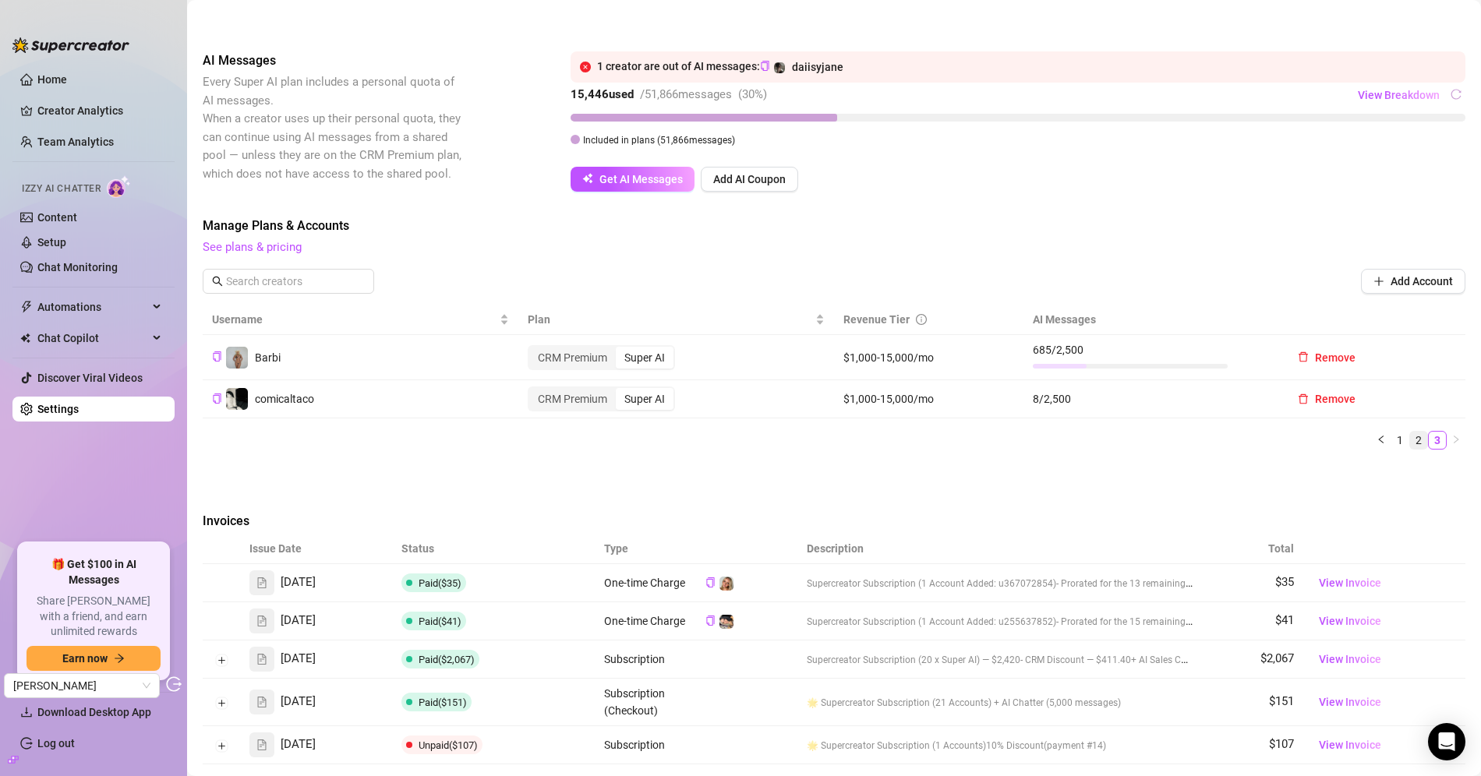
click at [1415, 442] on link "2" at bounding box center [1418, 440] width 17 height 17
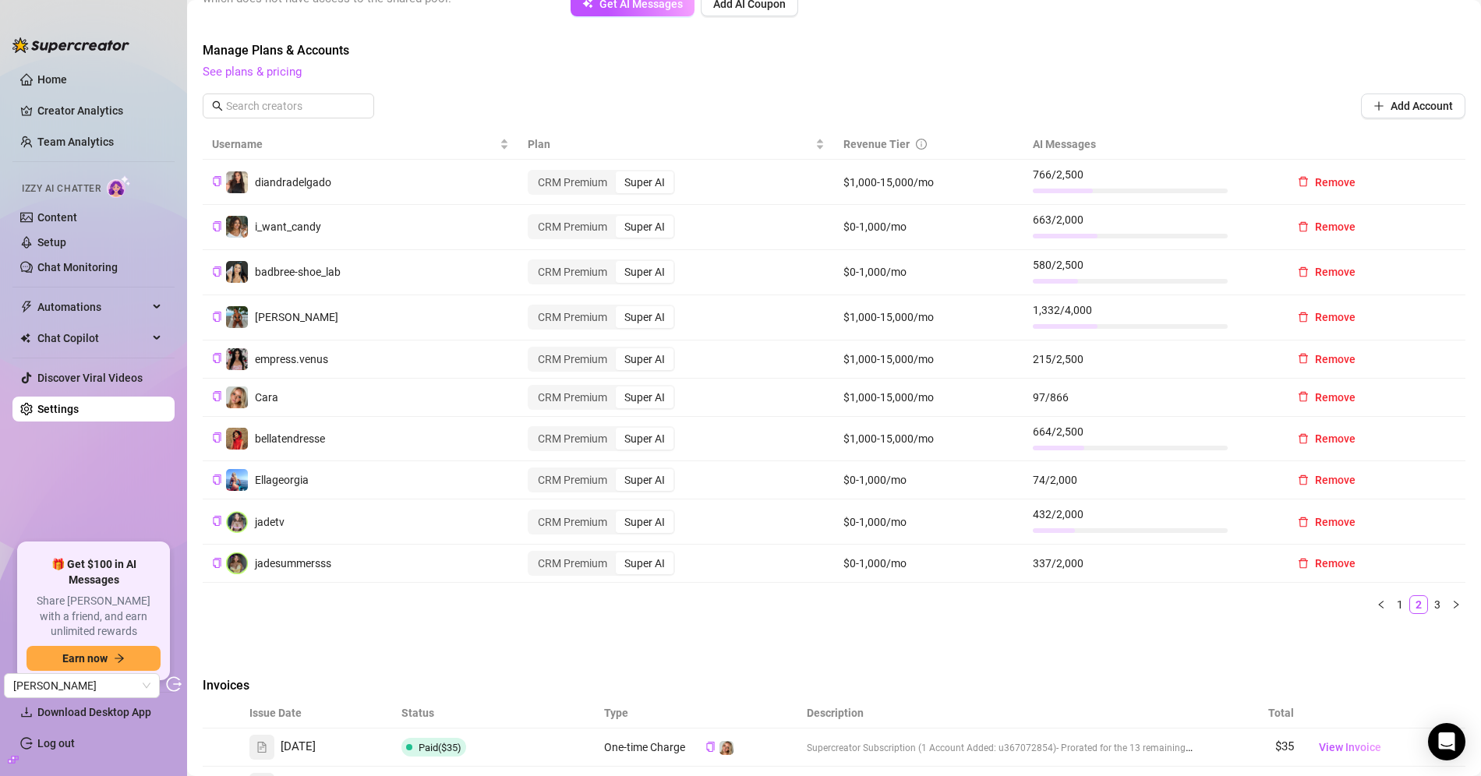
scroll to position [413, 0]
click at [1400, 600] on link "1" at bounding box center [1399, 607] width 17 height 17
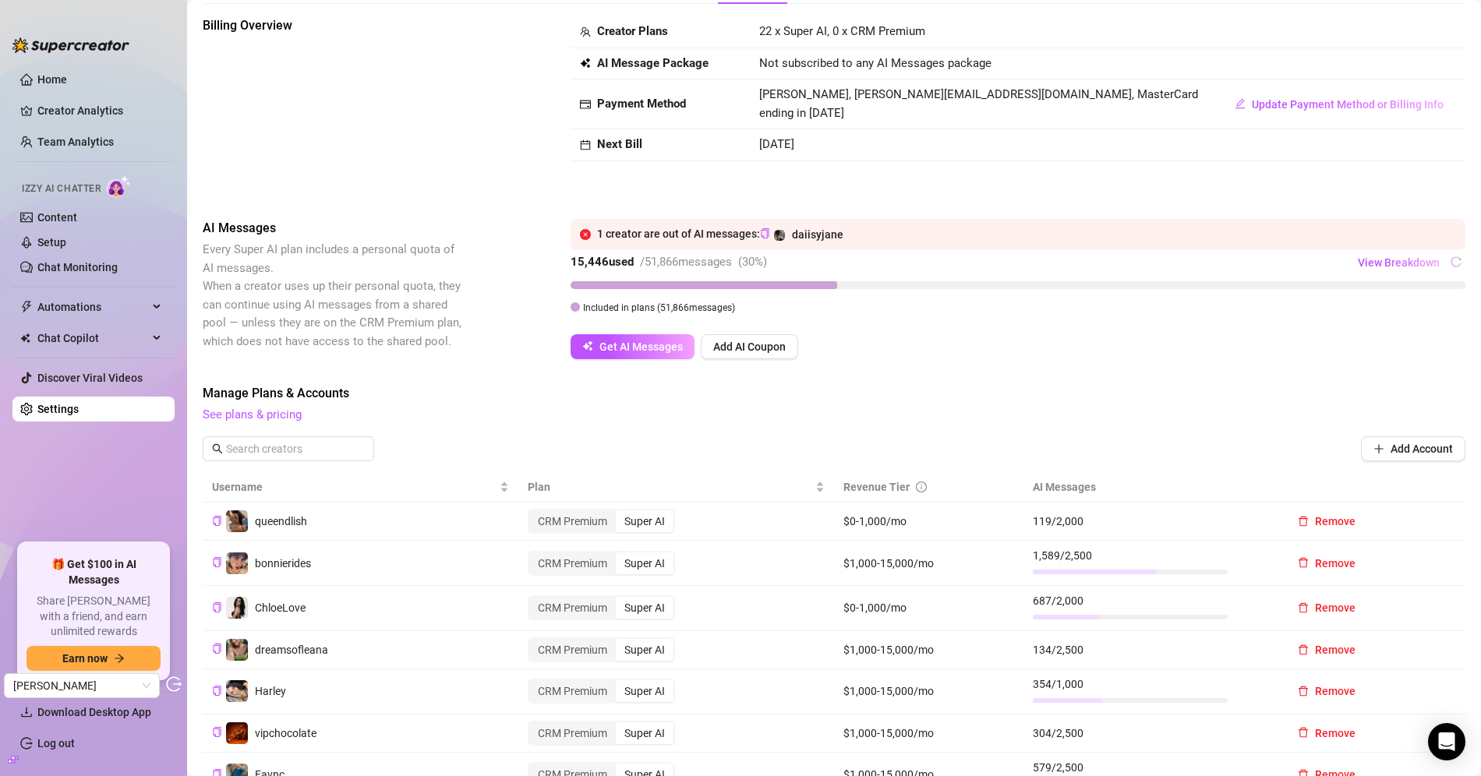
scroll to position [73, 0]
click at [769, 232] on icon "copy" at bounding box center [765, 233] width 10 height 10
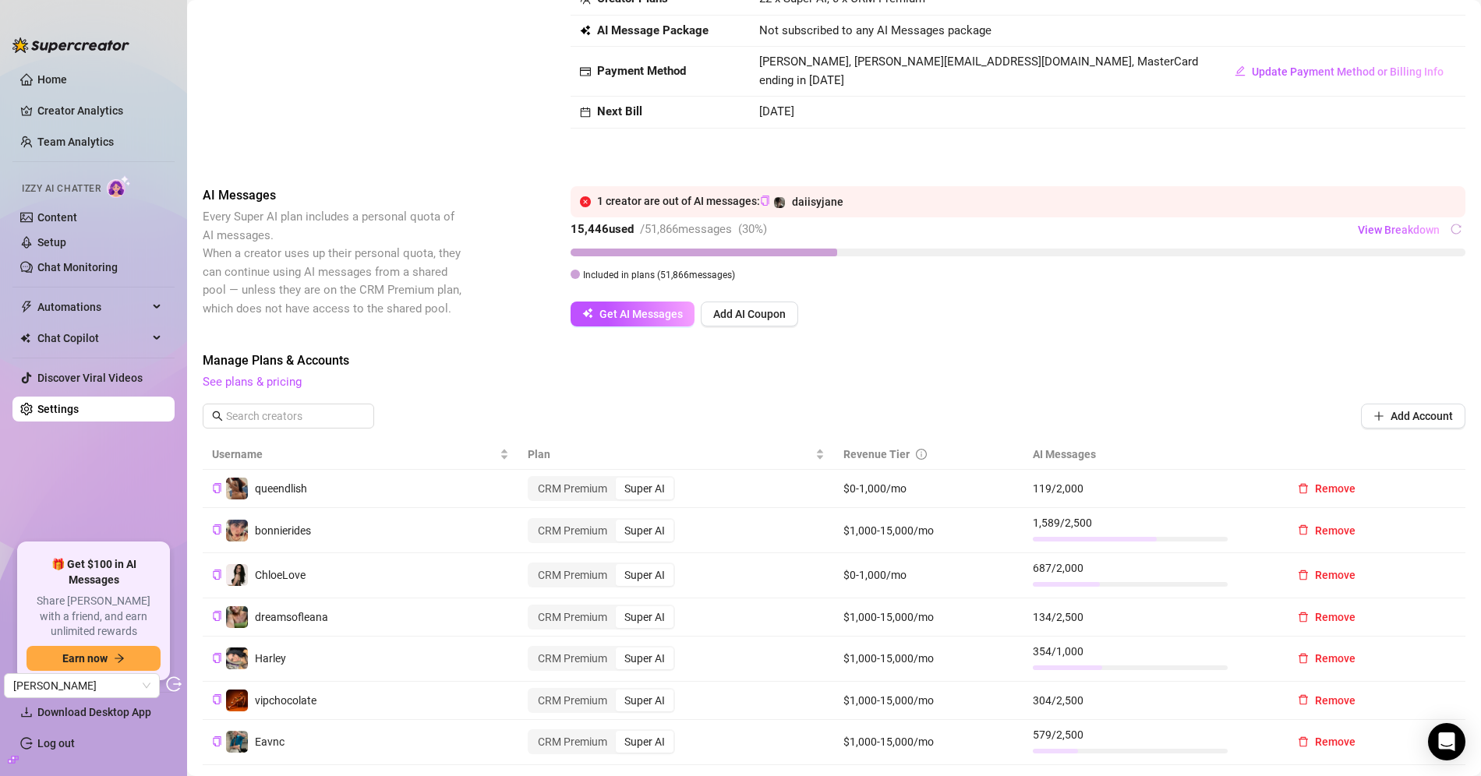
scroll to position [246, 0]
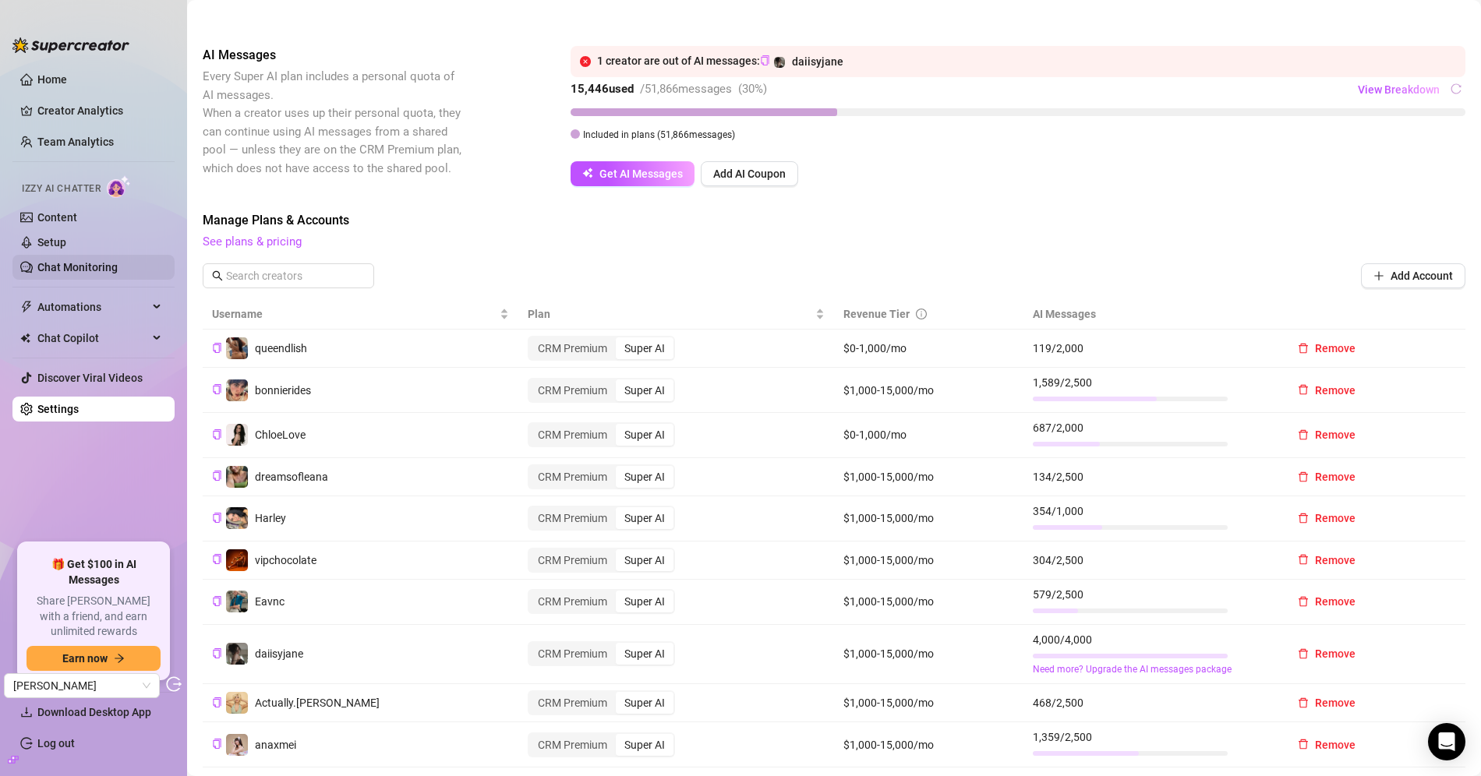
click at [118, 269] on link "Chat Monitoring" at bounding box center [77, 267] width 80 height 12
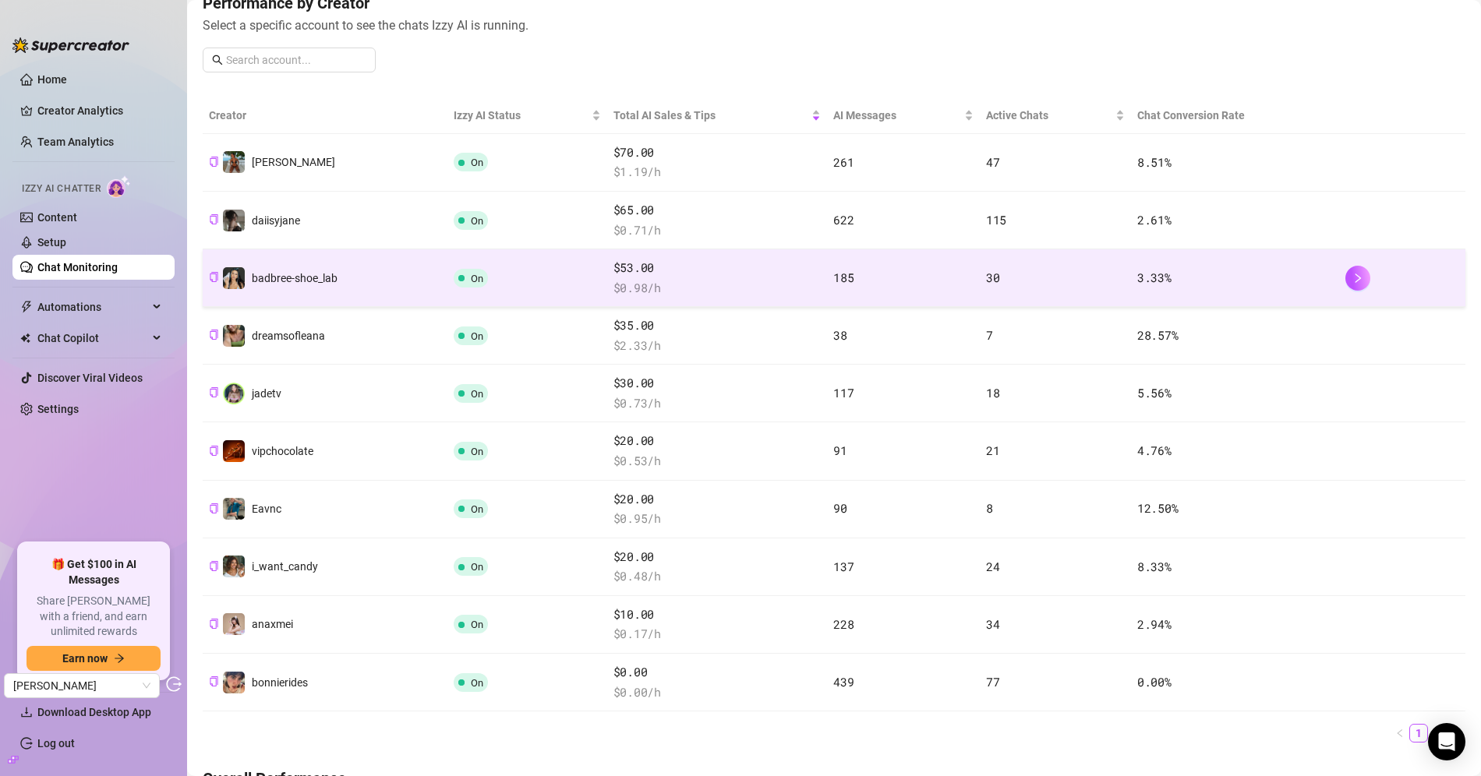
scroll to position [246, 0]
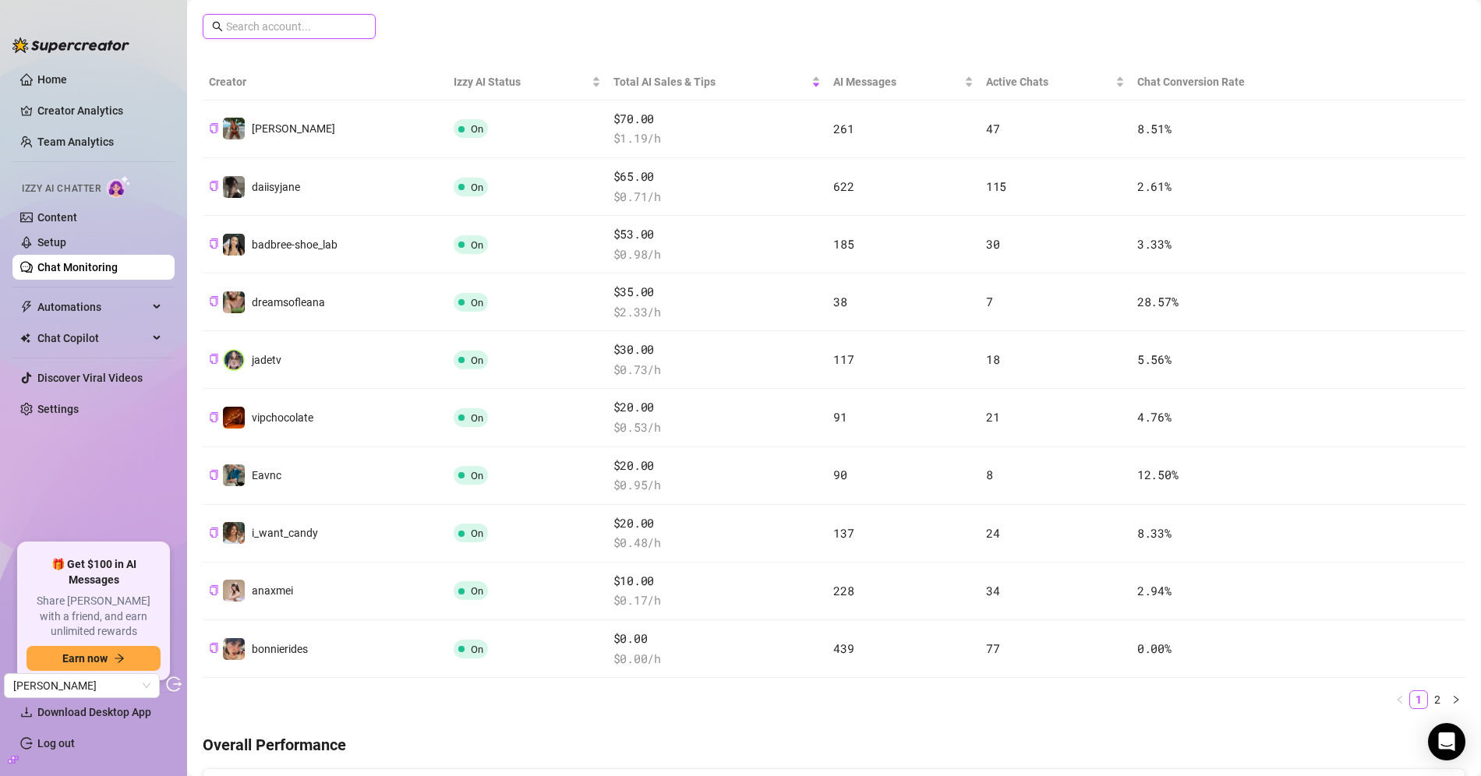
click at [302, 28] on input "text" at bounding box center [296, 26] width 140 height 17
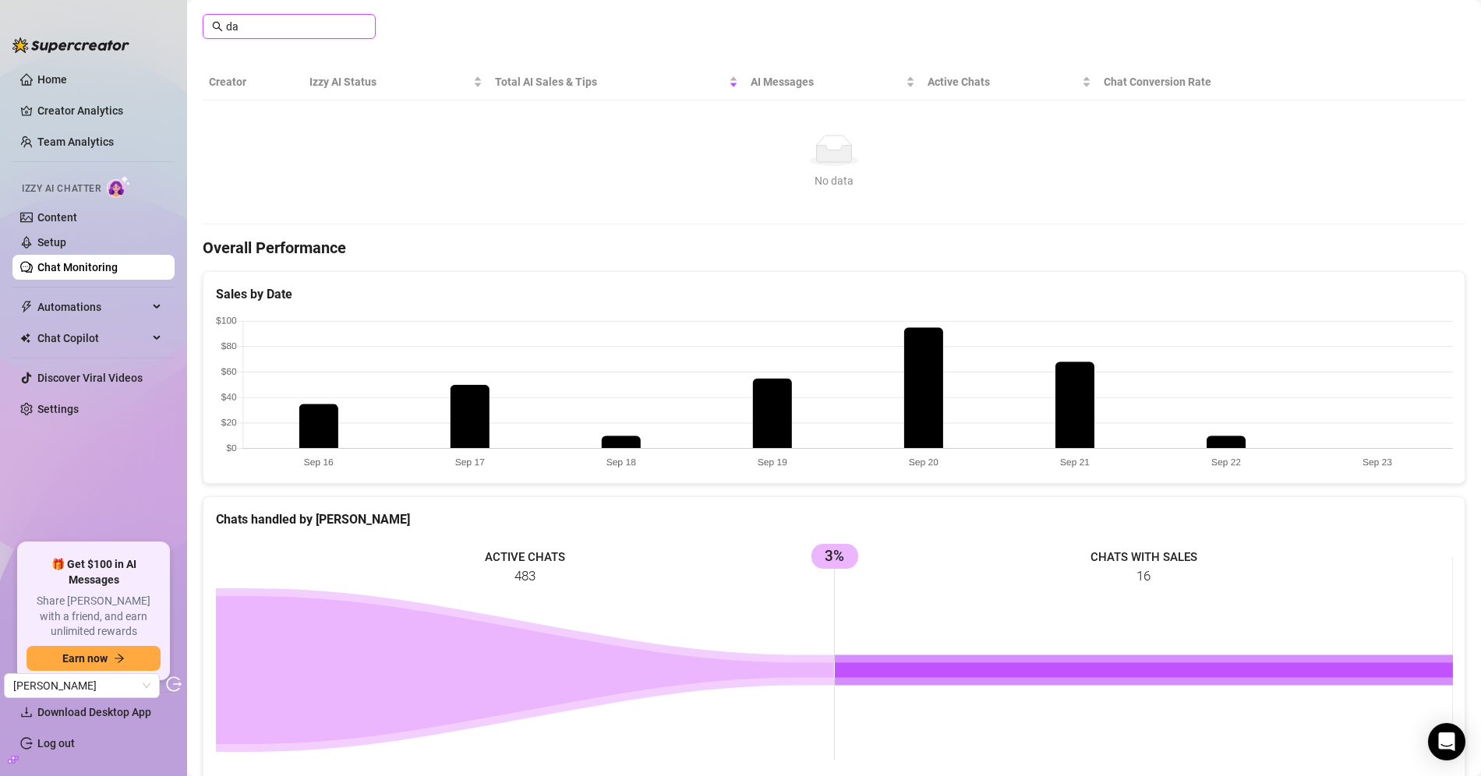
type input "d"
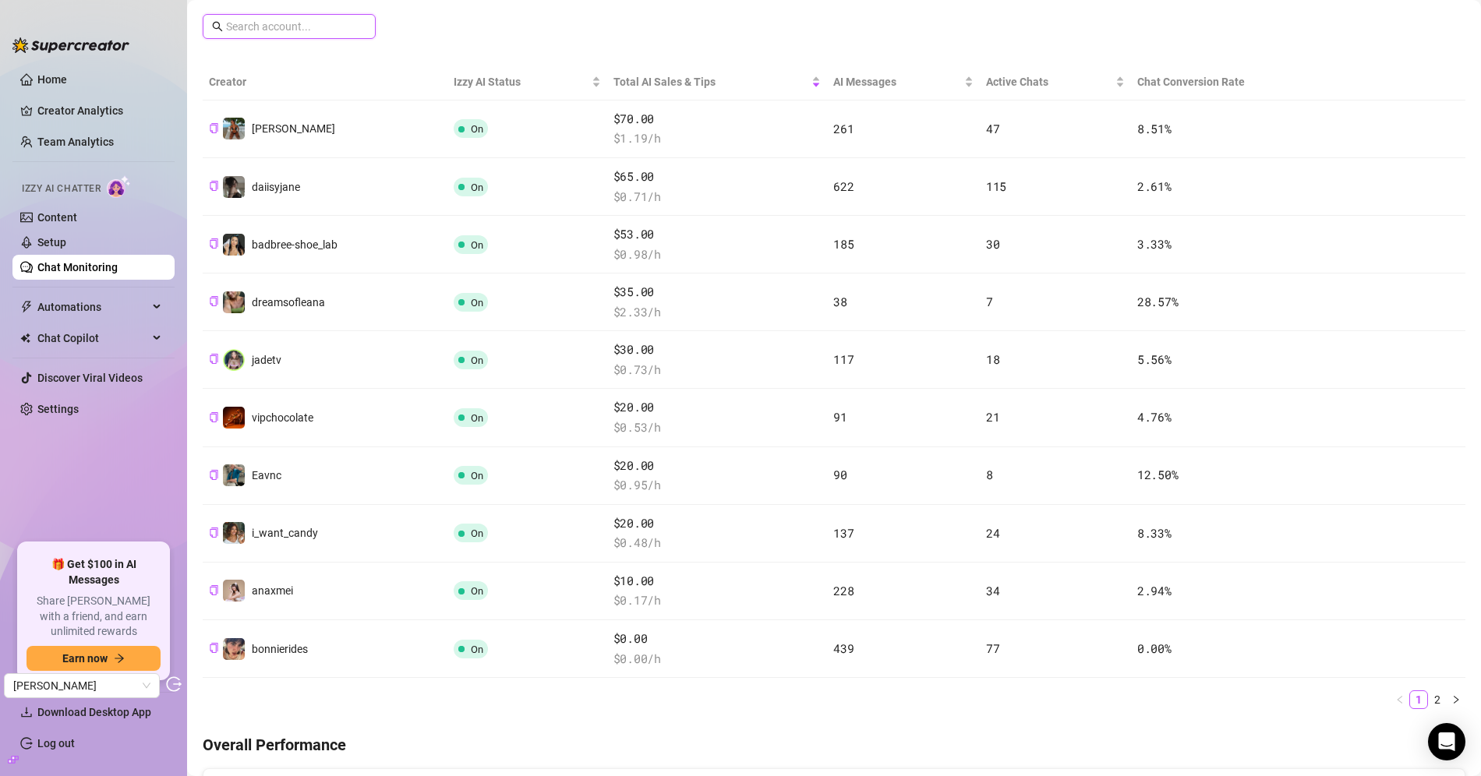
paste input "303475686"
type input "303475686"
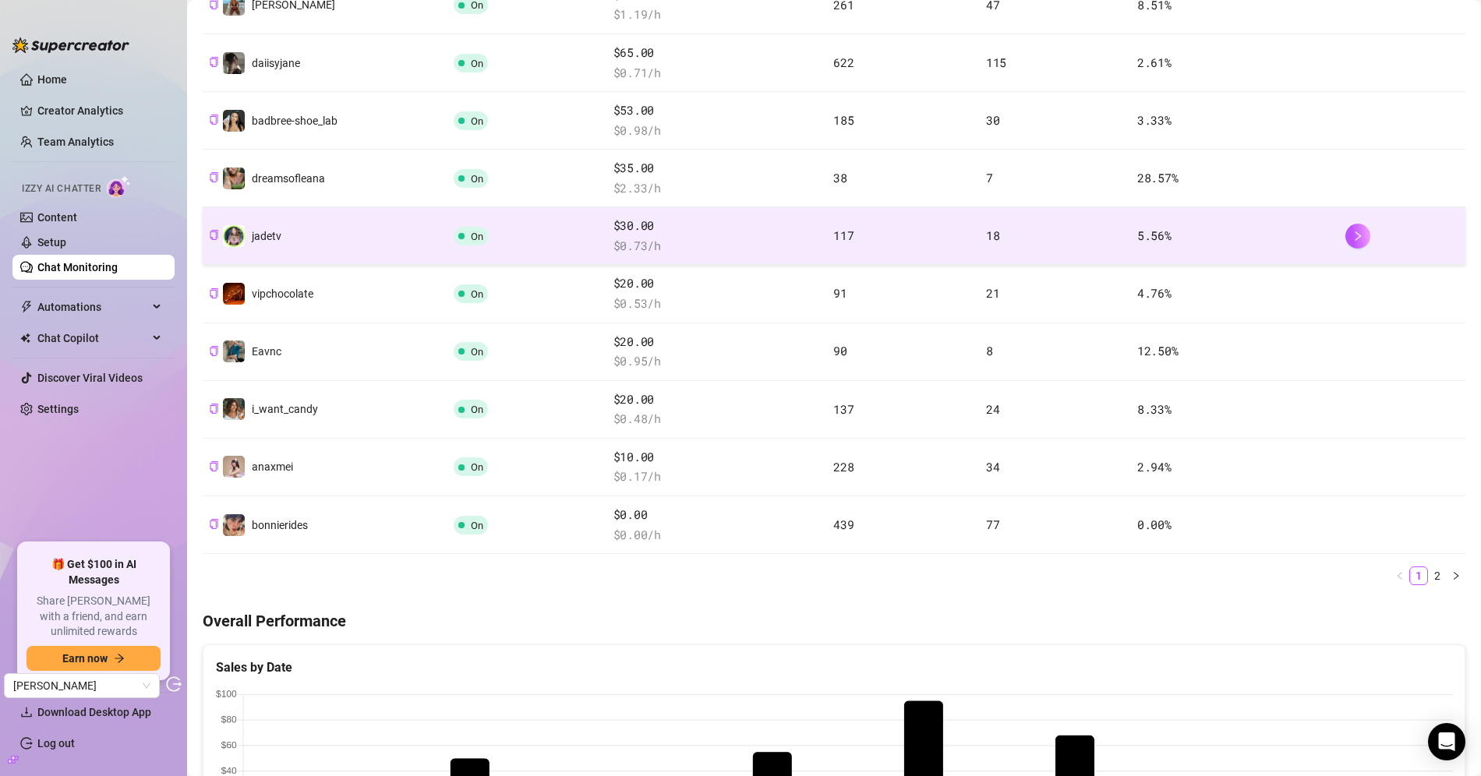
scroll to position [373, 0]
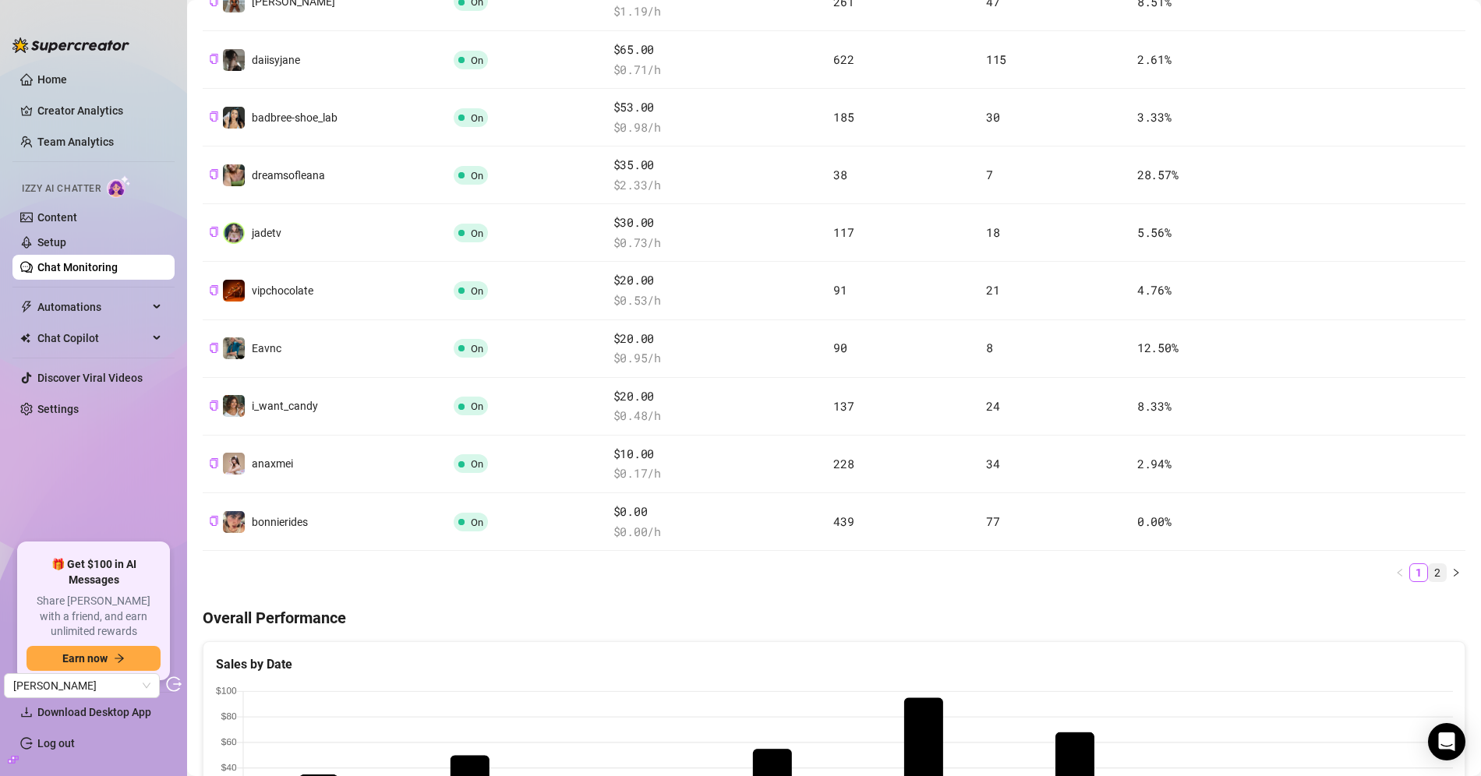
click at [1434, 567] on link "2" at bounding box center [1437, 572] width 17 height 17
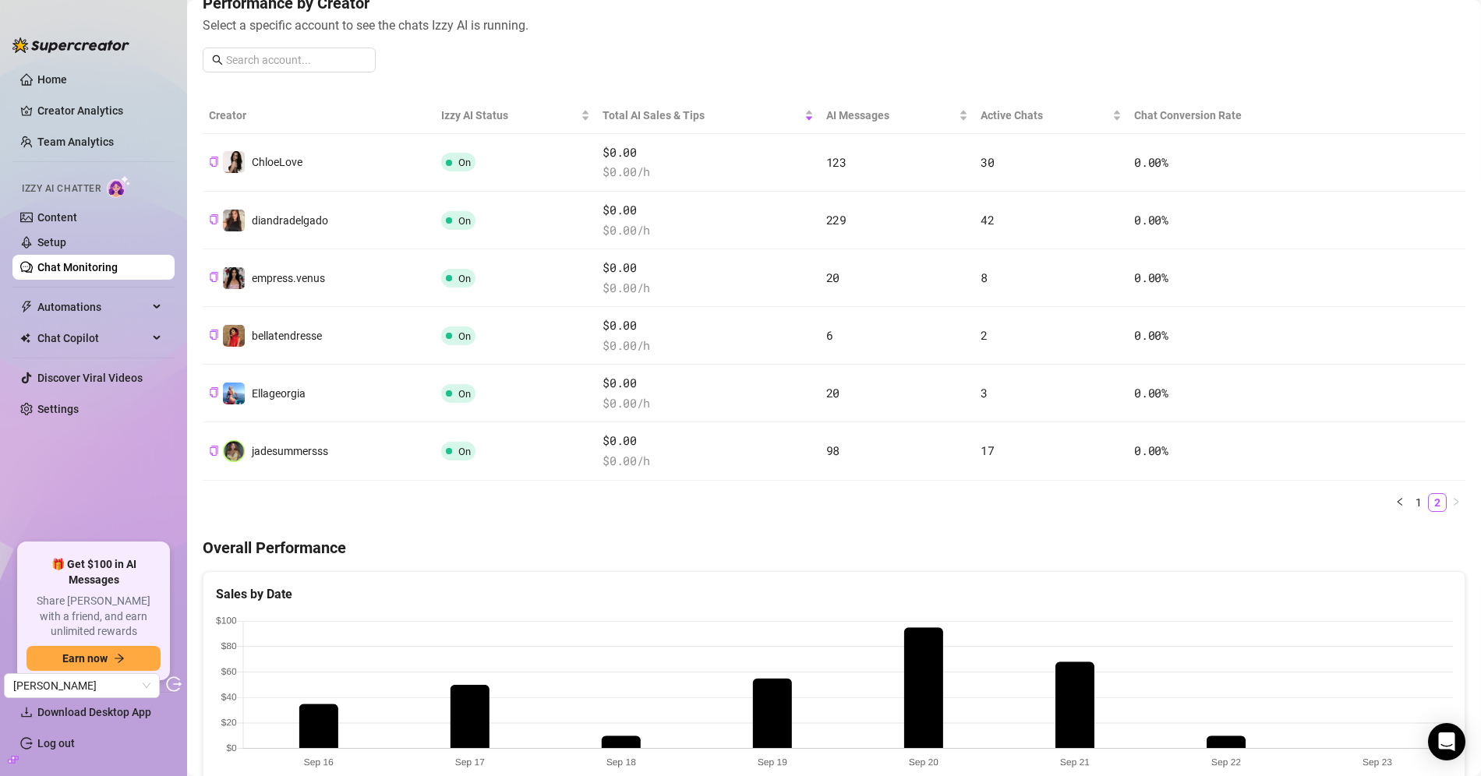
scroll to position [193, 0]
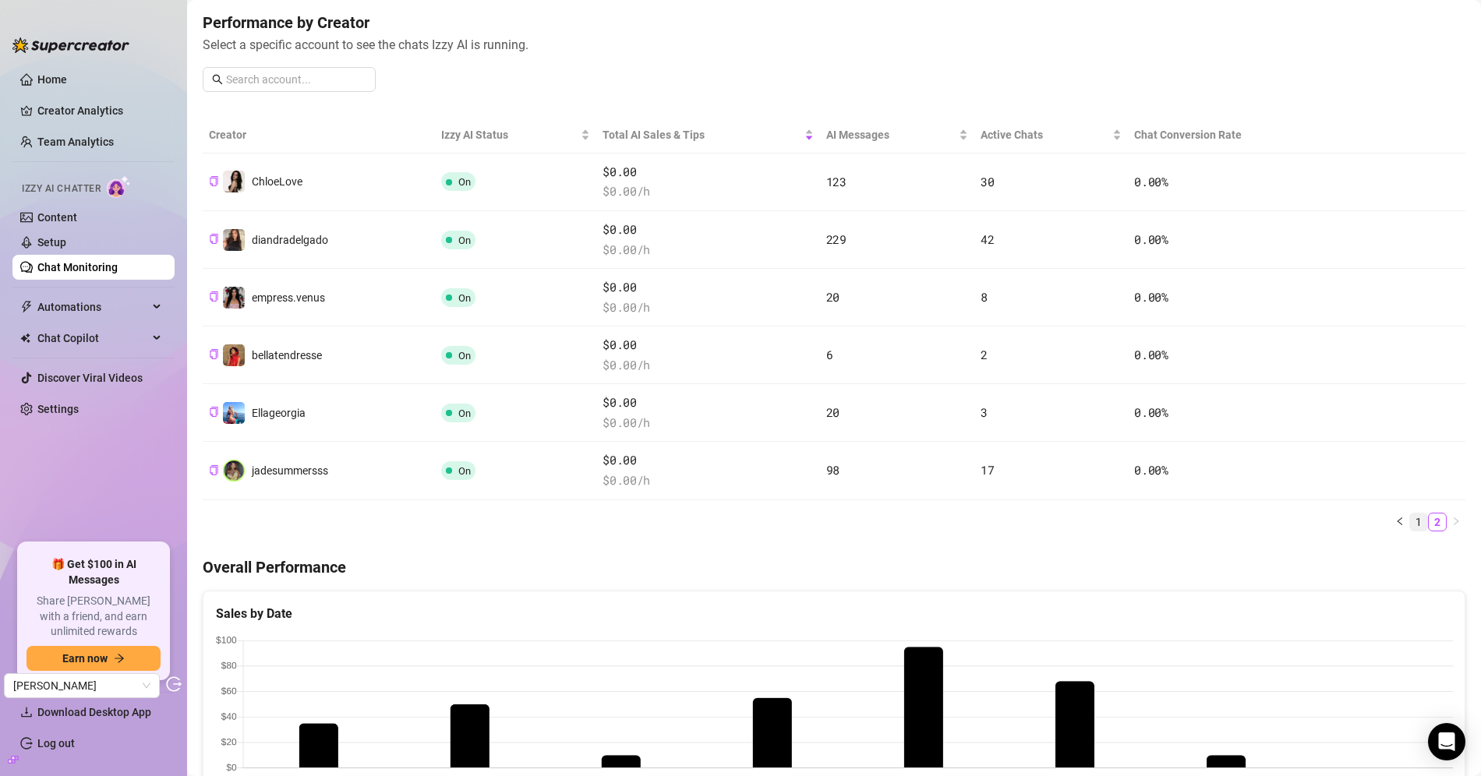
click at [1422, 521] on link "1" at bounding box center [1418, 522] width 17 height 17
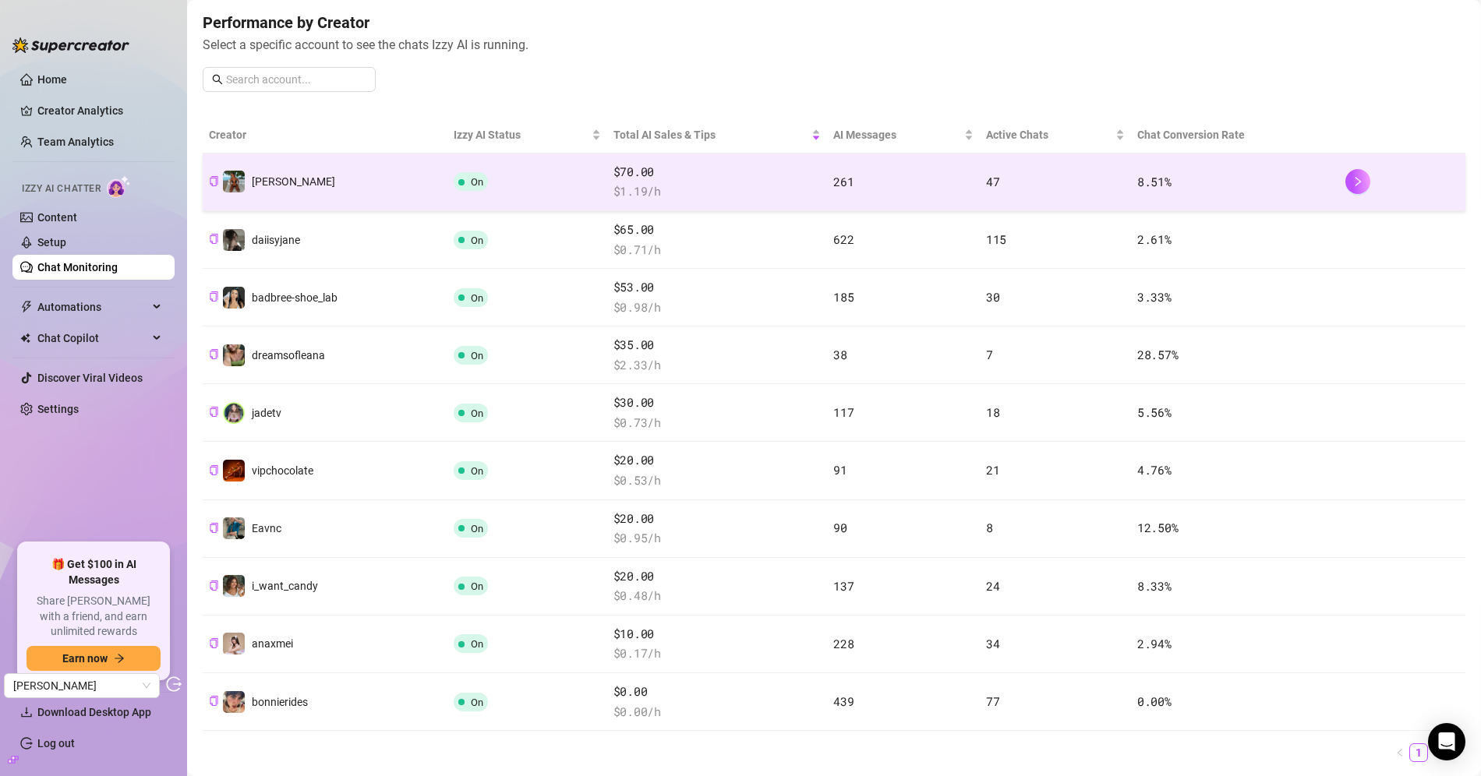
scroll to position [0, 0]
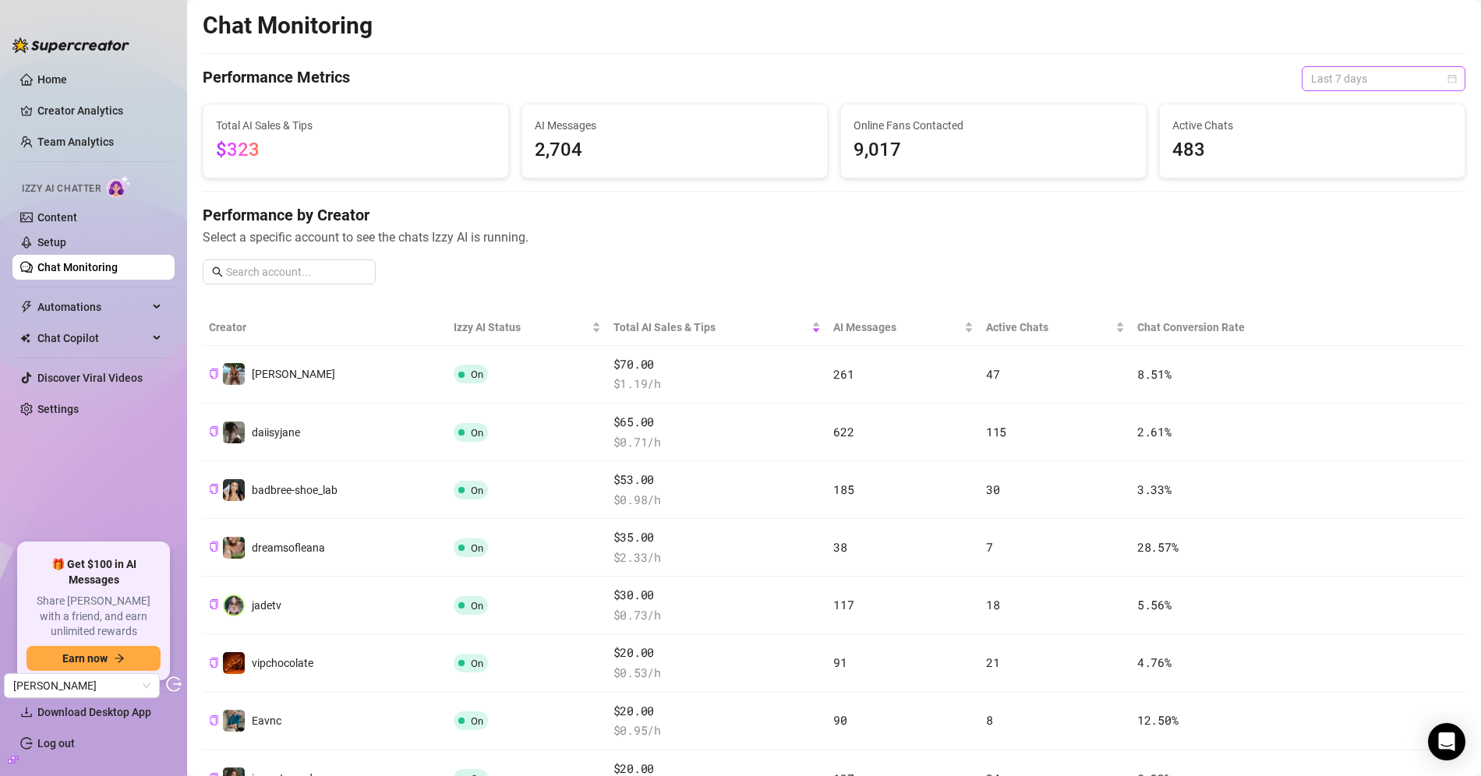
click at [1345, 80] on span "Last 7 days" at bounding box center [1383, 78] width 145 height 23
click at [1330, 154] on div "Last 30 days" at bounding box center [1383, 159] width 139 height 17
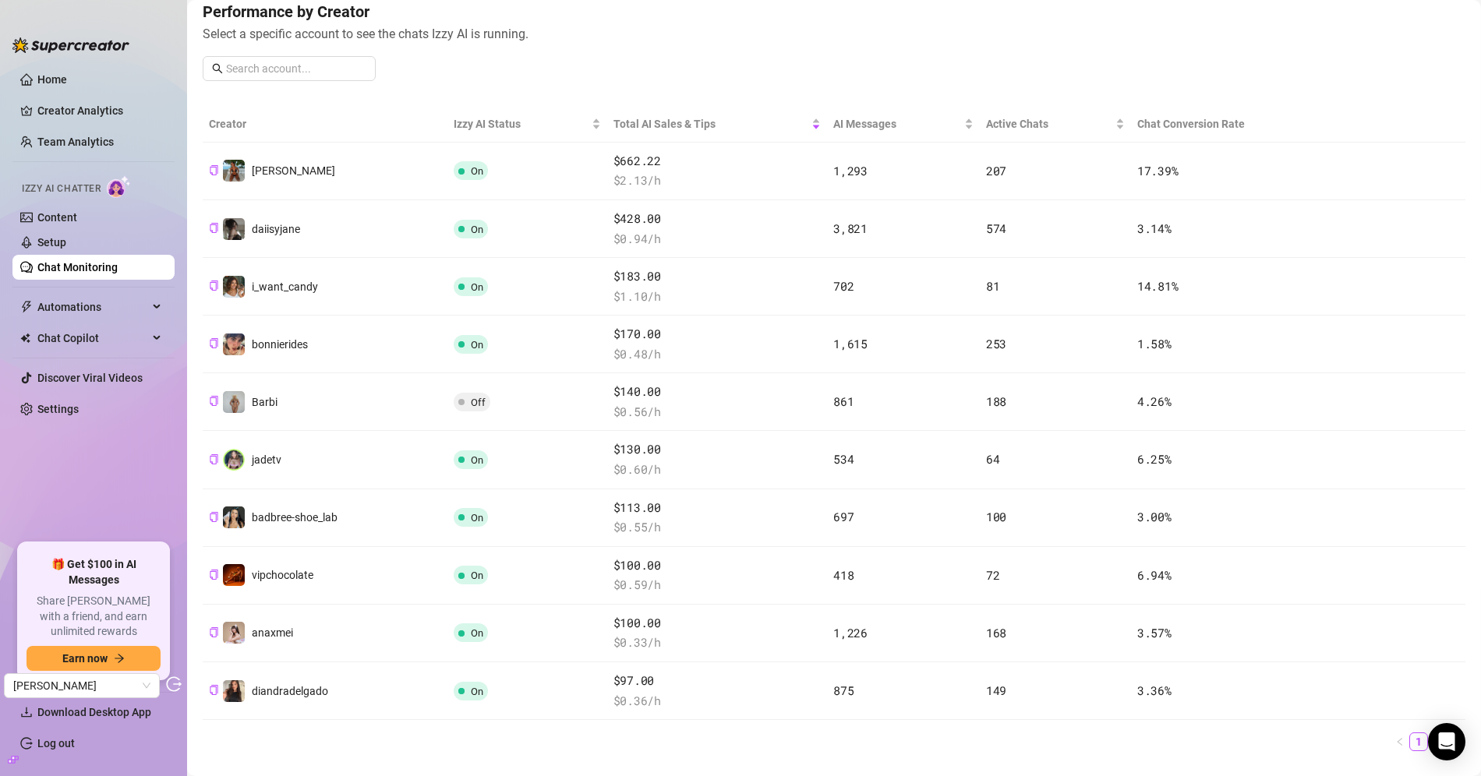
scroll to position [196, 0]
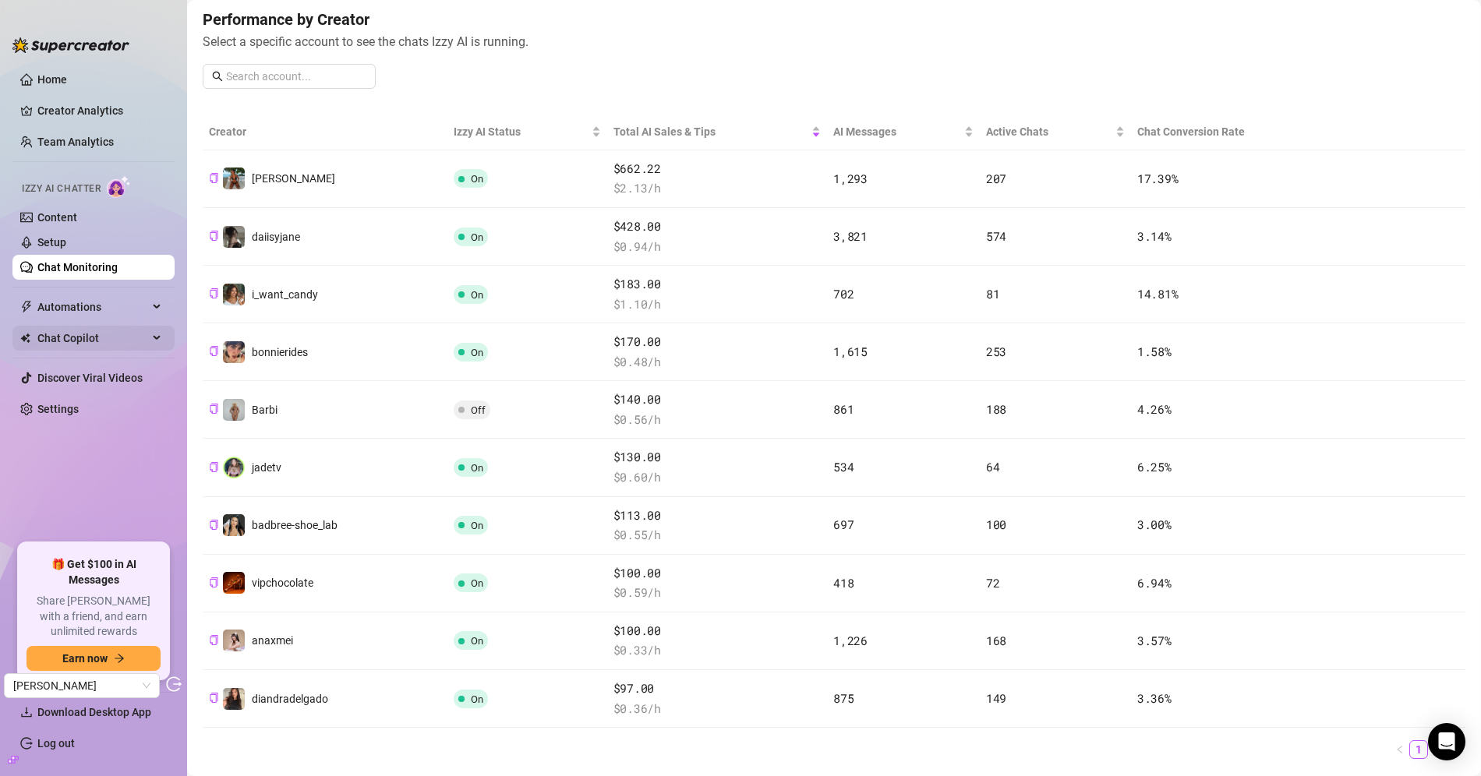
drag, startPoint x: 65, startPoint y: 416, endPoint x: 151, endPoint y: 345, distance: 112.4
click at [64, 415] on link "Settings" at bounding box center [57, 409] width 41 height 12
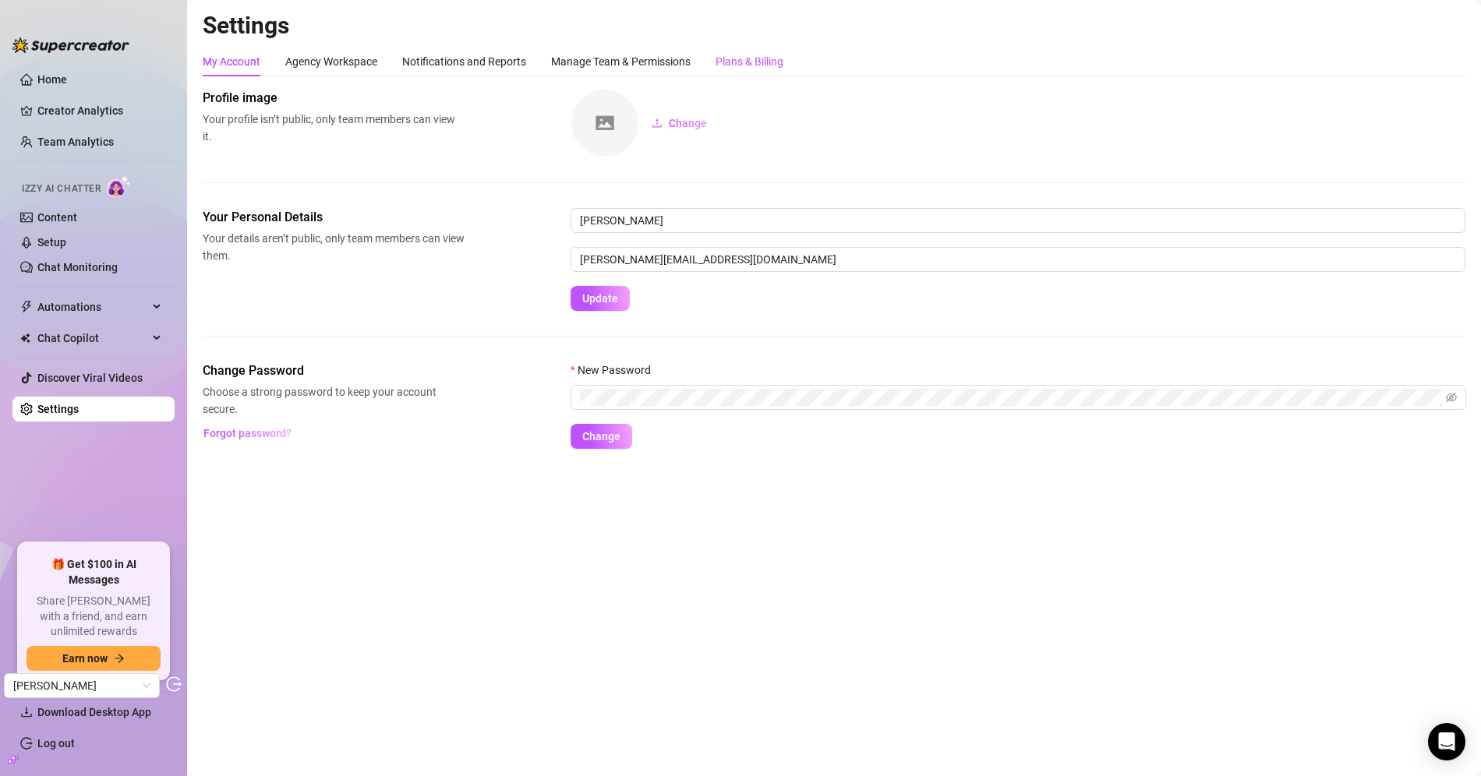
click at [748, 66] on div "Plans & Billing" at bounding box center [750, 61] width 68 height 17
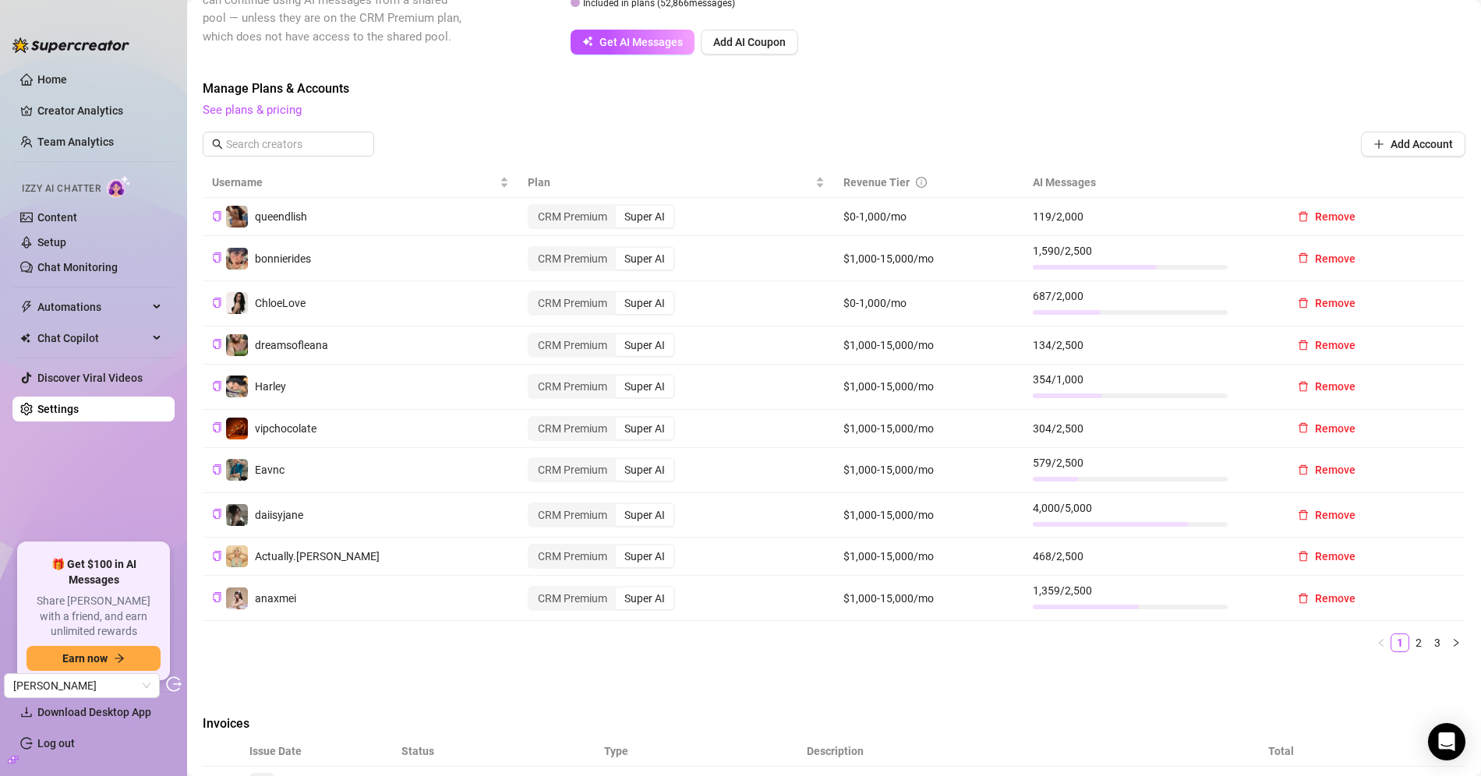
scroll to position [380, 0]
